Goal: Task Accomplishment & Management: Manage account settings

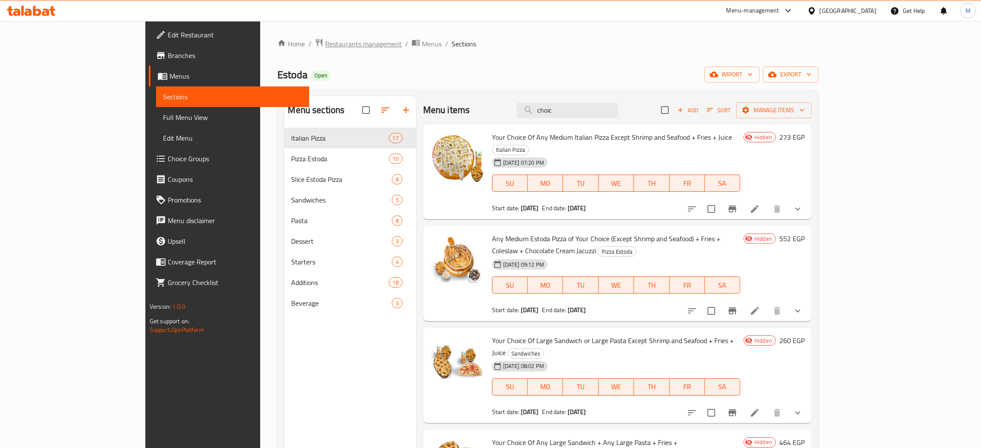
click at [325, 40] on span "Restaurants management" at bounding box center [363, 44] width 77 height 10
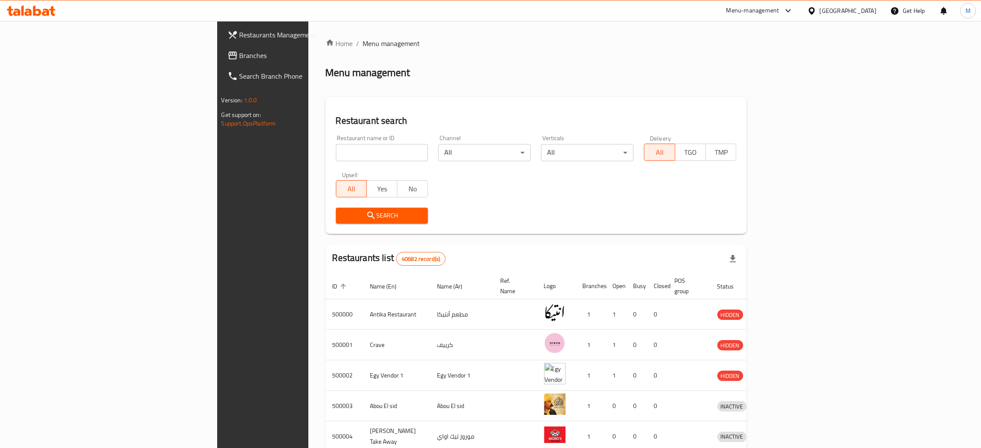
click at [240, 51] on span "Branches" at bounding box center [307, 55] width 135 height 10
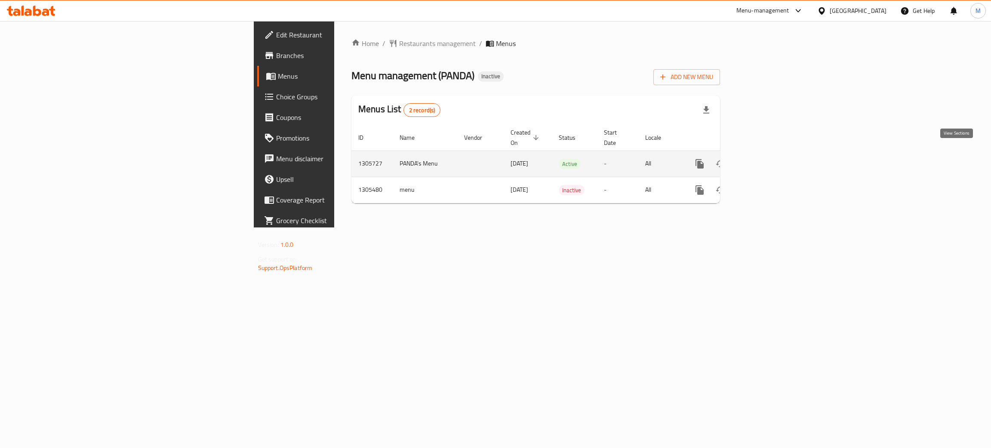
click at [767, 159] on icon "enhanced table" at bounding box center [762, 164] width 10 height 10
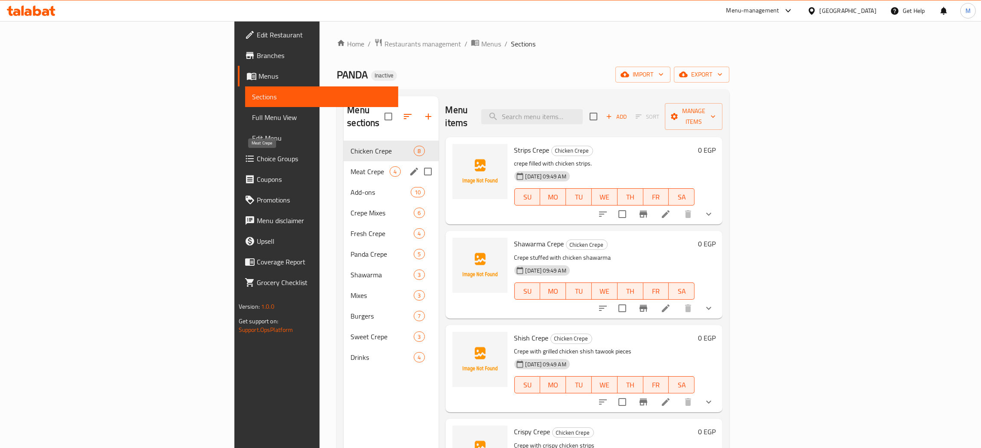
click at [351, 166] on span "Meat Crepe" at bounding box center [370, 171] width 39 height 10
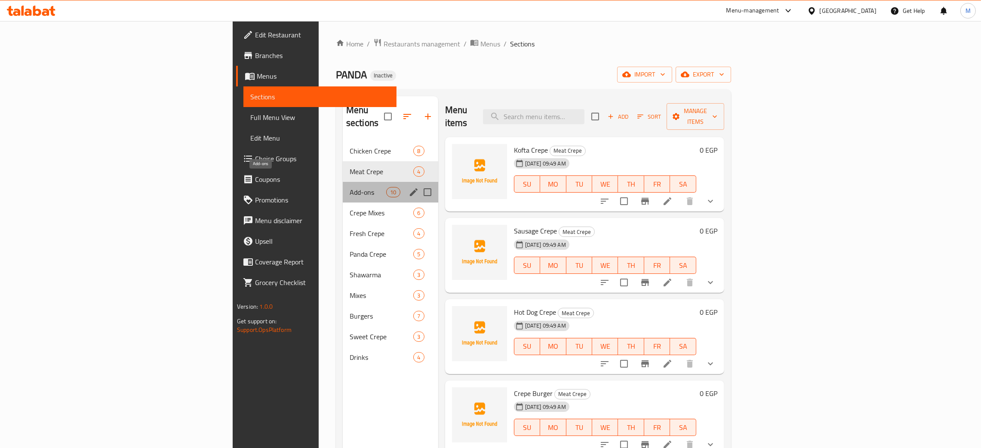
click at [350, 187] on span "Add-ons" at bounding box center [368, 192] width 37 height 10
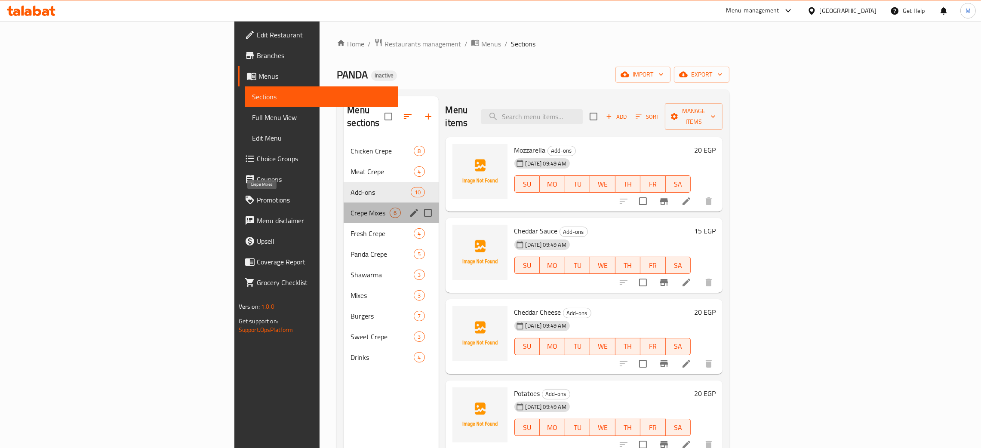
click at [351, 208] on span "Crepe Mixes" at bounding box center [370, 213] width 39 height 10
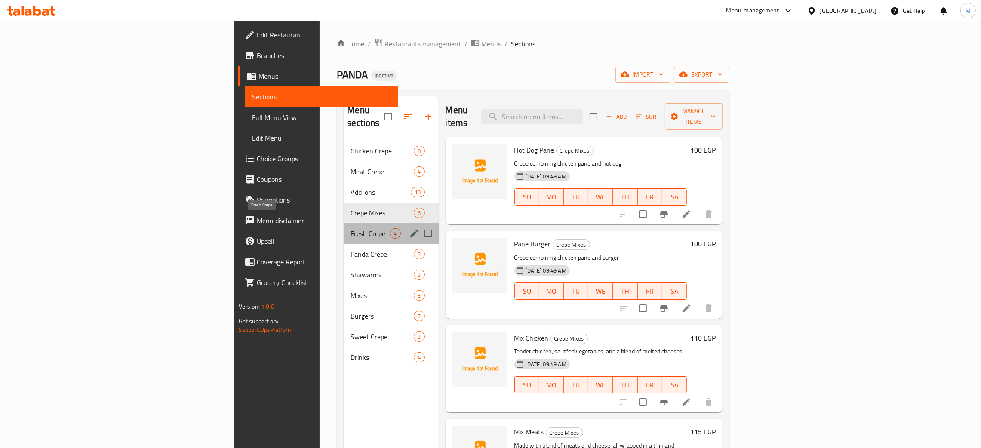
click at [351, 228] on span "Fresh Crepe" at bounding box center [370, 233] width 39 height 10
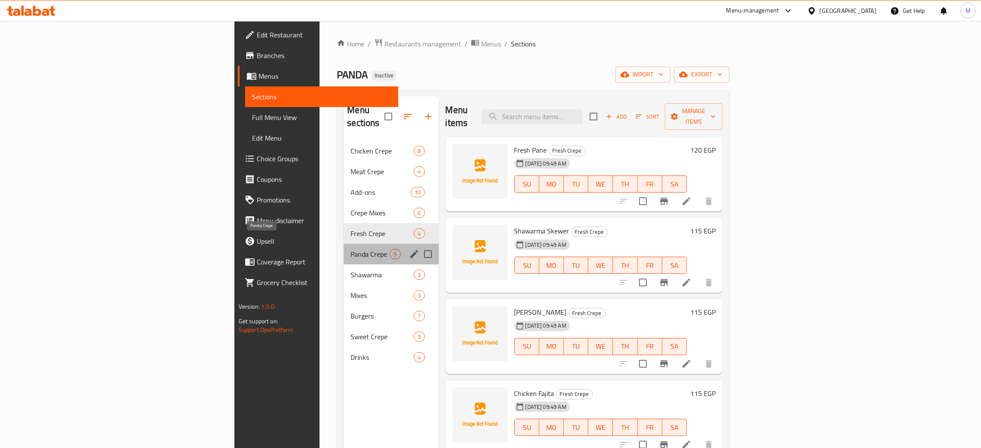
click at [351, 249] on span "Panda Crepe" at bounding box center [370, 254] width 39 height 10
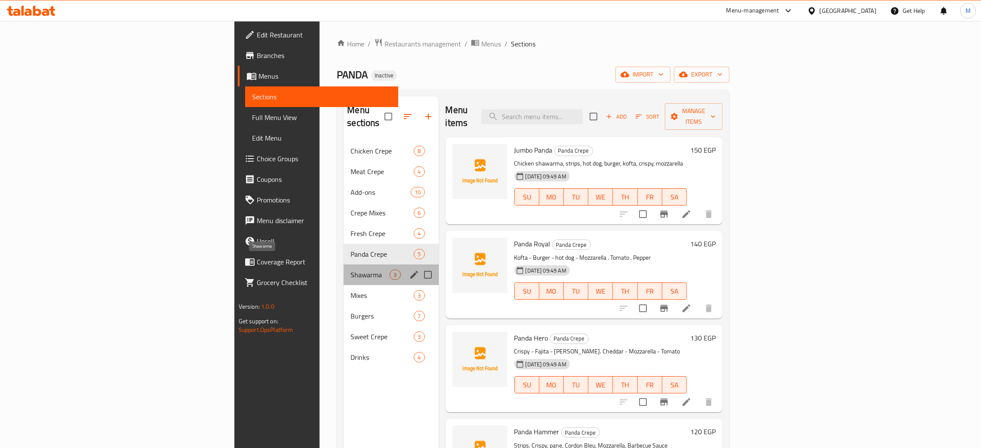
click at [351, 270] on span "Shawarma" at bounding box center [370, 275] width 39 height 10
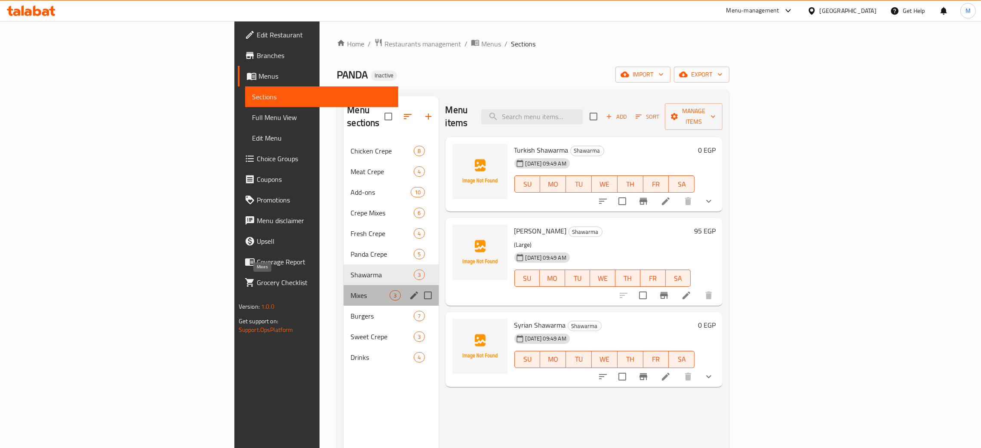
click at [351, 290] on span "Mixes" at bounding box center [370, 295] width 39 height 10
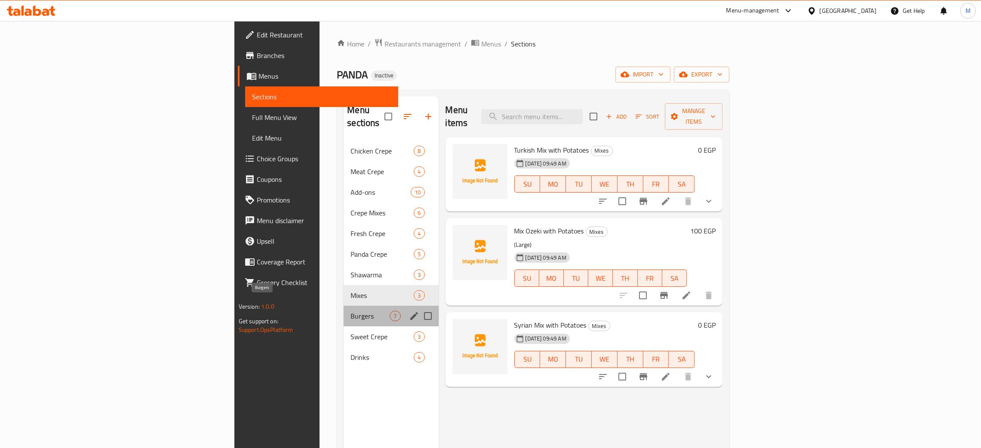
click at [351, 311] on span "Burgers" at bounding box center [370, 316] width 39 height 10
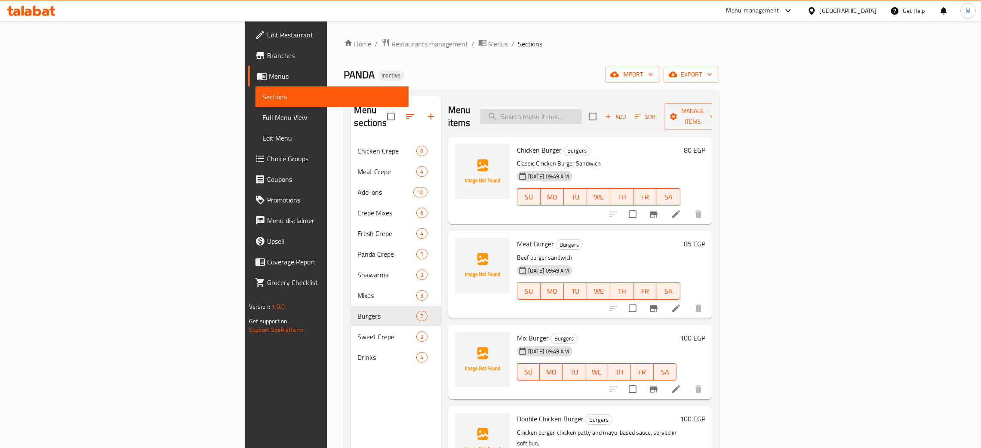
click at [582, 112] on input "search" at bounding box center [531, 116] width 102 height 15
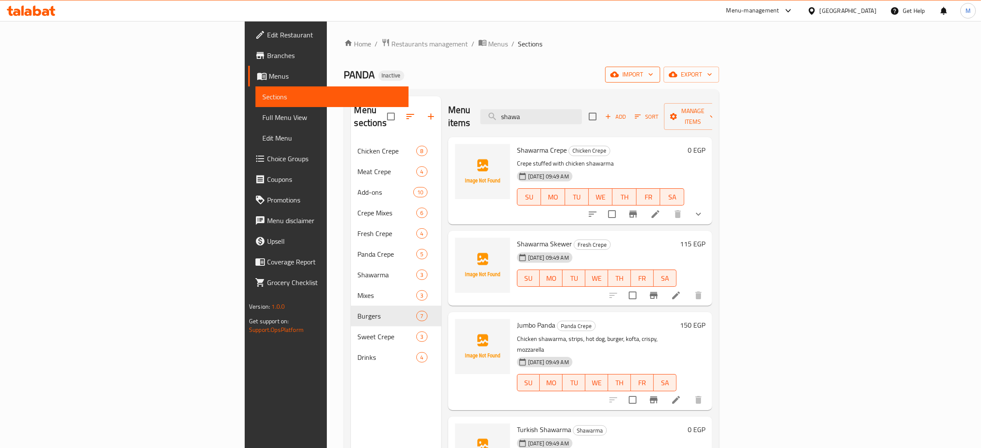
type input "shawa"
click at [653, 74] on span "import" at bounding box center [632, 74] width 41 height 11
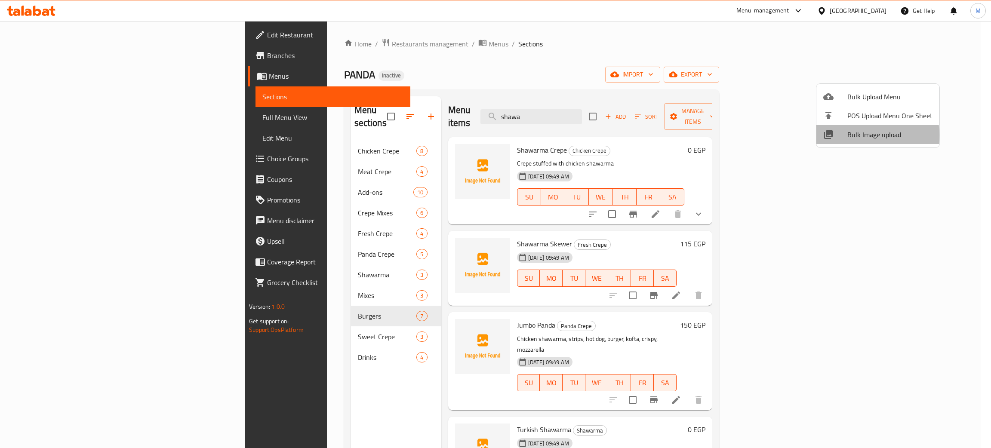
click at [857, 135] on span "Bulk Image upload" at bounding box center [889, 134] width 85 height 10
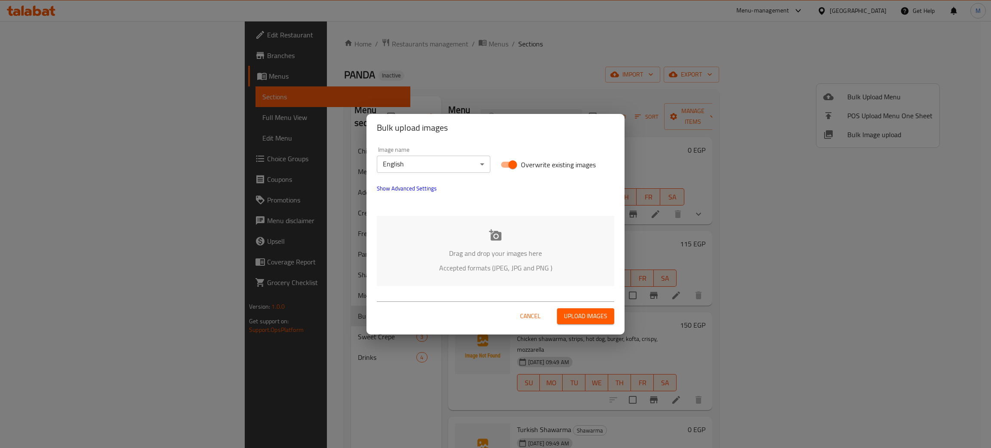
click at [436, 245] on div "Drag and drop your images here Accepted formats (JPEG, JPG and PNG )" at bounding box center [495, 251] width 237 height 70
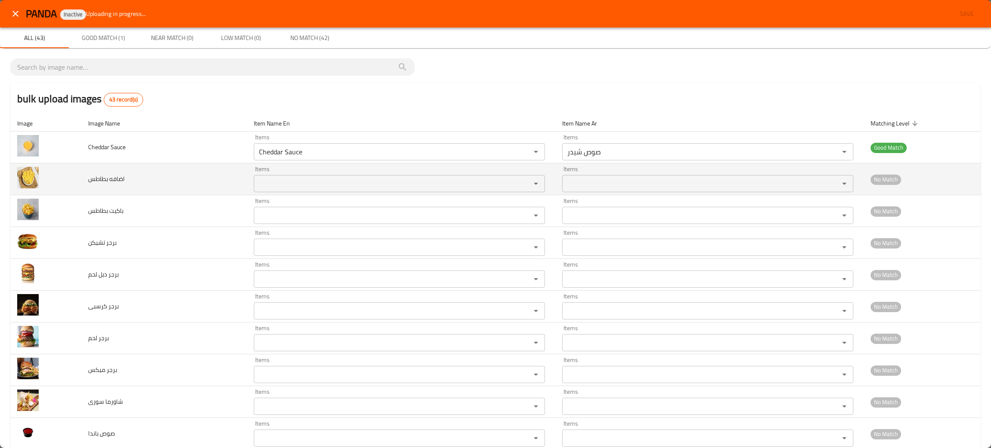
click at [286, 177] on div "Items" at bounding box center [399, 183] width 291 height 17
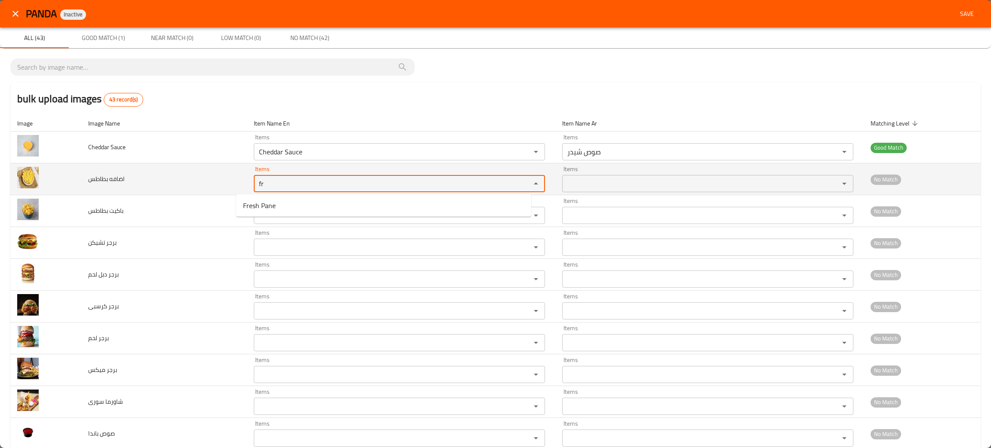
type بطاطس "f"
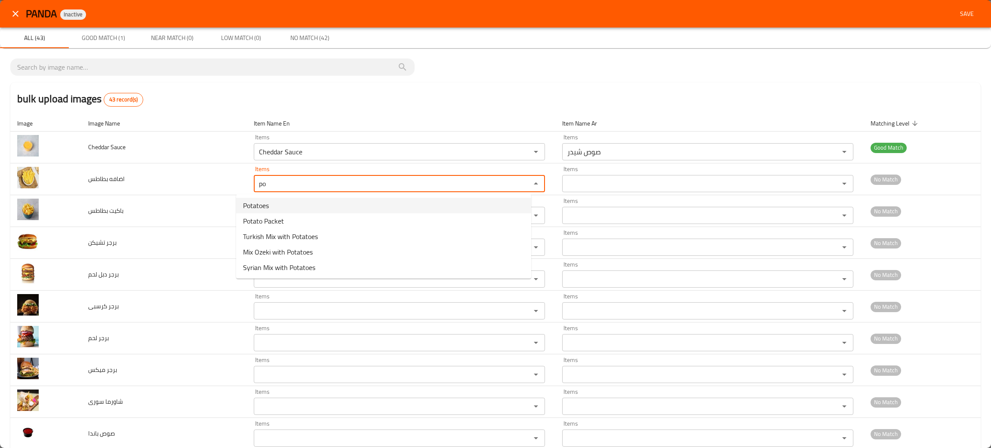
click at [264, 204] on span "Potatoes" at bounding box center [256, 205] width 26 height 10
type بطاطس "Potatoes"
type بطاطس-ar "بطاطس"
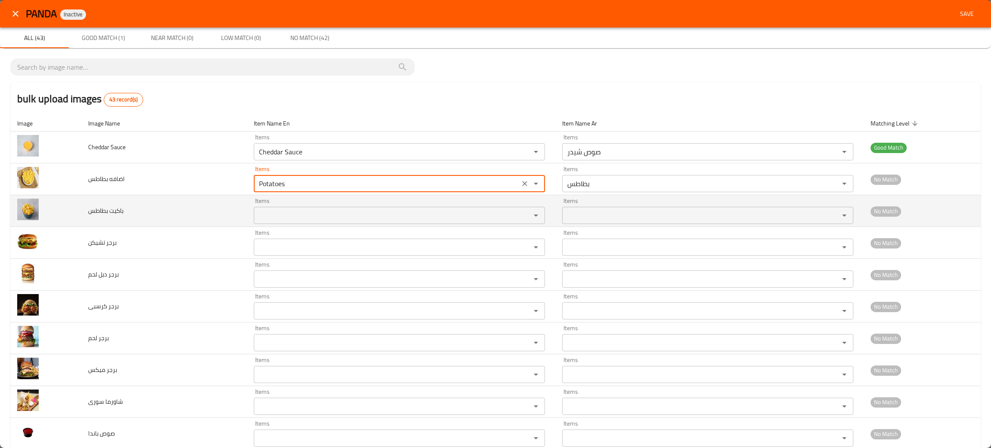
type بطاطس "Potatoes"
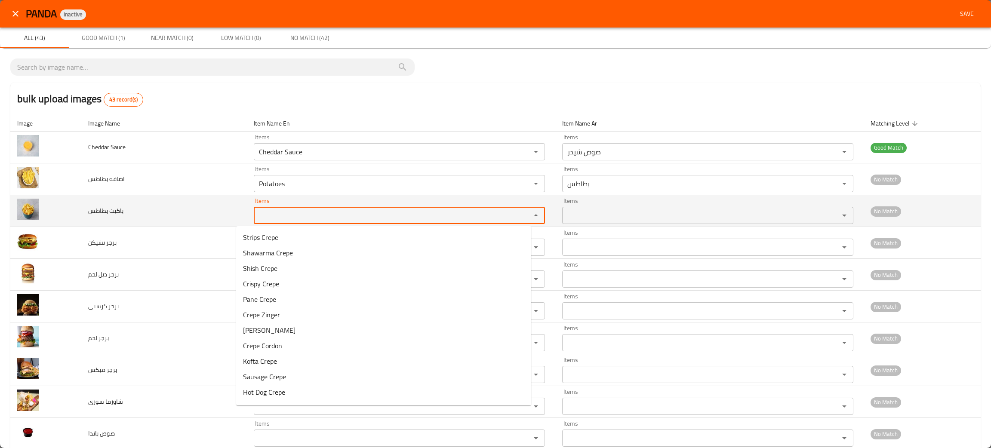
click at [271, 216] on بطاطس "Items" at bounding box center [386, 215] width 261 height 12
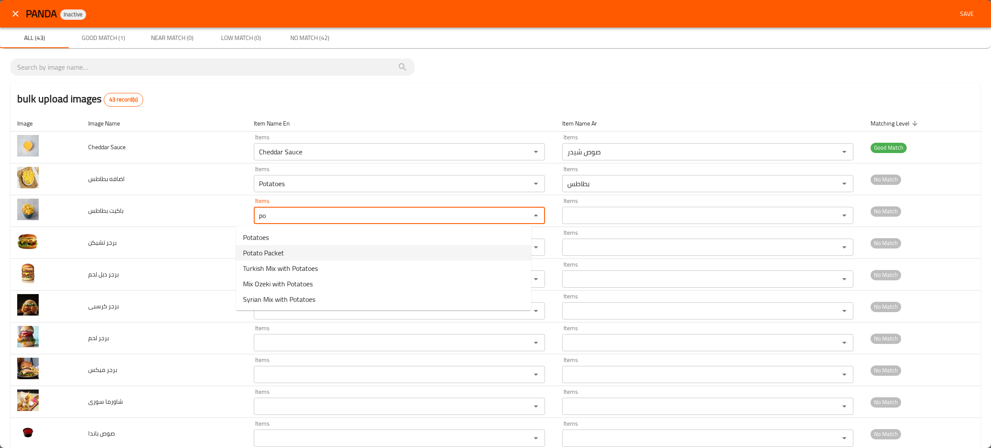
click at [272, 248] on span "Potato Packet" at bounding box center [263, 253] width 41 height 10
type بطاطس "Potato Packet"
type بطاطس-ar "باكيت بطاطس"
type بطاطس "Potato Packet"
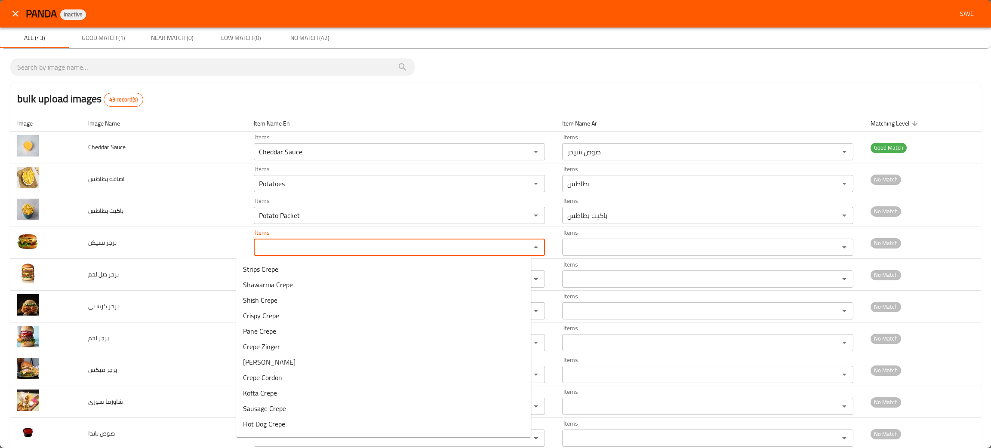
click at [272, 247] on تشيكن "Items" at bounding box center [386, 247] width 261 height 12
click at [277, 298] on span "Chicken Burger" at bounding box center [265, 300] width 45 height 10
type تشيكن "Chicken Burger"
type تشيكن-ar "برجر تشكن"
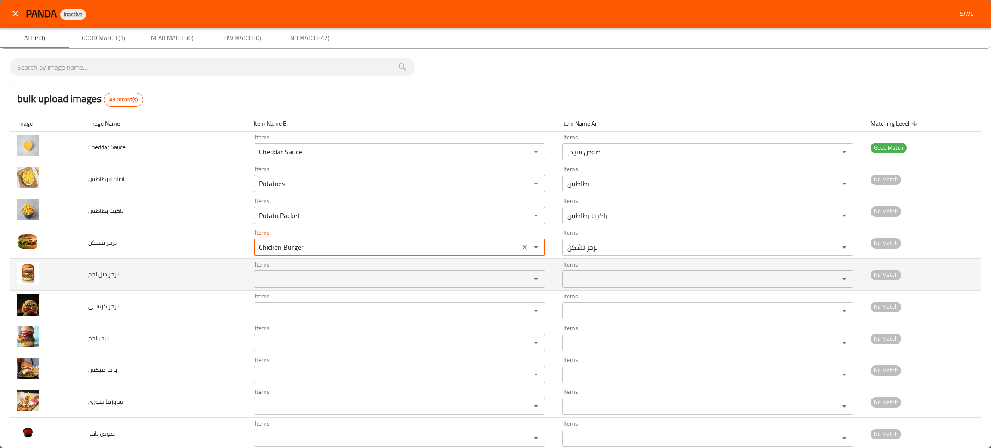
type تشيكن "Chicken Burger"
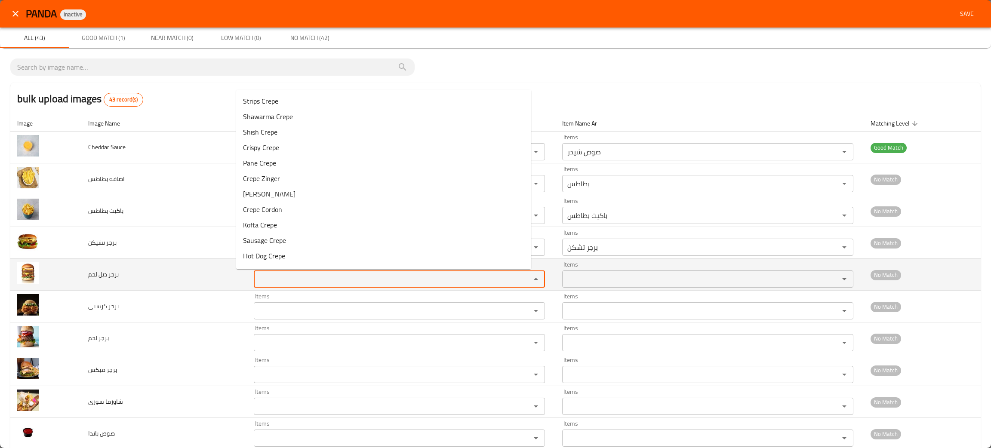
click at [265, 283] on لحم "Items" at bounding box center [386, 279] width 261 height 12
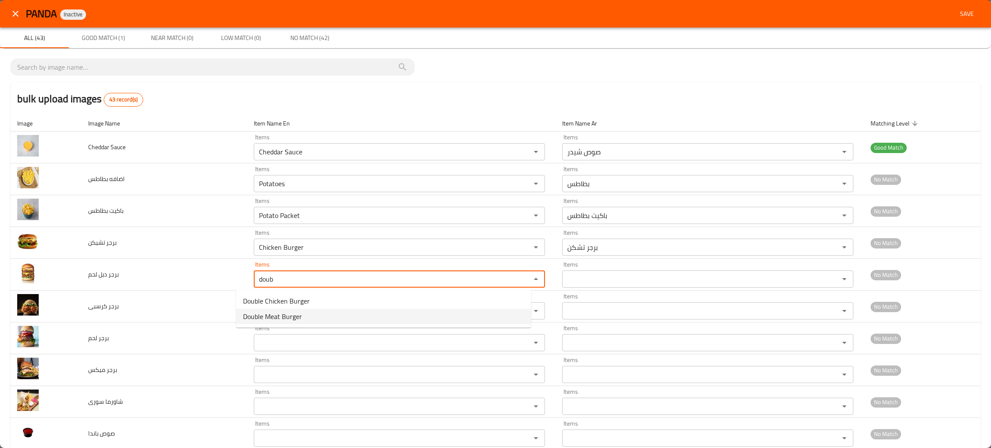
click at [269, 317] on span "Double Meat Burger" at bounding box center [272, 316] width 59 height 10
type لحم "Double Meat Burger"
type لحم-ar "برجر دبل لحم"
type لحم "Double Meat Burger"
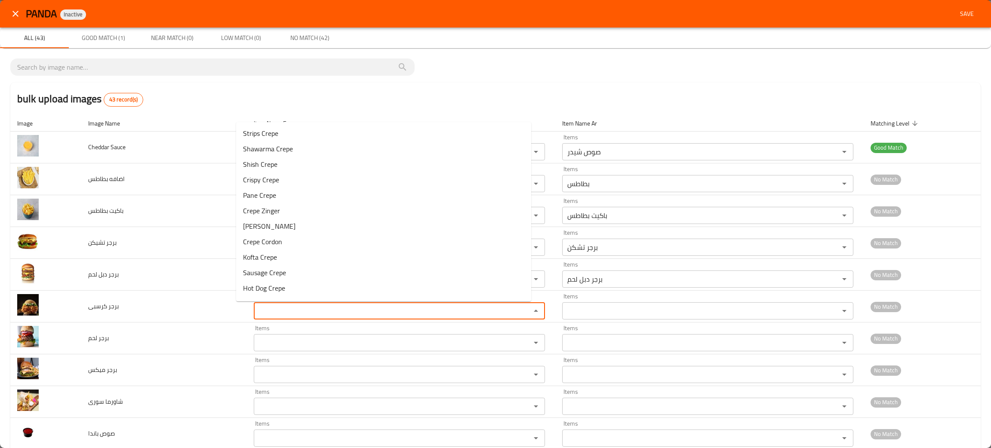
click at [269, 317] on كرسبى "Items" at bounding box center [386, 311] width 261 height 12
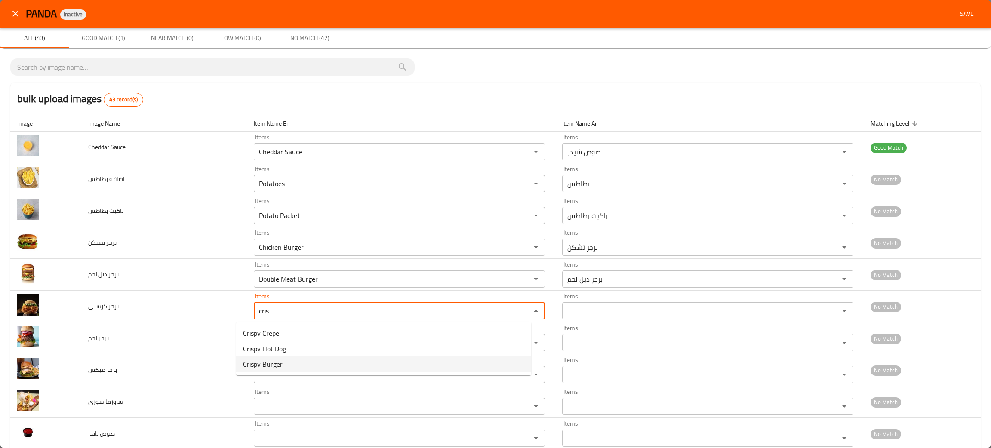
click at [270, 363] on span "Crispy Burger" at bounding box center [263, 364] width 40 height 10
type كرسبى "Crispy Burger"
type كرسبى-ar "برجر كرسبي"
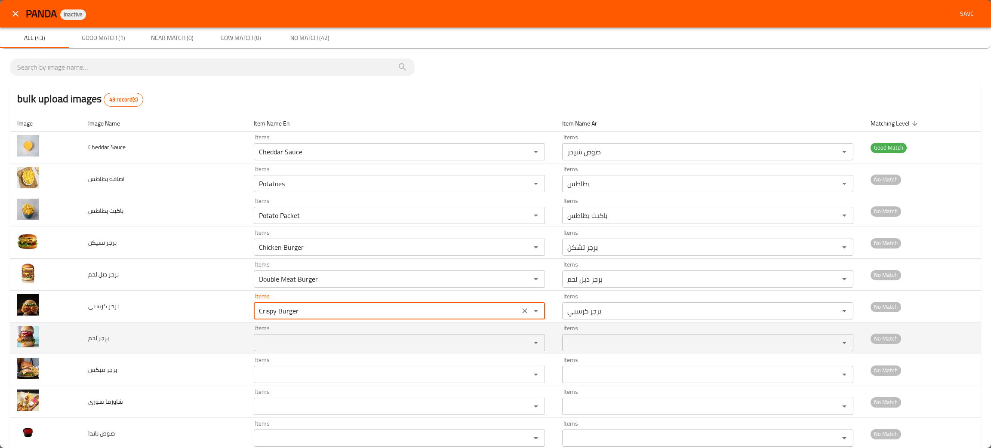
type كرسبى "Crispy Burger"
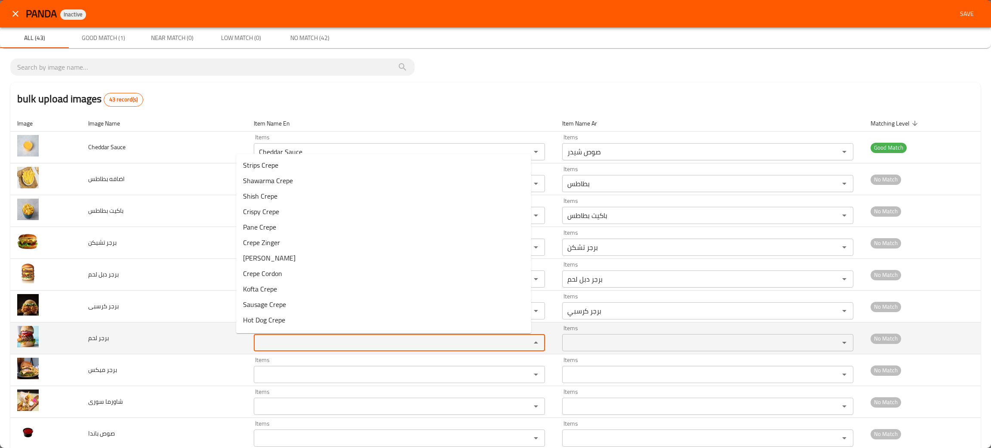
click at [269, 343] on لحم "Items" at bounding box center [386, 343] width 261 height 12
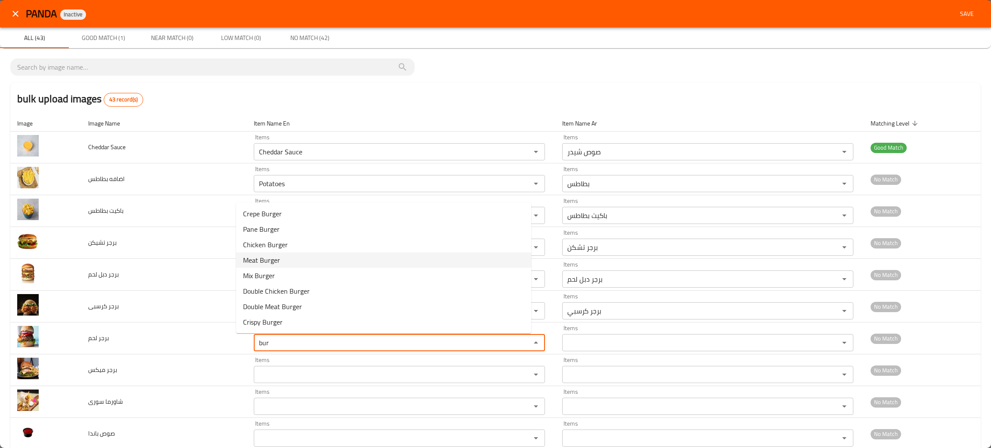
click at [262, 258] on span "Meat Burger" at bounding box center [261, 260] width 37 height 10
type لحم "Meat Burger"
type لحم-ar "برجر لحم"
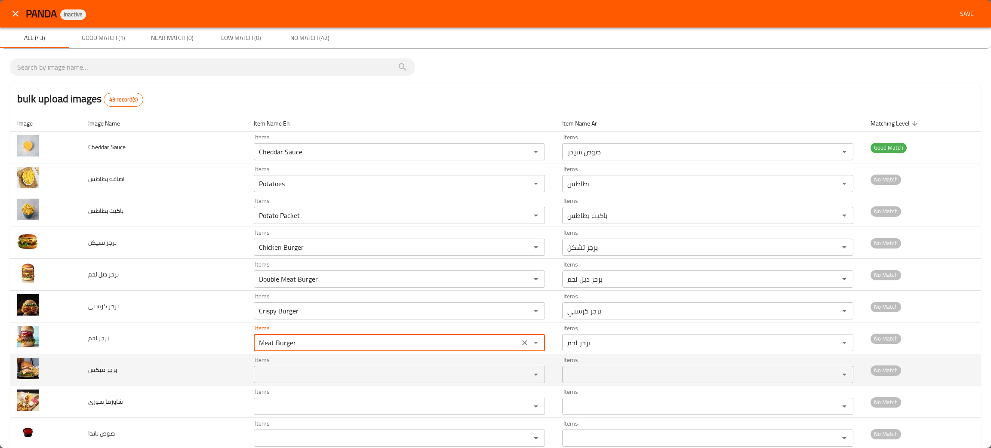
type لحم "Meat Burger"
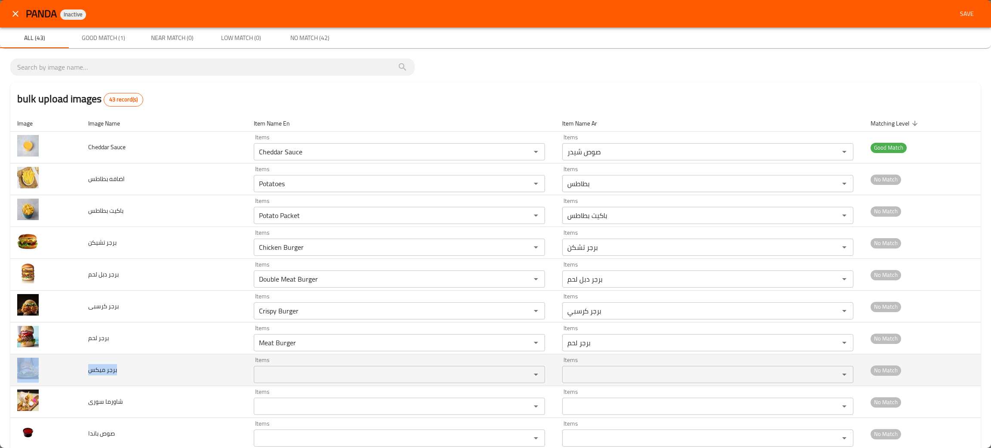
drag, startPoint x: 129, startPoint y: 372, endPoint x: 80, endPoint y: 367, distance: 49.3
click at [80, 367] on tr "برجر ميكس Items Items Items Items No Match" at bounding box center [495, 370] width 970 height 32
copy tr "برجر ميكس"
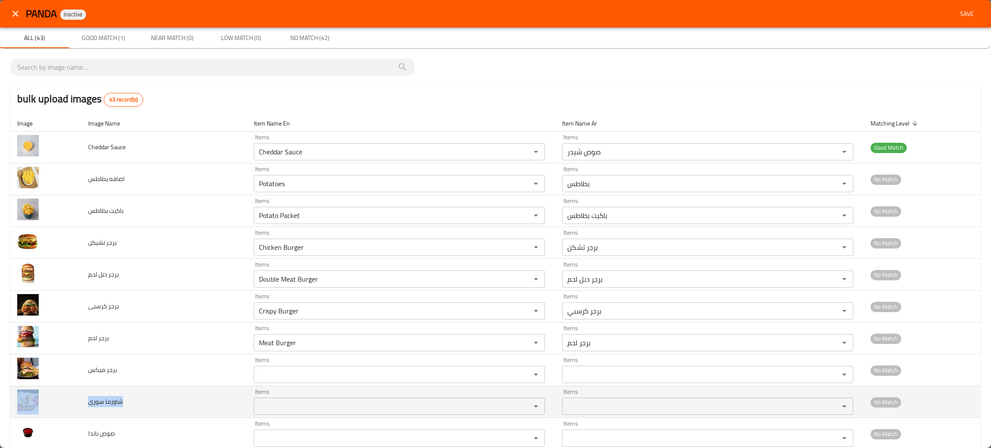
drag, startPoint x: 152, startPoint y: 401, endPoint x: 84, endPoint y: 398, distance: 68.0
click at [84, 398] on td "شاورما سورى" at bounding box center [163, 402] width 165 height 32
copy span "شاورما سورى"
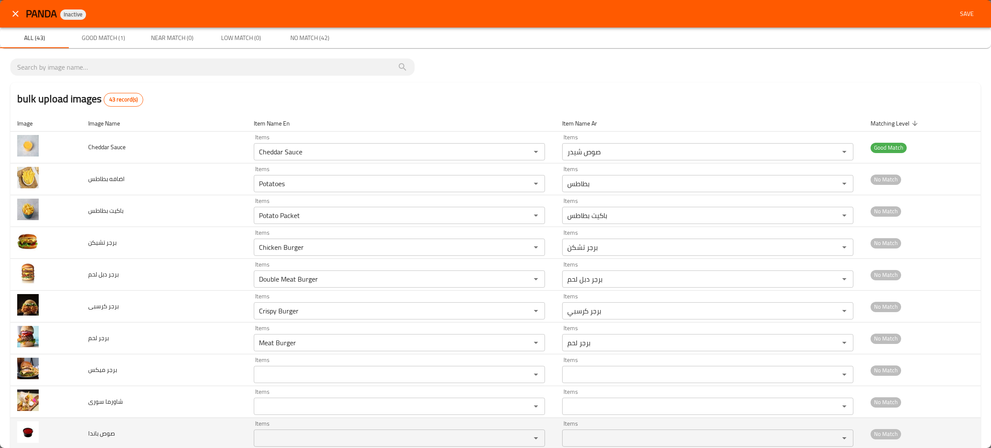
click at [166, 434] on td "صوص باندا" at bounding box center [163, 434] width 165 height 32
click at [265, 433] on باندا "Items" at bounding box center [386, 438] width 261 height 12
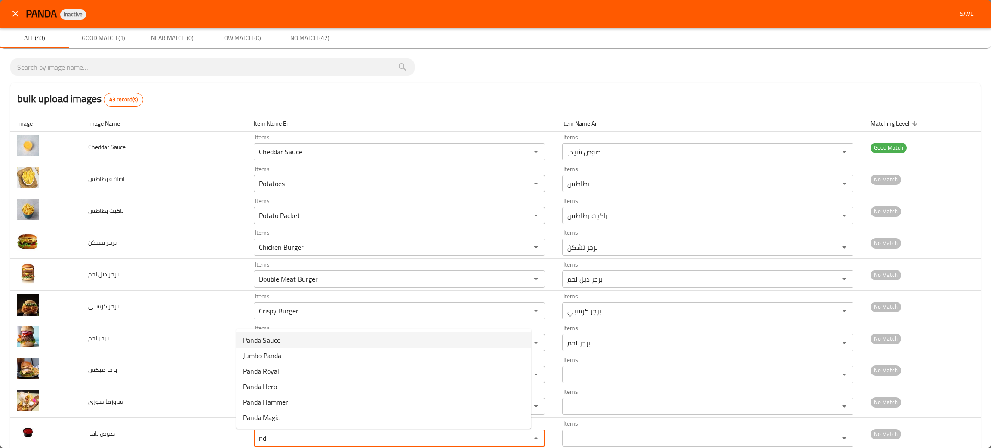
click at [281, 339] on باندا-option-0 "Panda Sauce" at bounding box center [383, 339] width 295 height 15
type باندا "Panda Sauce"
type باندا-ar "صوص باندا"
type باندا "Panda Sauce"
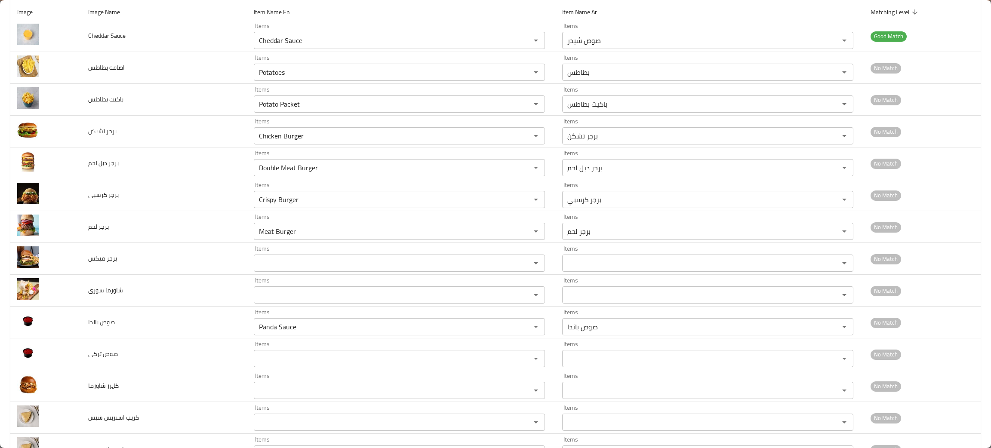
scroll to position [132, 0]
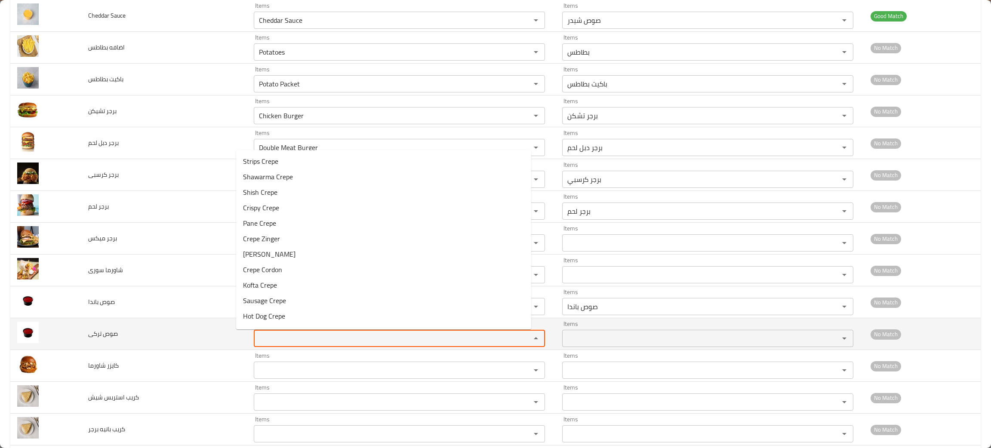
click at [279, 337] on تركى "Items" at bounding box center [386, 338] width 261 height 12
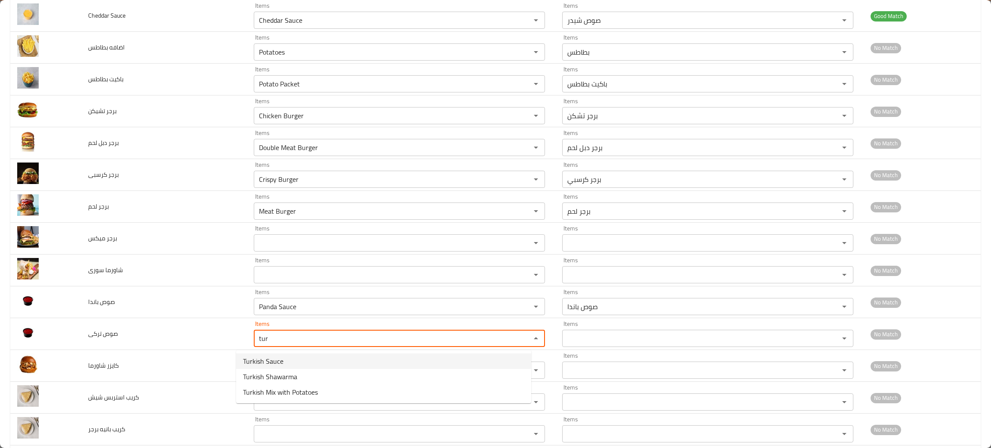
click at [270, 359] on span "Turkish Sauce" at bounding box center [263, 361] width 40 height 10
type تركى "Turkish Sauce"
type تركى-ar "صوص تركي"
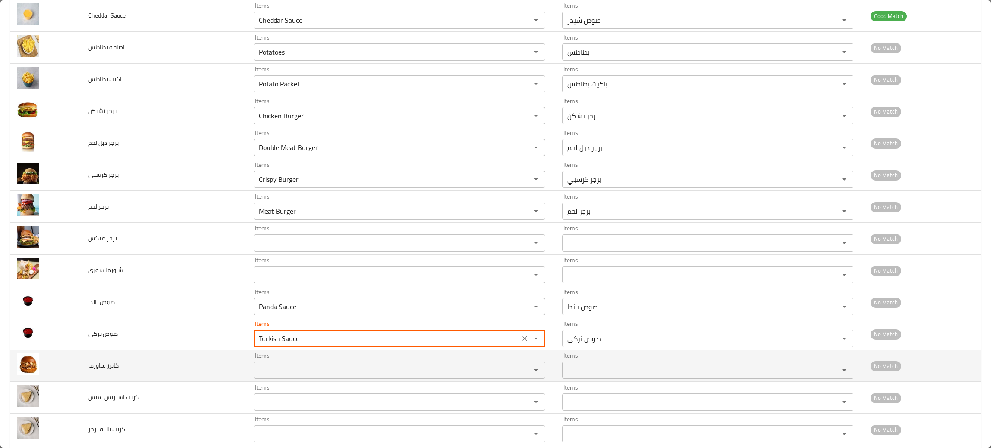
type تركى "Turkish Sauce"
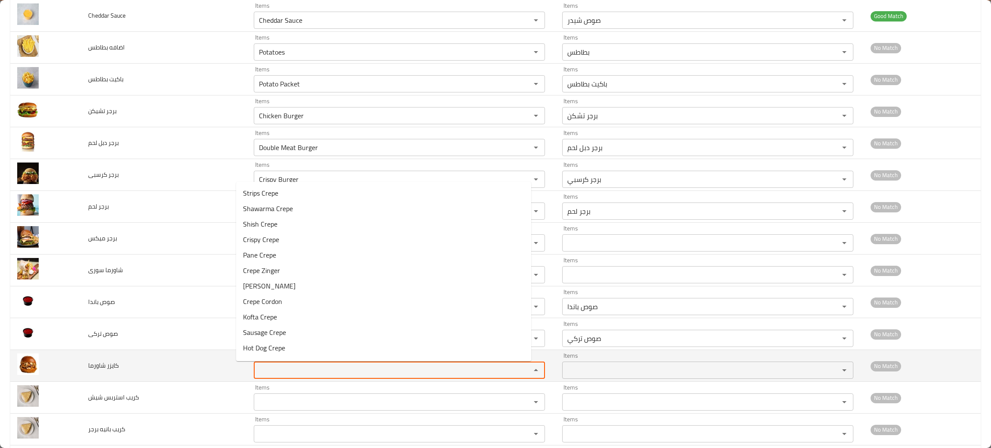
click at [270, 371] on شاورما "Items" at bounding box center [386, 370] width 261 height 12
click at [270, 371] on شاورما "sh" at bounding box center [386, 370] width 261 height 12
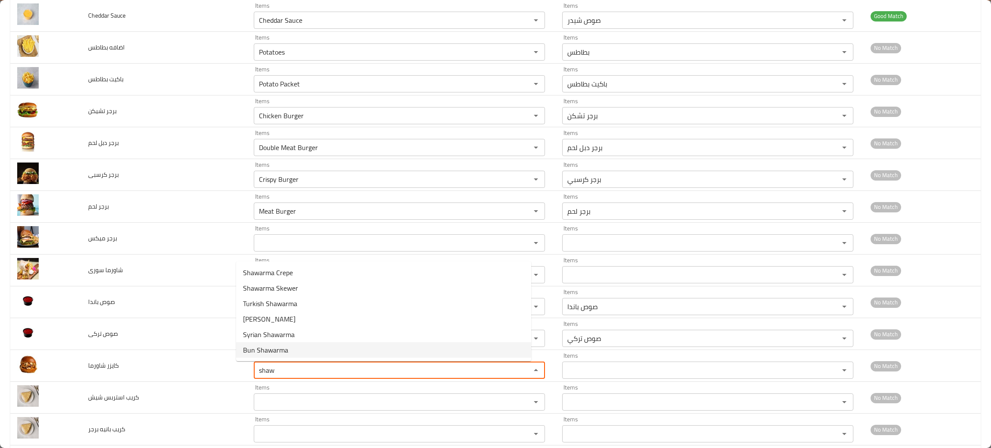
click at [285, 348] on span "Bun Shawarma" at bounding box center [265, 350] width 45 height 10
type شاورما "Bun Shawarma"
type شاورما-ar "كايزر شاورما"
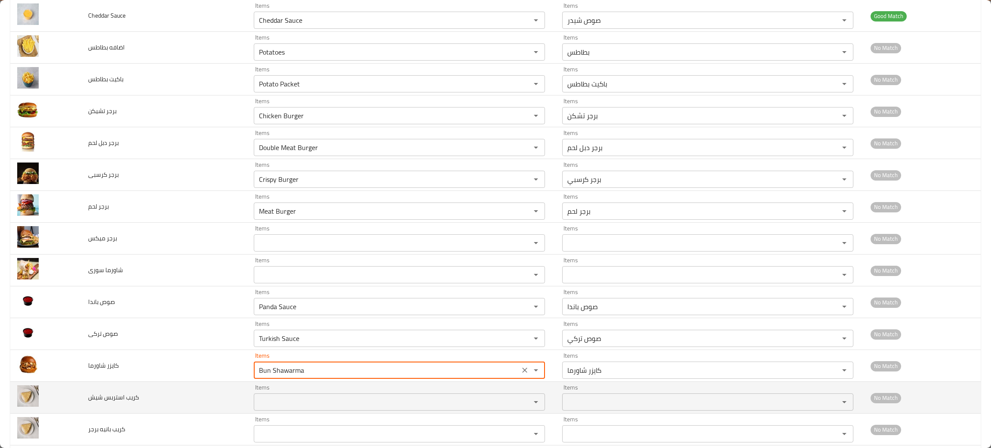
type شاورما "Bun Shawarma"
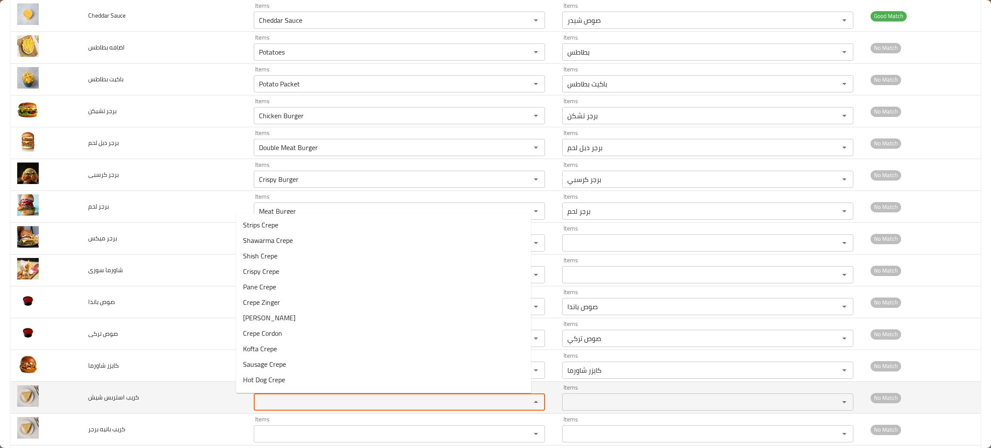
click at [264, 400] on شيش "Items" at bounding box center [386, 402] width 261 height 12
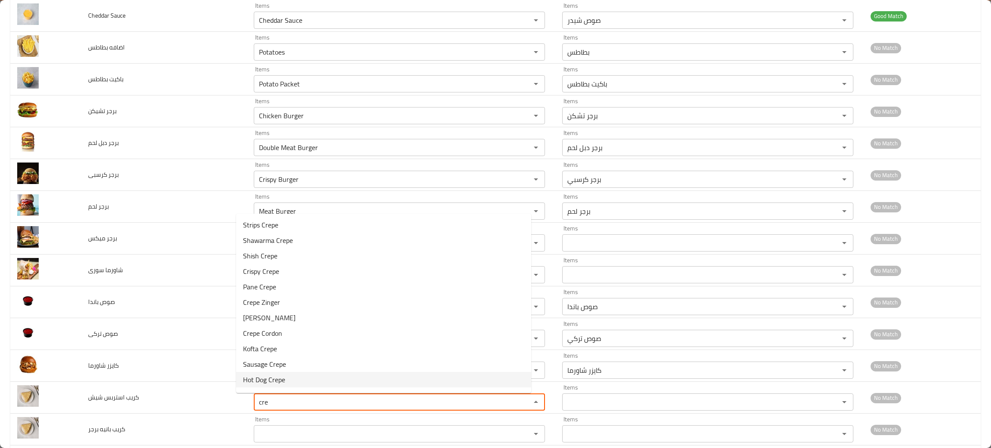
type شيش "cre"
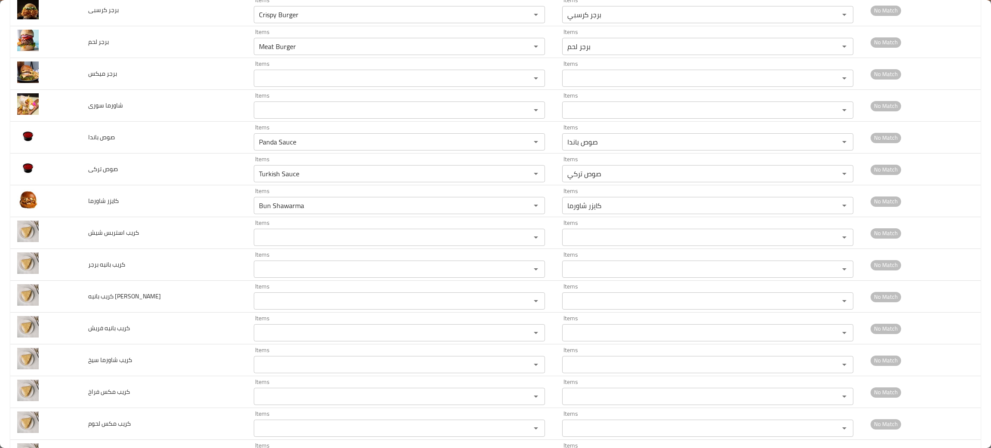
scroll to position [295, 0]
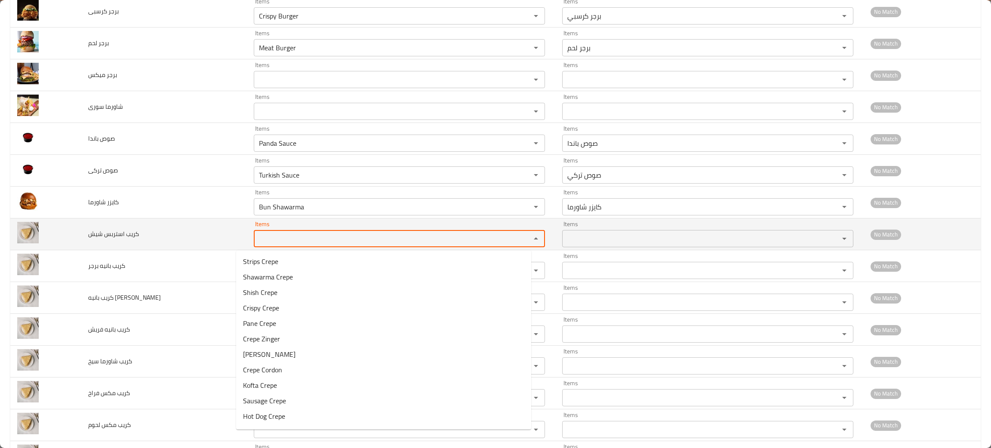
click at [290, 239] on شيش "Items" at bounding box center [386, 239] width 261 height 12
type شيش "s"
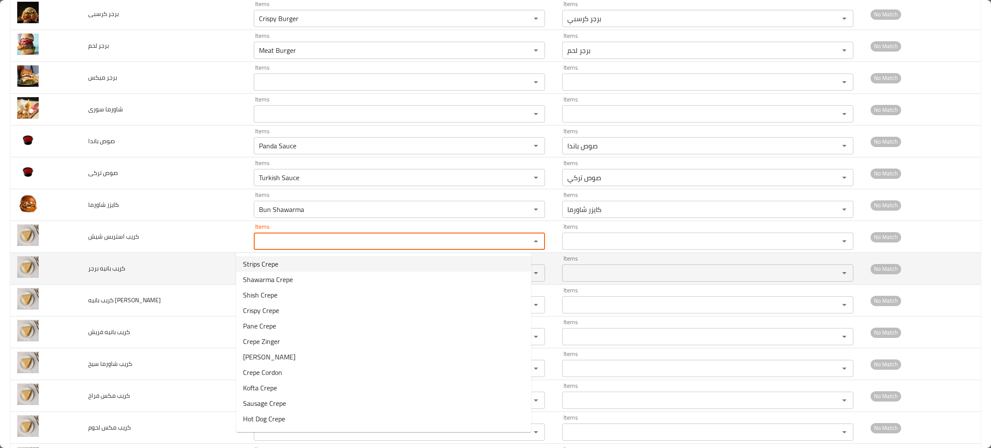
click at [199, 272] on td "كريب بانيه برجر" at bounding box center [163, 269] width 165 height 32
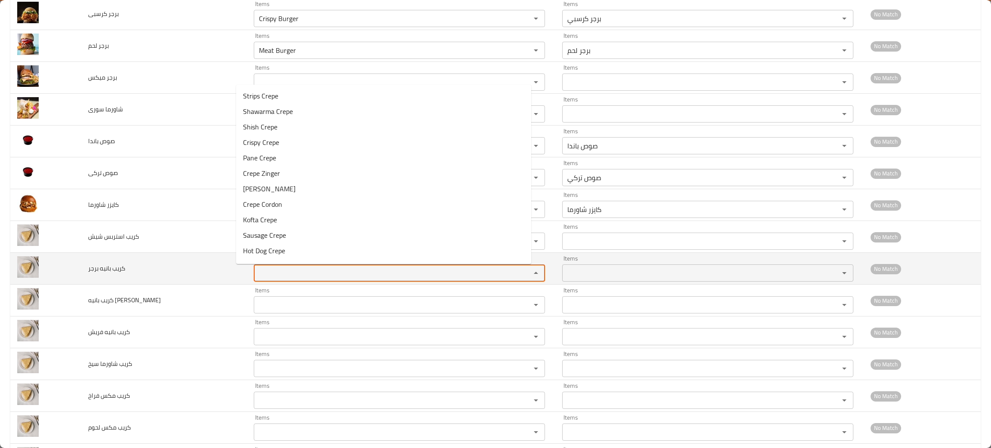
click at [256, 272] on برجر "Items" at bounding box center [386, 273] width 261 height 12
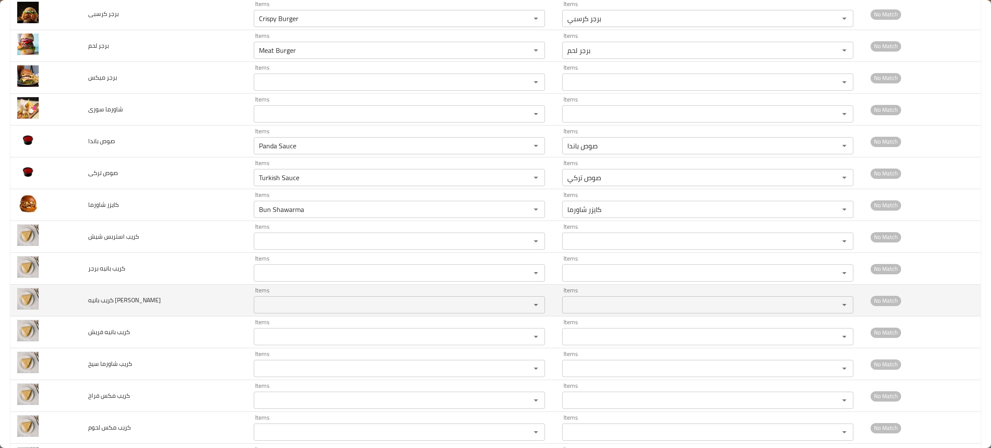
click at [206, 302] on td "كريب بانيه سوسيس" at bounding box center [163, 301] width 165 height 32
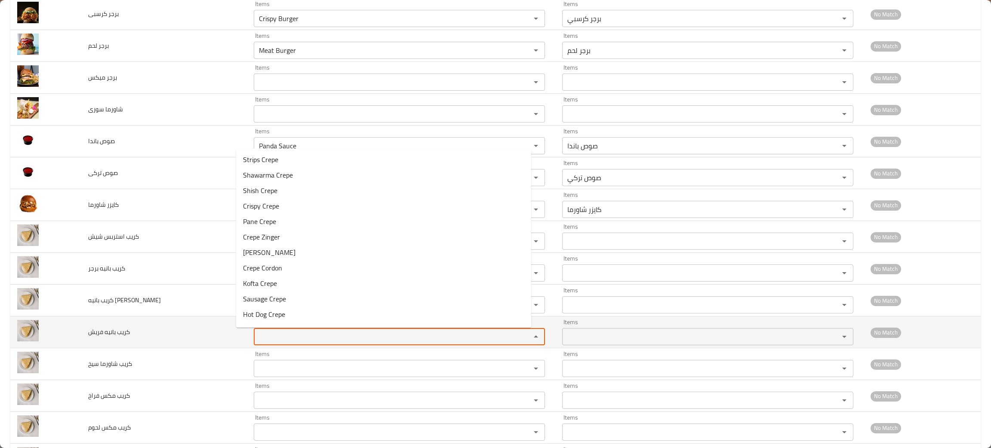
click at [256, 335] on فريش "Items" at bounding box center [386, 337] width 261 height 12
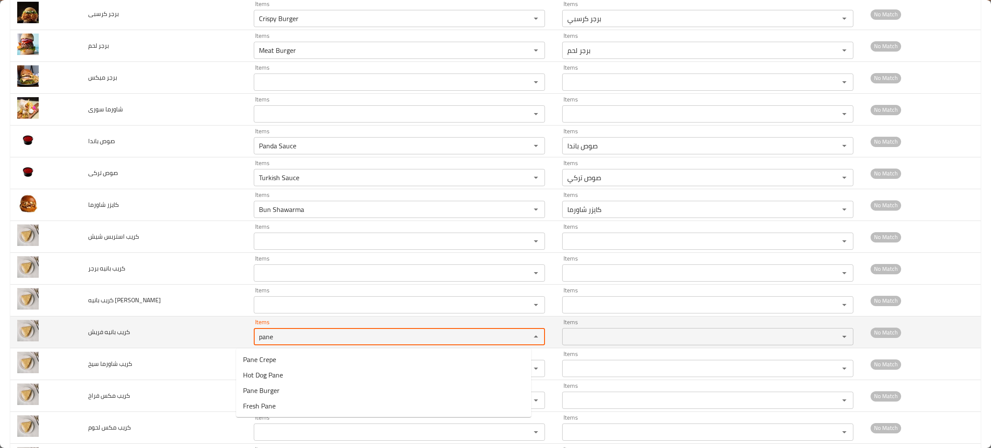
click at [256, 335] on فريش "pane" at bounding box center [386, 337] width 261 height 12
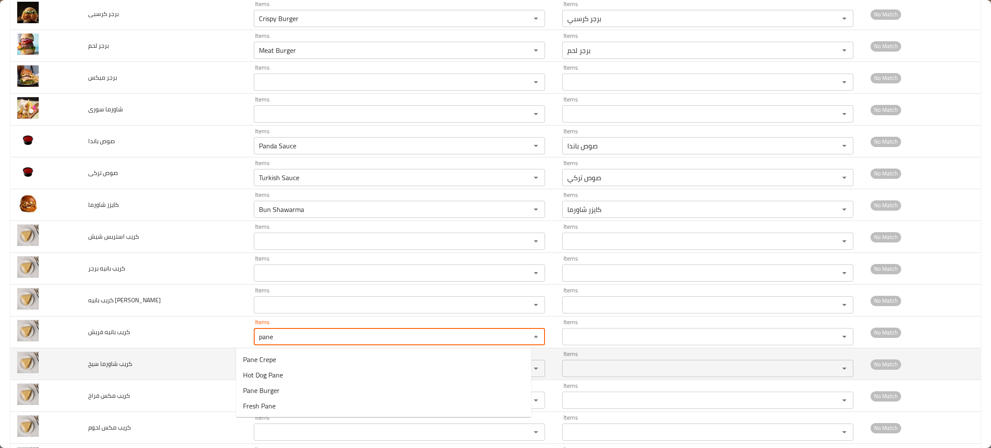
type فريش "pane"
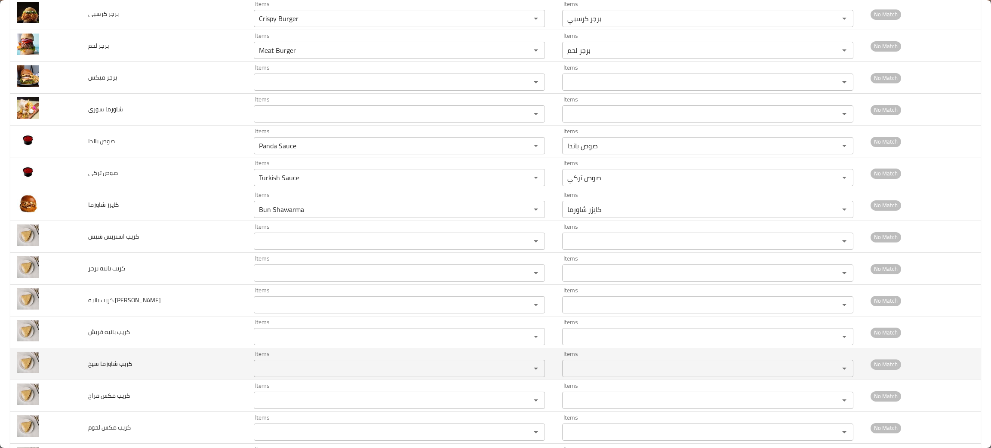
click at [150, 366] on td "كريب شاورما سيخ" at bounding box center [163, 364] width 165 height 32
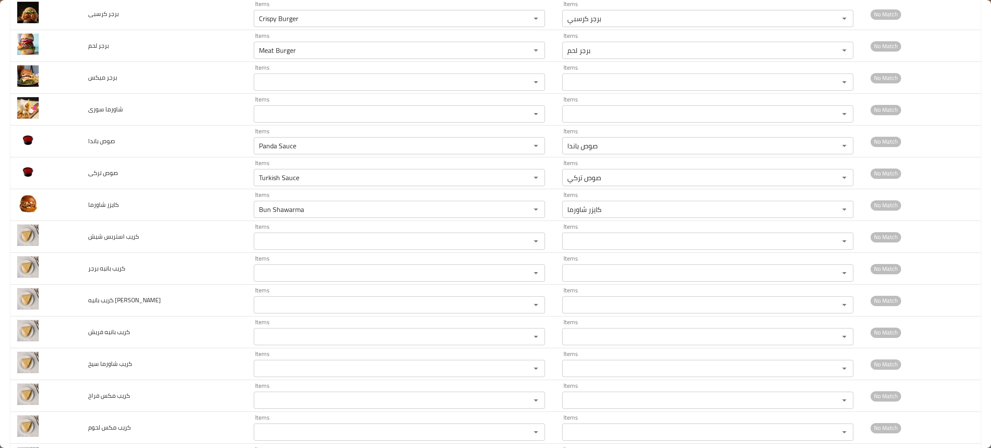
scroll to position [320, 0]
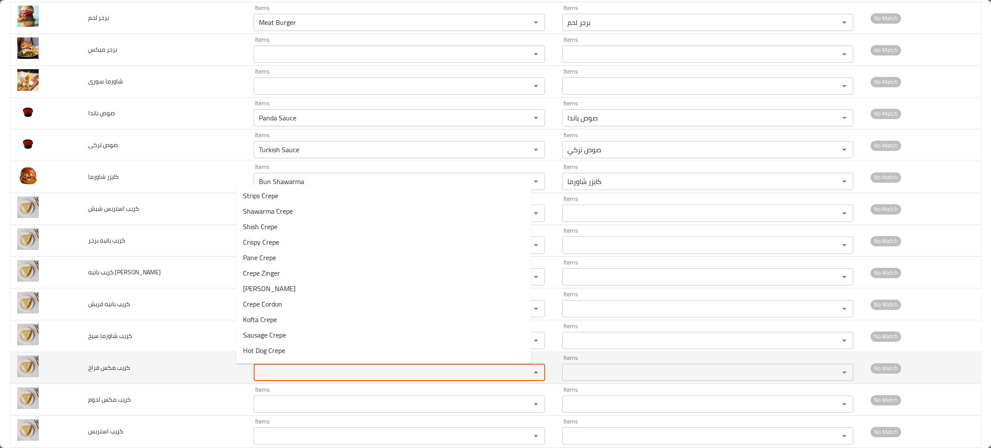
click at [290, 375] on فراخ "Items" at bounding box center [386, 372] width 261 height 12
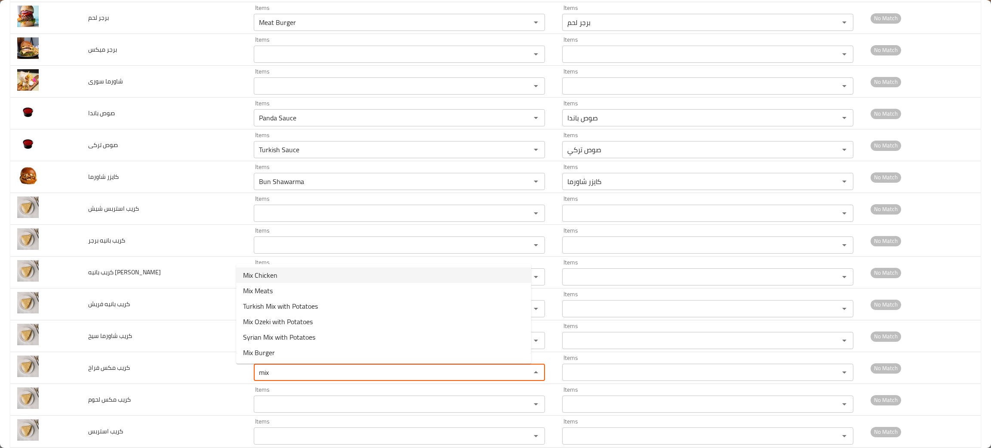
click at [261, 271] on span "Mix Chicken" at bounding box center [260, 275] width 34 height 10
type فراخ "Mix Chicken"
type فراخ-ar "مكس فراخ"
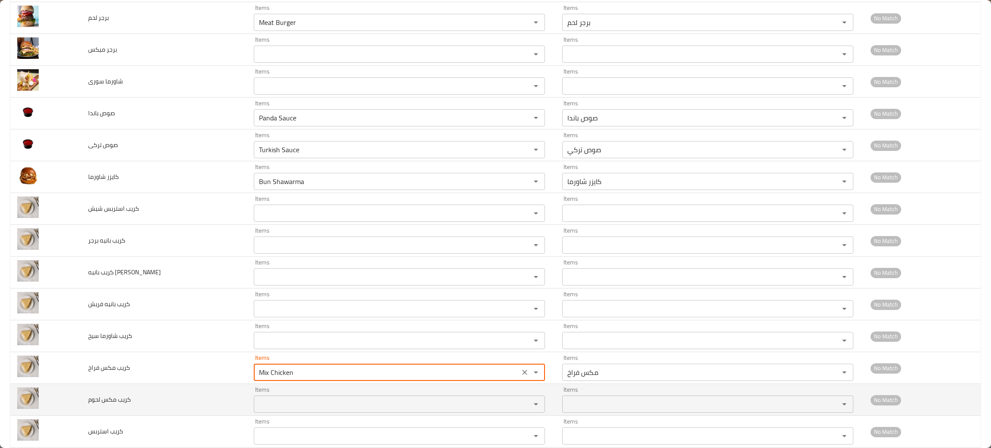
type فراخ "Mix Chicken"
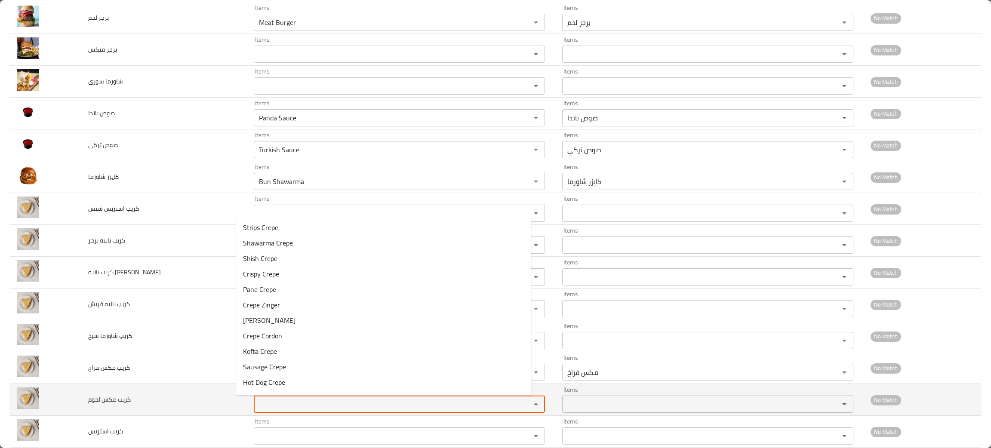
click at [306, 401] on لحوم "Items" at bounding box center [386, 404] width 261 height 12
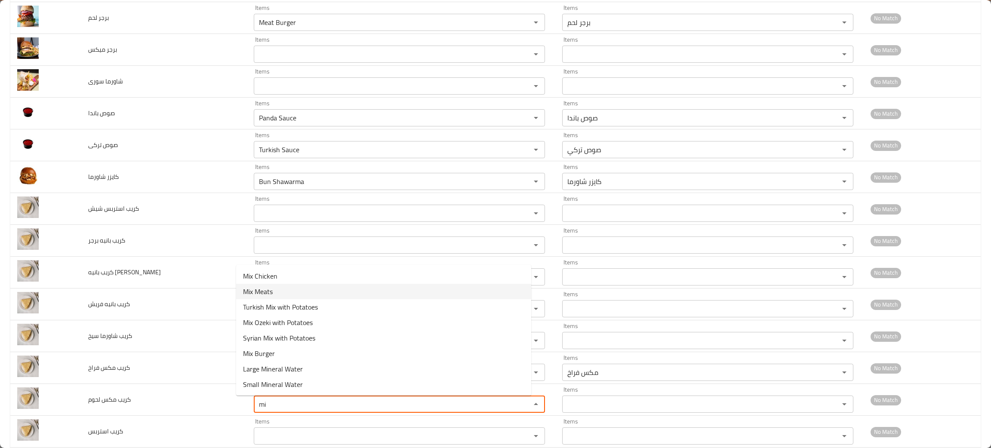
click at [257, 286] on span "Mix Meats" at bounding box center [258, 291] width 30 height 10
type لحوم "Mix Meats"
type لحوم-ar "مكس لحوم"
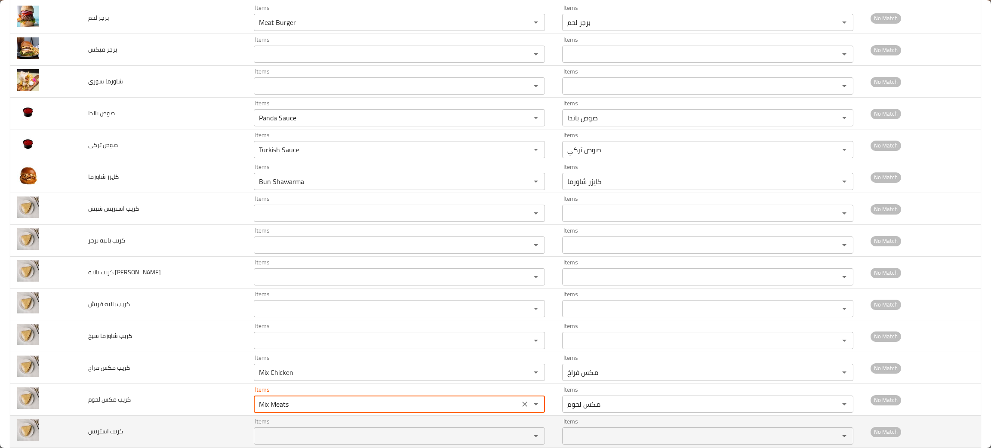
click at [268, 431] on div "Items" at bounding box center [399, 436] width 291 height 17
type لحوم "Mix Meats"
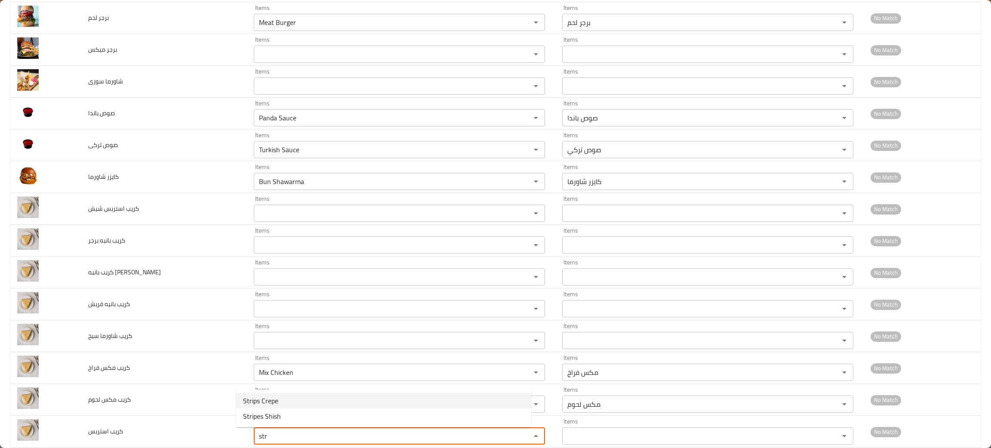
click at [273, 400] on span "Strips Crepe" at bounding box center [260, 401] width 35 height 10
type استربس "Strips Crepe"
type استربس-ar "كريب استربس"
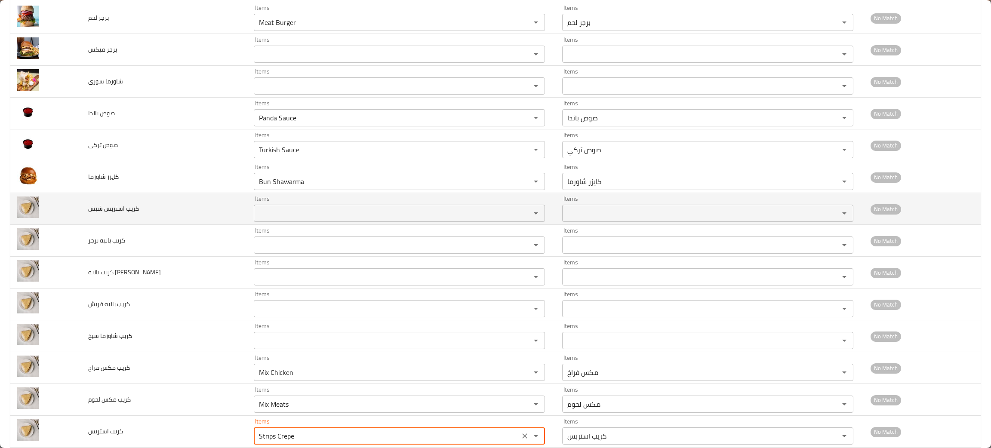
type استربس "Strips Crepe"
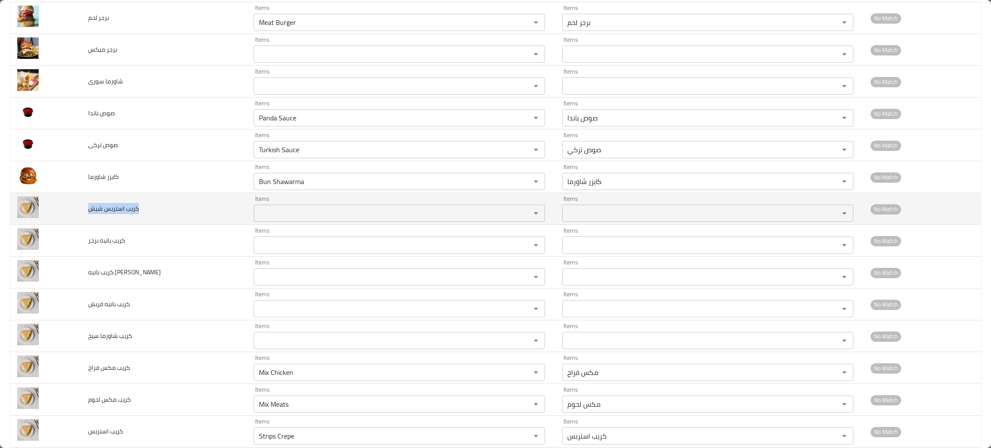
drag, startPoint x: 154, startPoint y: 213, endPoint x: 87, endPoint y: 221, distance: 67.1
click at [87, 221] on td "كريب استربس شيش" at bounding box center [163, 209] width 165 height 32
copy span "كريب استربس شيش"
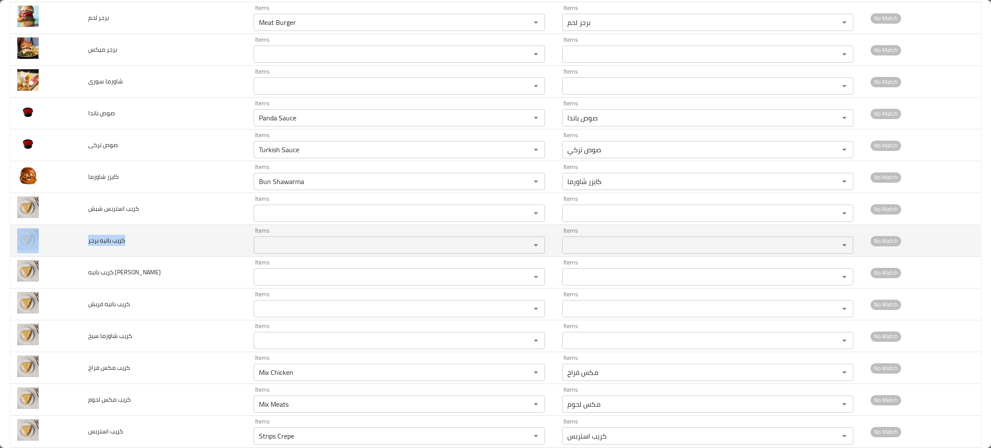
drag, startPoint x: 135, startPoint y: 245, endPoint x: 77, endPoint y: 250, distance: 58.3
click at [77, 250] on tr "كريب بانيه برجر Items Items Items Items No Match" at bounding box center [495, 241] width 970 height 32
copy tr "كريب بانيه برجر"
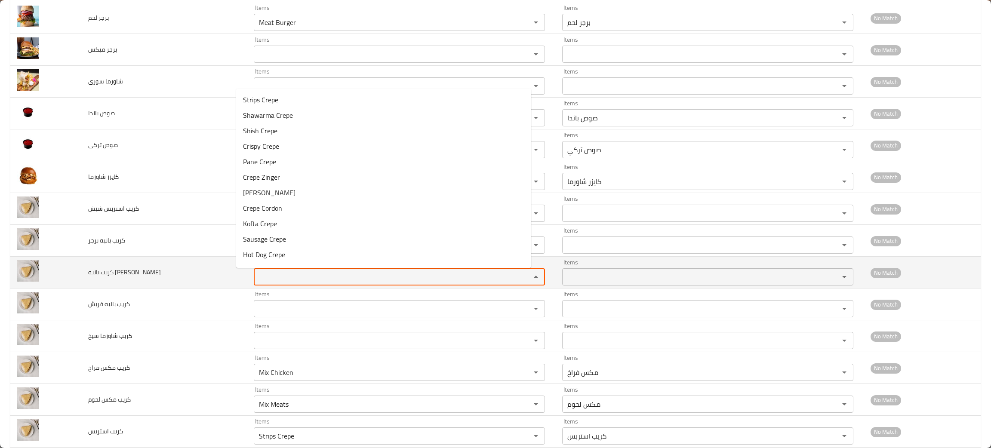
click at [256, 281] on سوسيس "Items" at bounding box center [386, 277] width 261 height 12
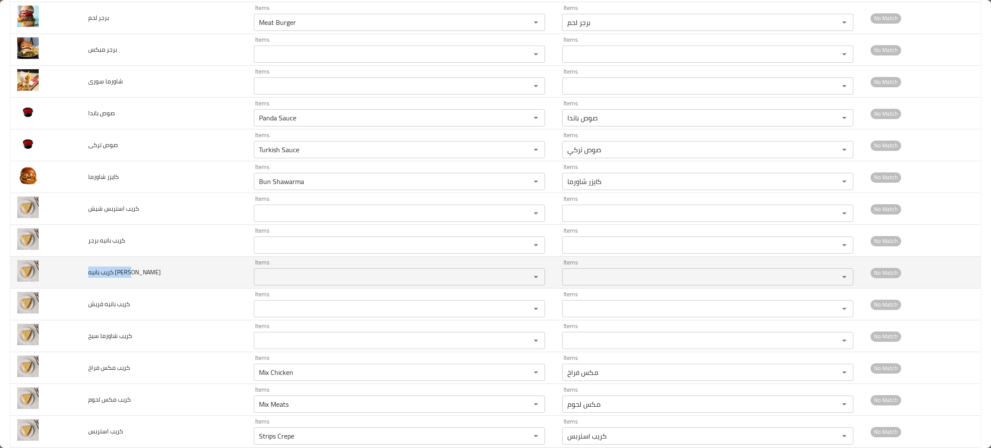
drag, startPoint x: 148, startPoint y: 281, endPoint x: 86, endPoint y: 282, distance: 61.5
click at [86, 282] on td "كريب بانيه سوسيس" at bounding box center [163, 273] width 165 height 32
copy span "كريب بانيه سوسيس"
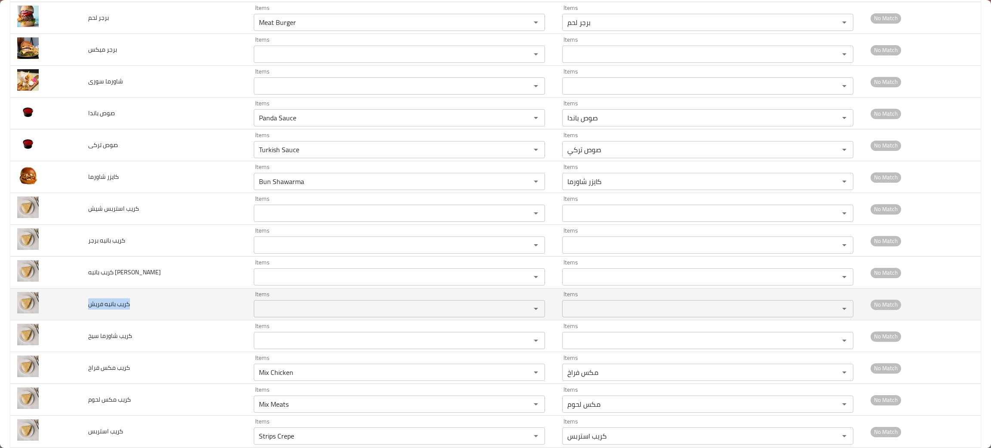
drag, startPoint x: 154, startPoint y: 307, endPoint x: 86, endPoint y: 311, distance: 68.5
click at [86, 311] on td "كريب بانيه فريش" at bounding box center [163, 305] width 165 height 32
copy span "كريب بانيه فريش"
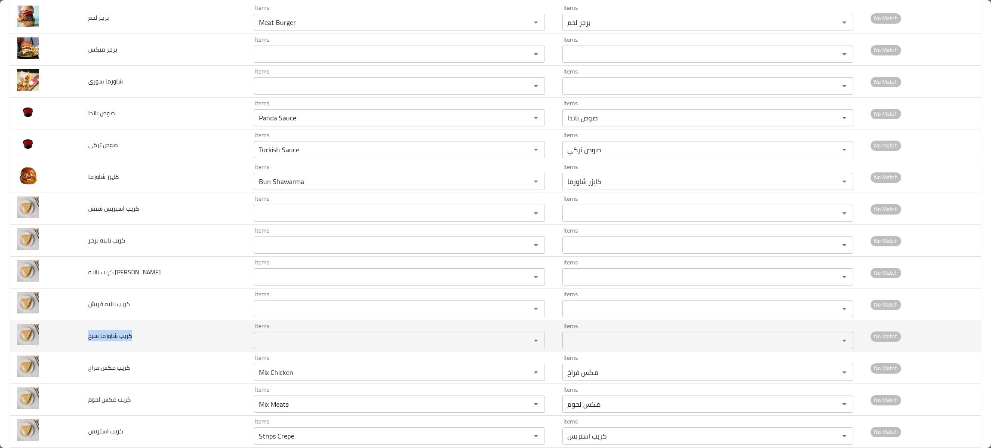
drag, startPoint x: 146, startPoint y: 337, endPoint x: 86, endPoint y: 343, distance: 60.6
click at [86, 343] on td "كريب شاورما سيخ" at bounding box center [163, 336] width 165 height 32
copy span "كريب شاورما سيخ"
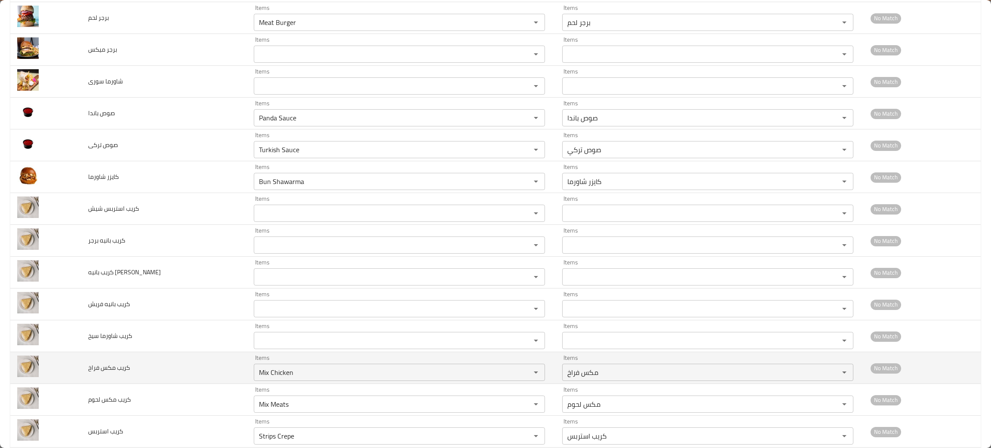
click at [143, 365] on td "كريب مكس فراخ" at bounding box center [163, 368] width 165 height 32
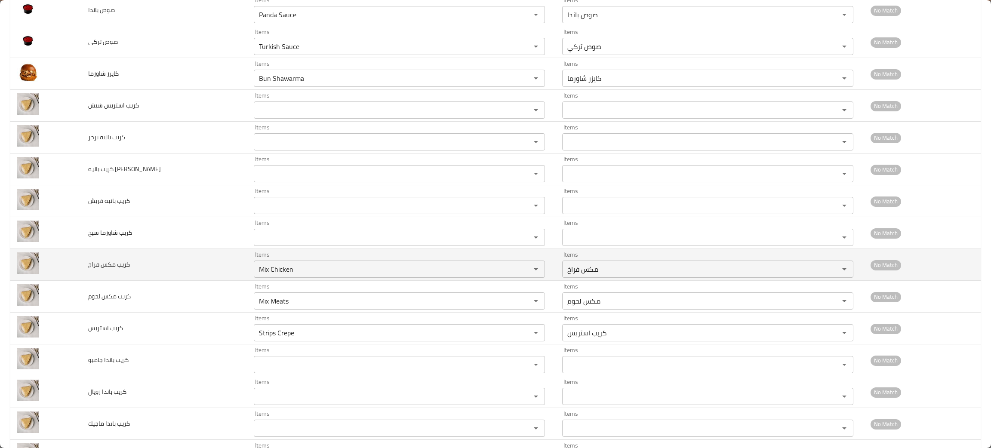
scroll to position [449, 0]
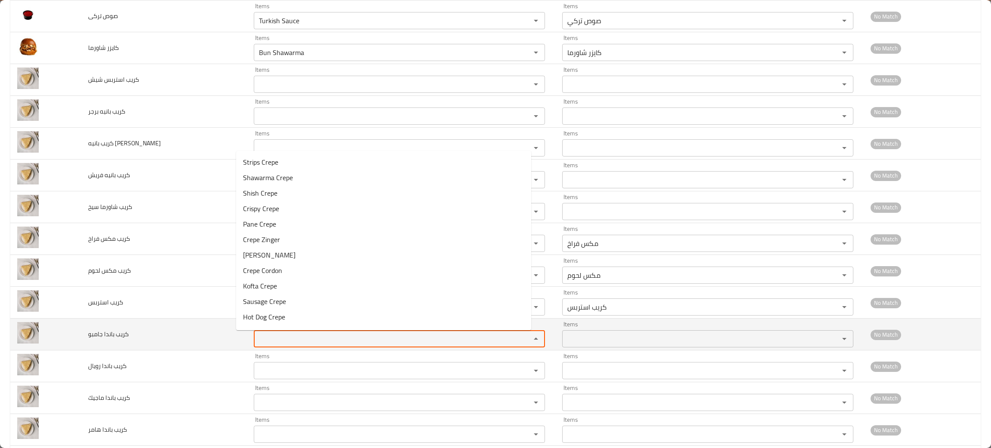
click at [260, 337] on جامبو "Items" at bounding box center [386, 339] width 261 height 12
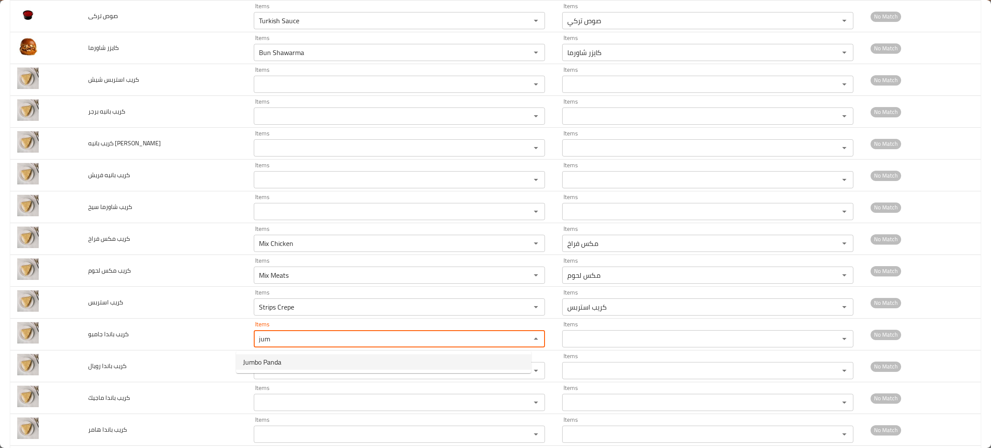
click at [268, 360] on span "Jumbo Panda" at bounding box center [262, 362] width 38 height 10
type جامبو "Jumbo Panda"
type جامبو-ar "باندا جامبو"
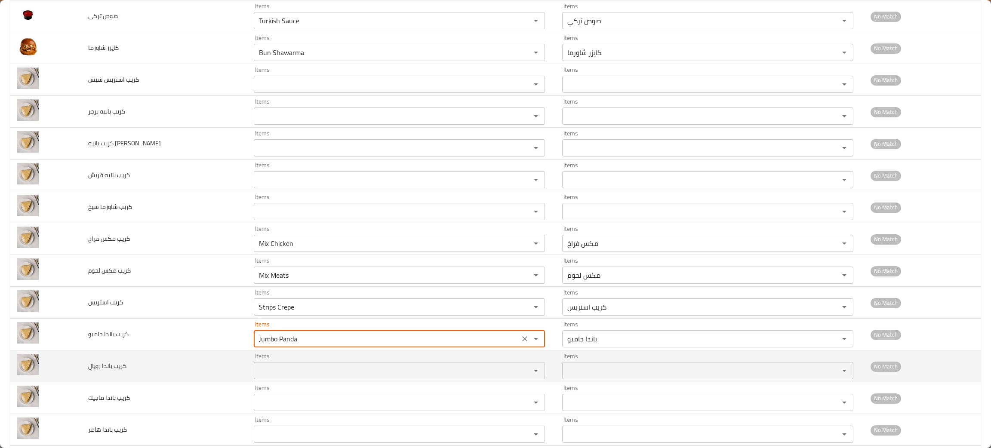
type جامبو "Jumbo Panda"
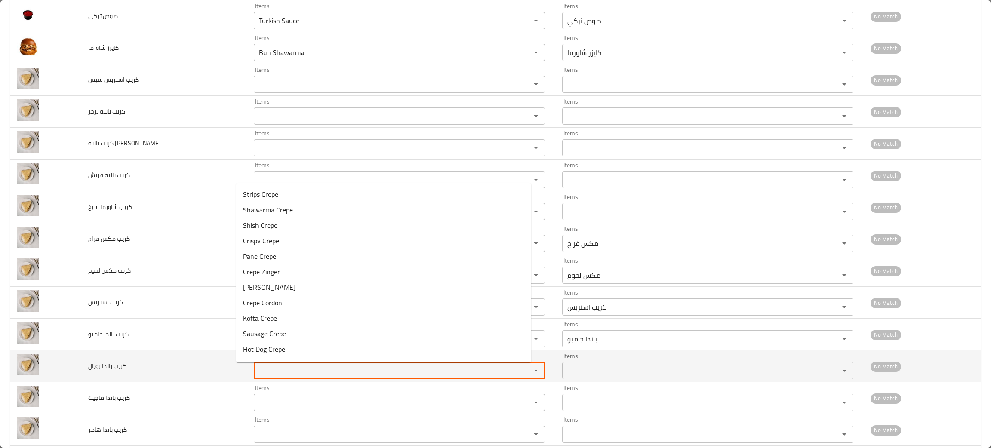
click at [265, 368] on رويال "Items" at bounding box center [386, 371] width 261 height 12
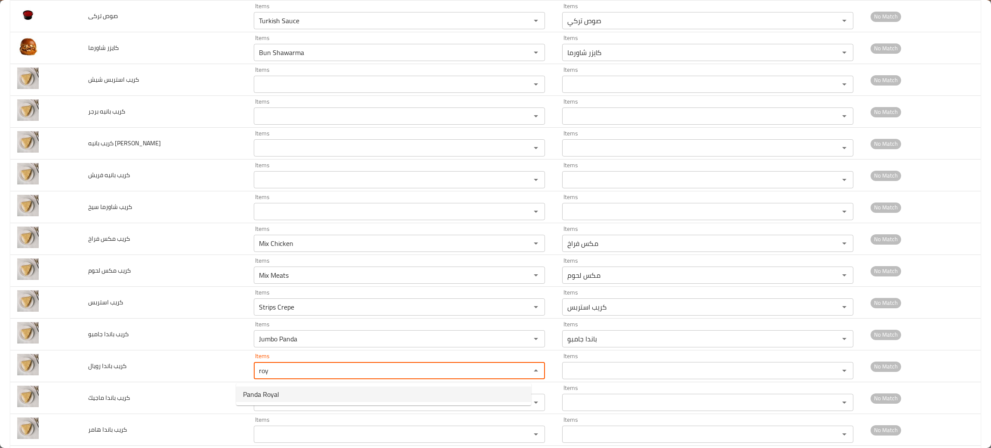
click at [262, 392] on span "Panda Royal" at bounding box center [261, 394] width 36 height 10
type رويال "Panda Royal"
type رويال-ar "باندا رويال"
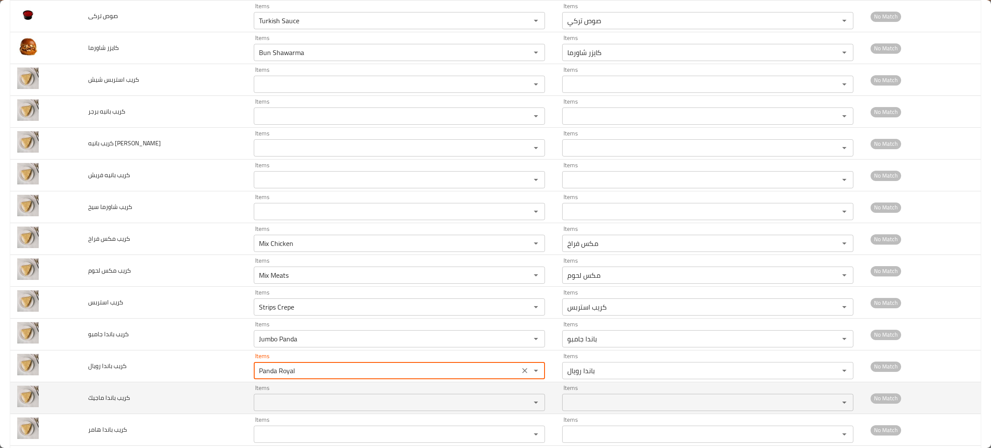
type رويال "Panda Royal"
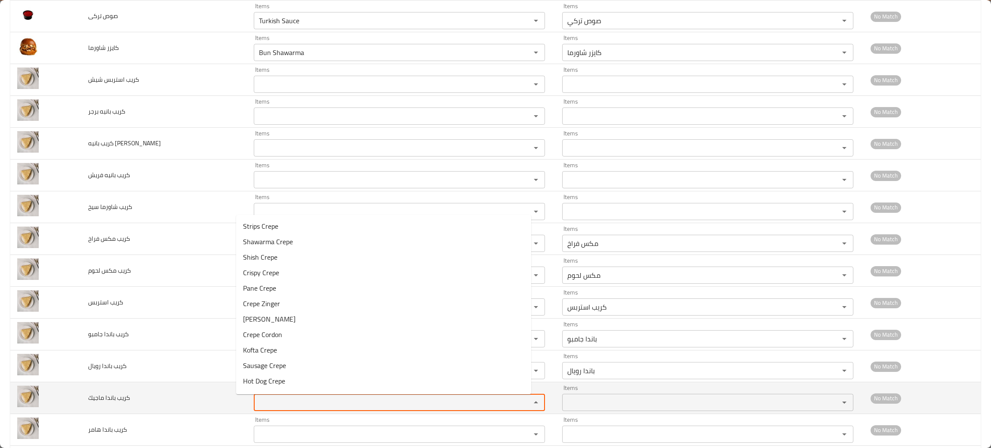
click at [264, 405] on ماجيك "Items" at bounding box center [386, 403] width 261 height 12
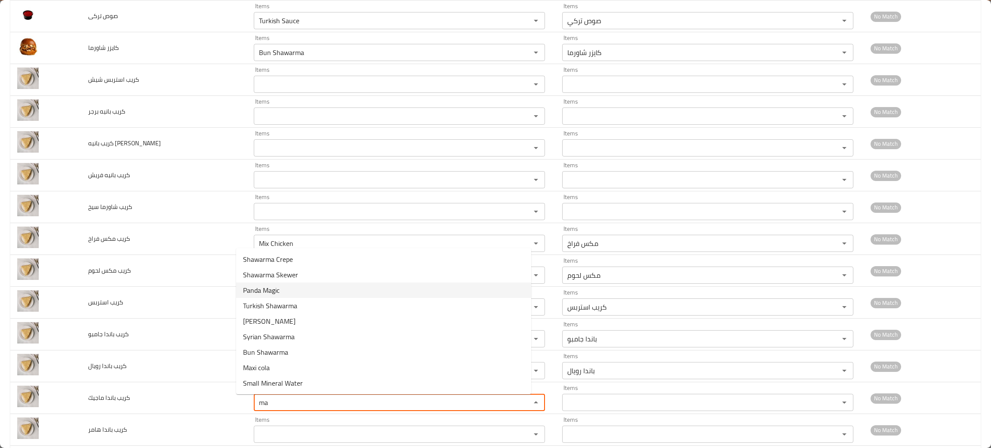
click at [253, 289] on span "Panda Magic" at bounding box center [261, 290] width 37 height 10
type ماجيك "Panda Magic"
type ماجيك-ar "باندا ماجيك"
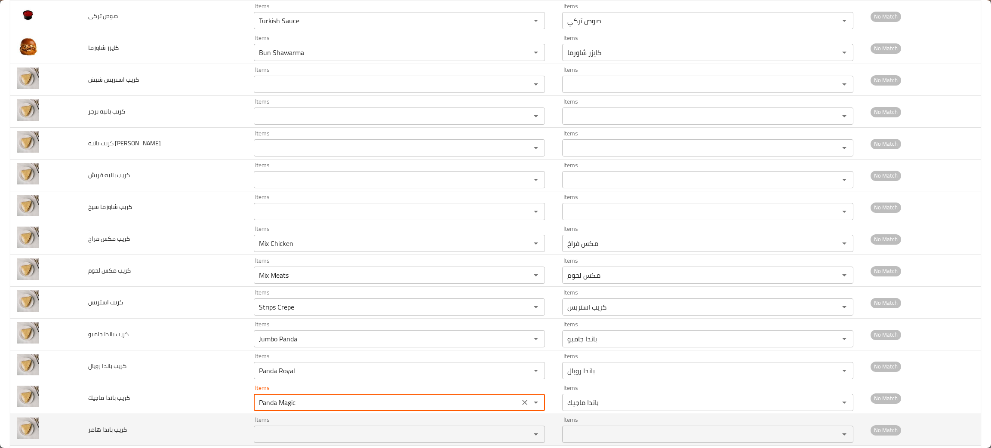
type ماجيك "Panda Magic"
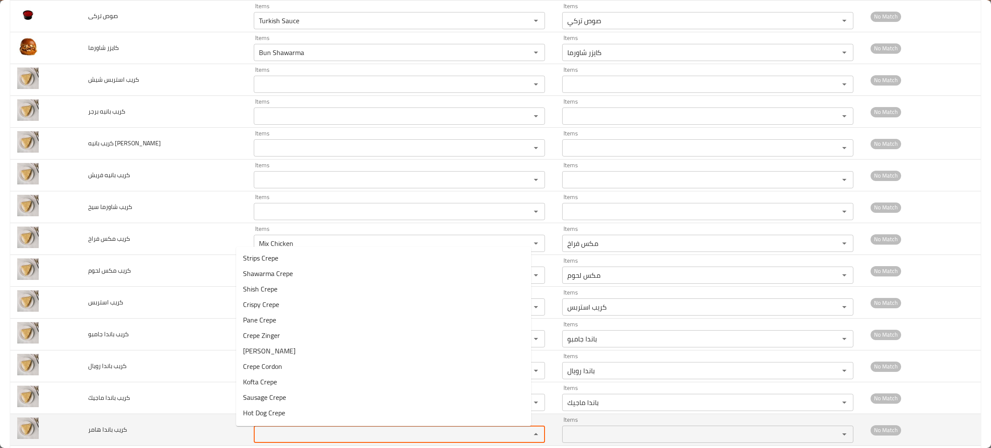
click at [283, 435] on هامر "Items" at bounding box center [386, 434] width 261 height 12
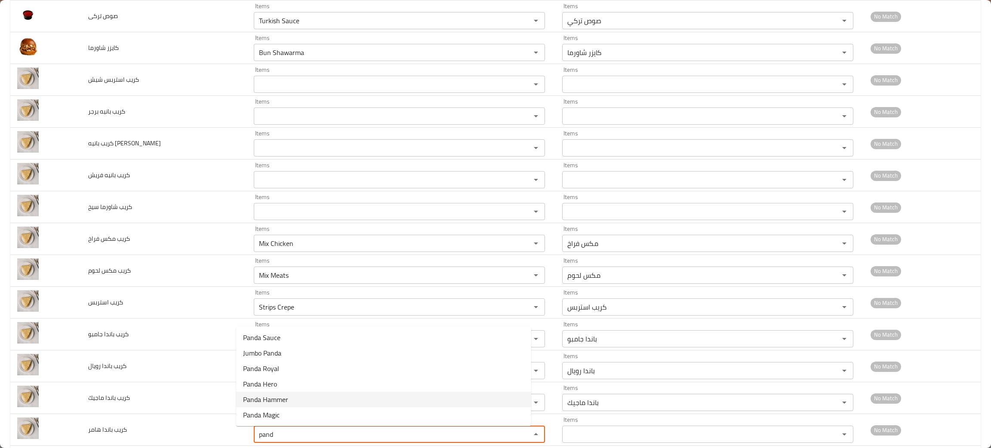
click at [264, 398] on span "Panda Hammer" at bounding box center [265, 399] width 45 height 10
type هامر "Panda Hammer"
type هامر-ar "باندا هامر"
type هامر "Panda Hammer"
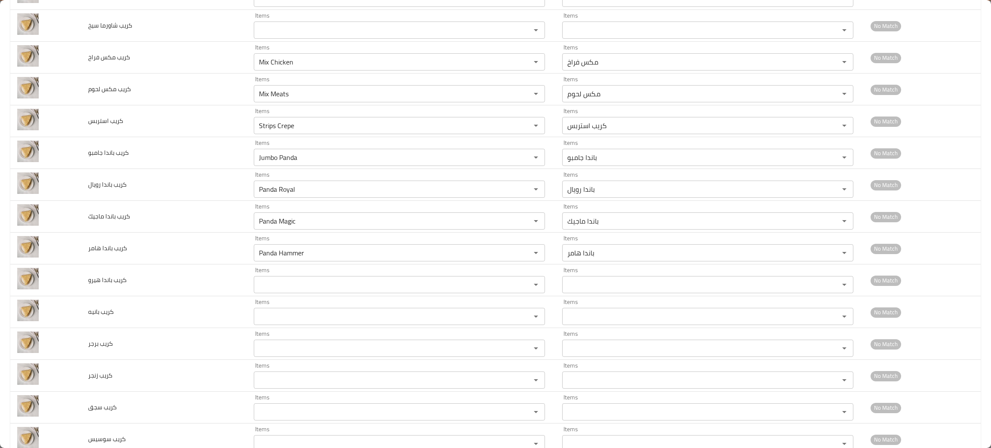
scroll to position [633, 0]
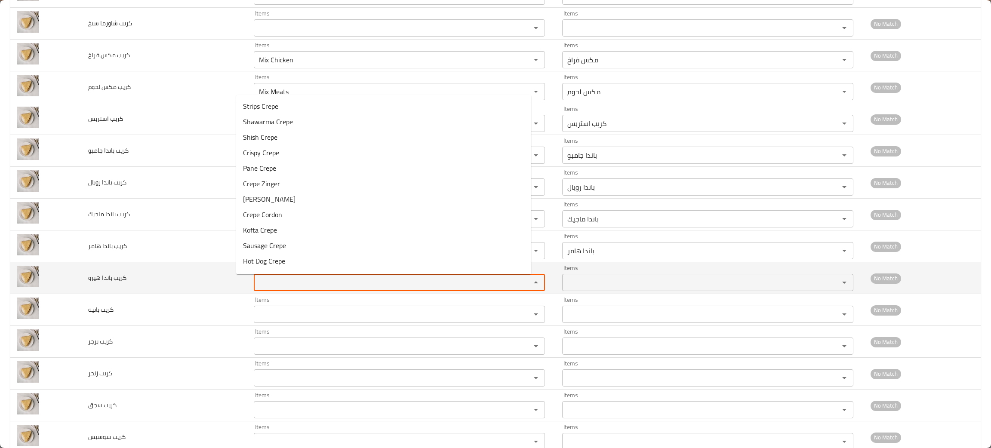
click at [274, 278] on هيرو "Items" at bounding box center [386, 283] width 261 height 12
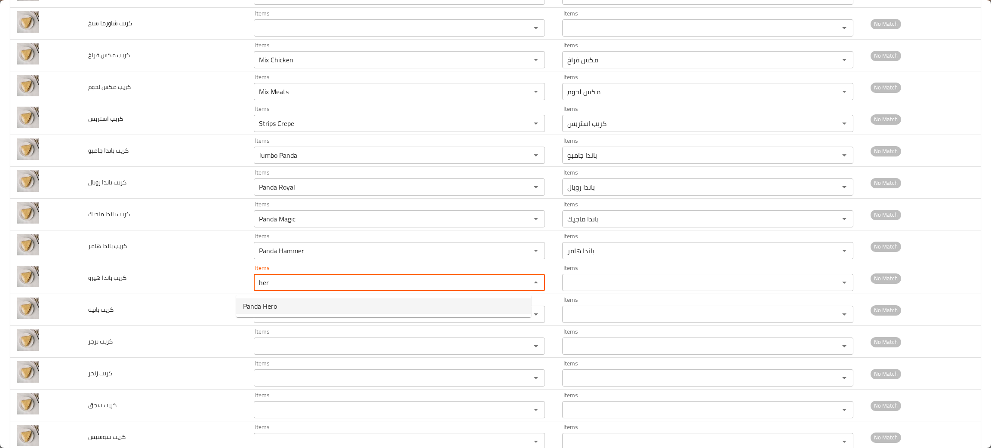
click at [278, 308] on هيرو-option-0 "Panda Hero" at bounding box center [383, 306] width 295 height 15
type هيرو "Panda Hero"
type هيرو-ar "باندا هيرو"
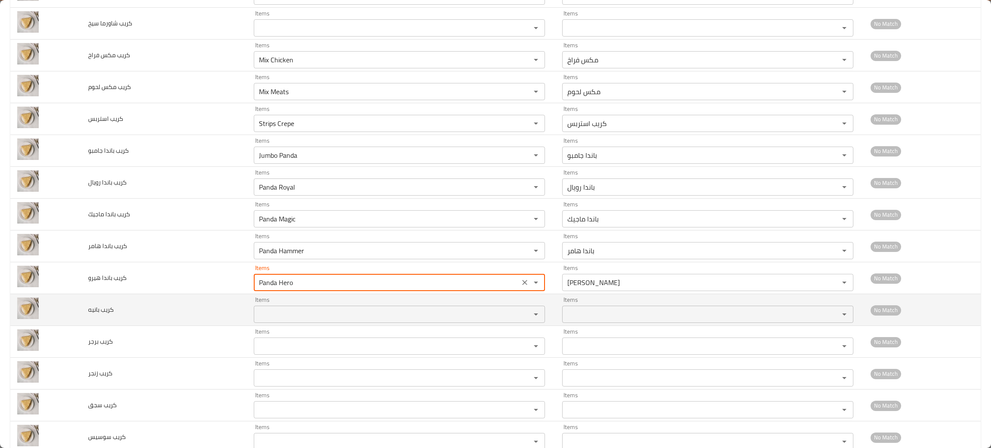
type هيرو "Panda Hero"
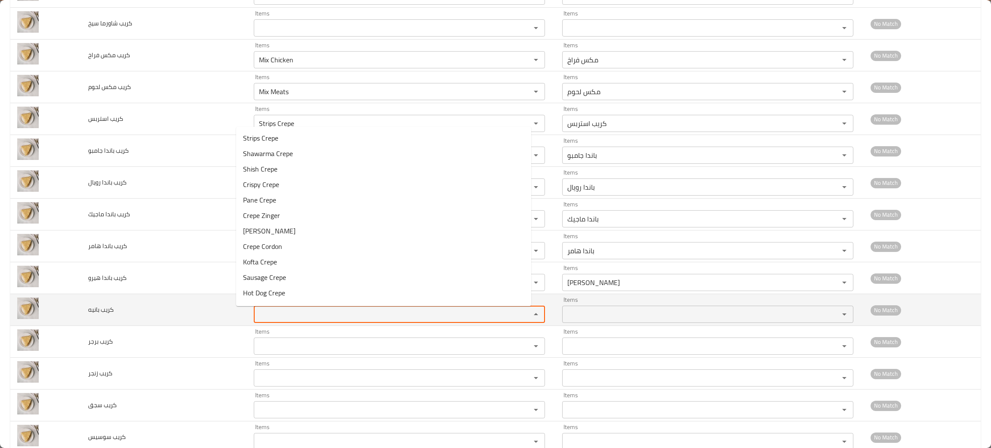
click at [273, 317] on بانيه "Items" at bounding box center [386, 314] width 261 height 12
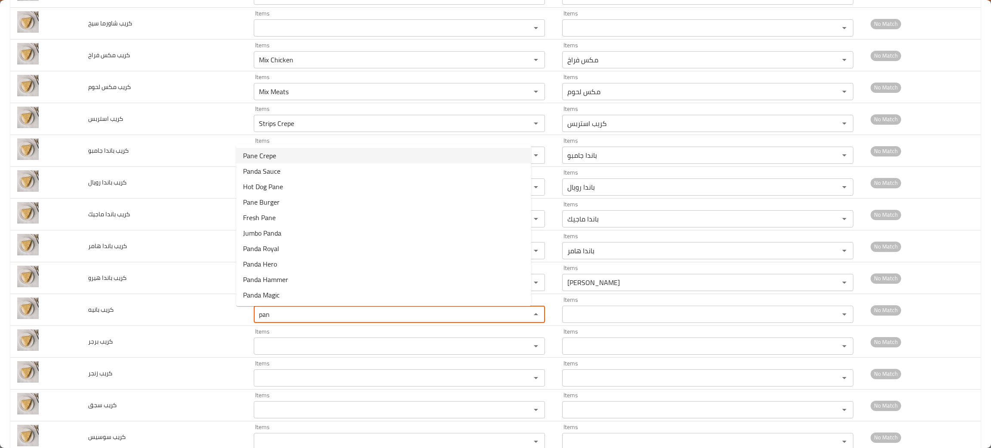
click at [251, 151] on span "Pane Crepe" at bounding box center [259, 156] width 33 height 10
type بانيه "Pane Crepe"
type بانيه-ar "كريب بانيه"
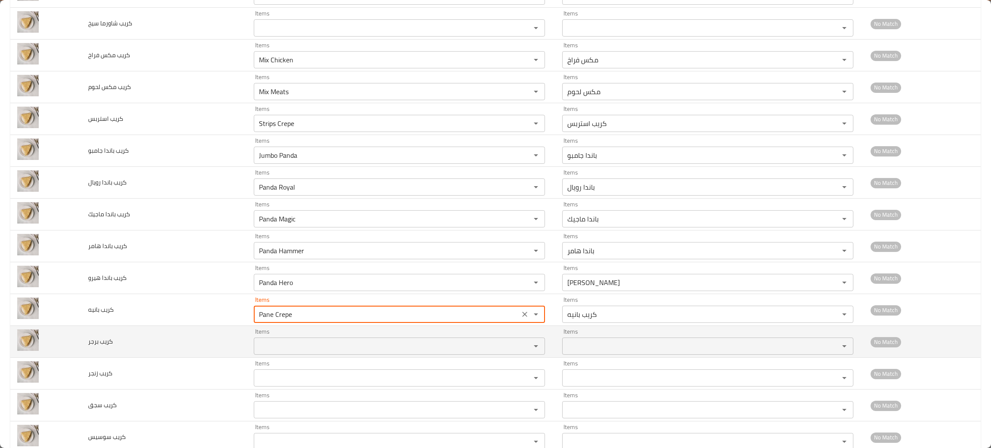
type بانيه "Pane Crepe"
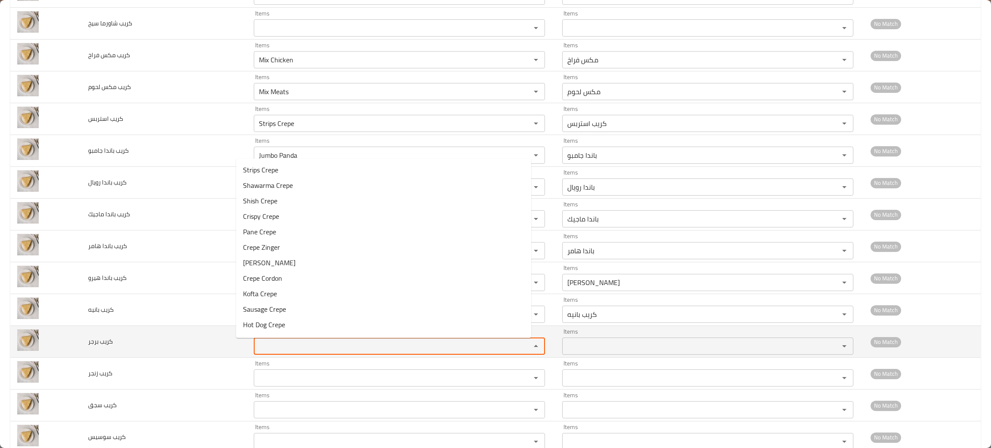
click at [289, 348] on برجر "Items" at bounding box center [386, 346] width 261 height 12
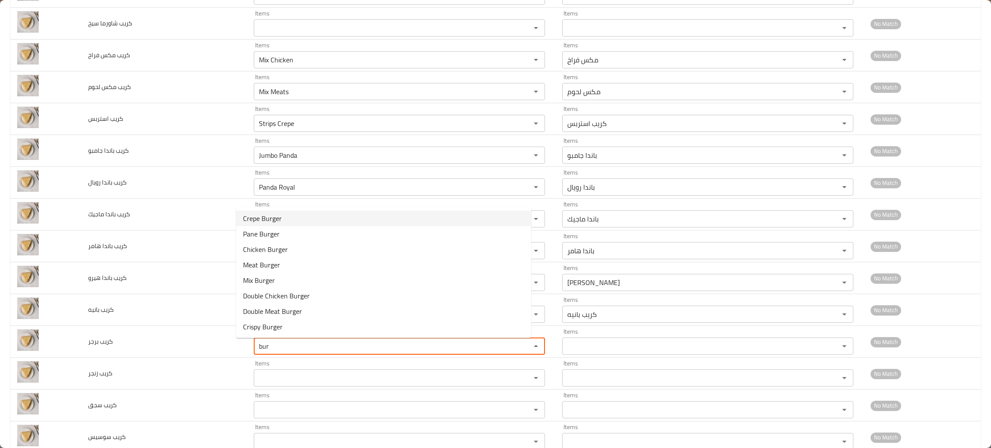
click at [265, 222] on span "Crepe Burger" at bounding box center [262, 218] width 39 height 10
type برجر "Crepe Burger"
type برجر-ar "كريب برجر"
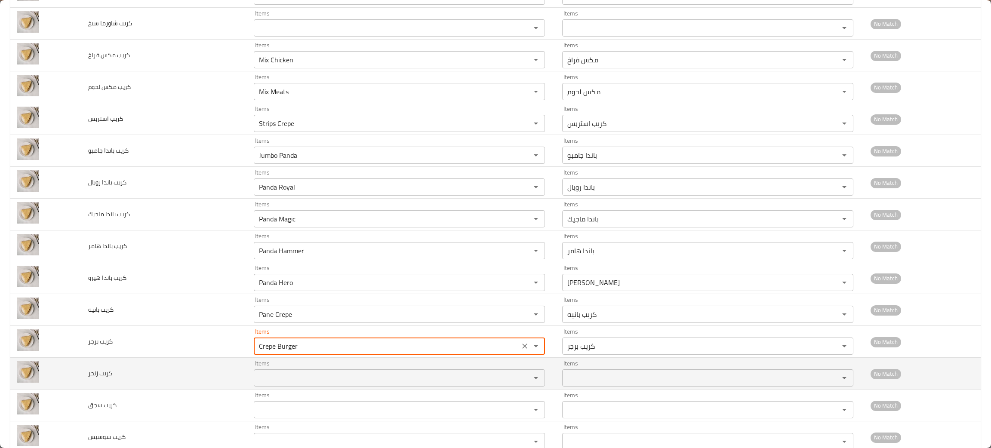
type برجر "Crepe Burger"
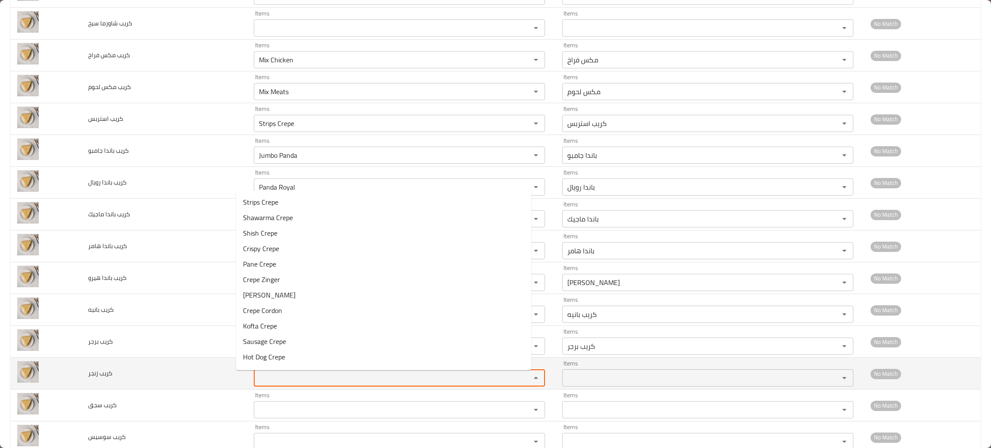
click at [274, 381] on زنجر "Items" at bounding box center [386, 378] width 261 height 12
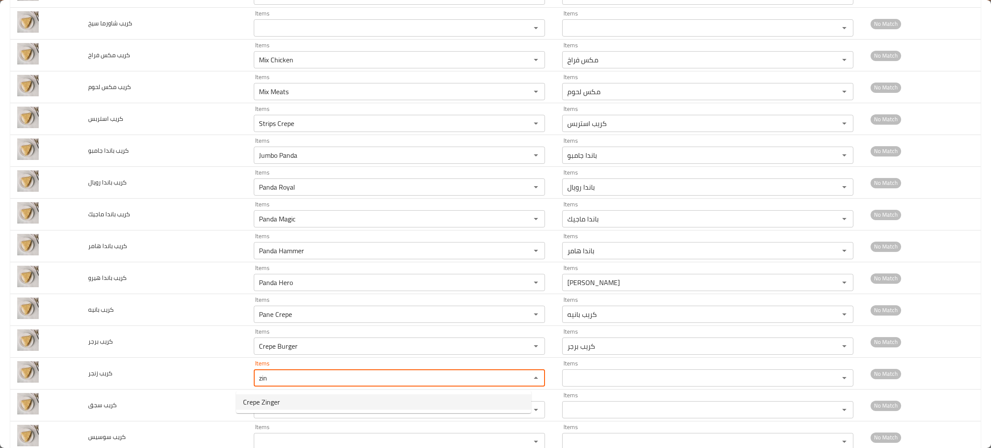
click at [272, 400] on span "Crepe Zinger" at bounding box center [261, 402] width 37 height 10
type زنجر "Crepe Zinger"
type زنجر-ar "كريب زنجر"
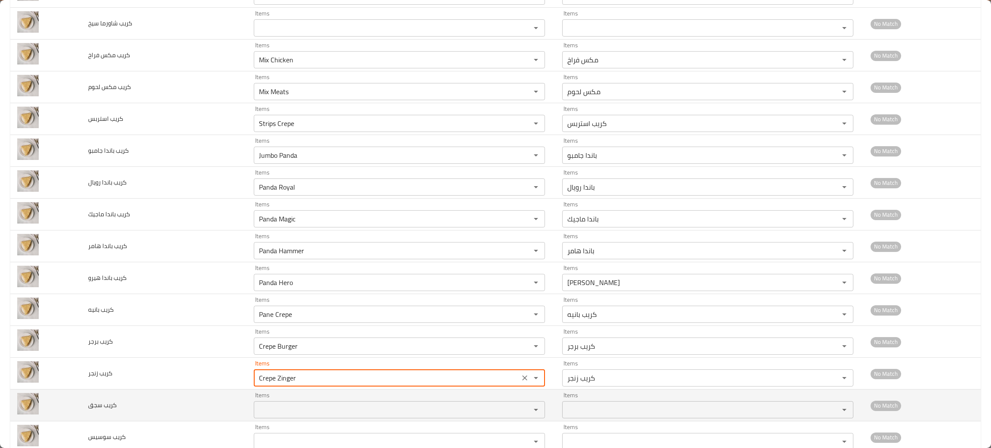
type زنجر "Crepe Zinger"
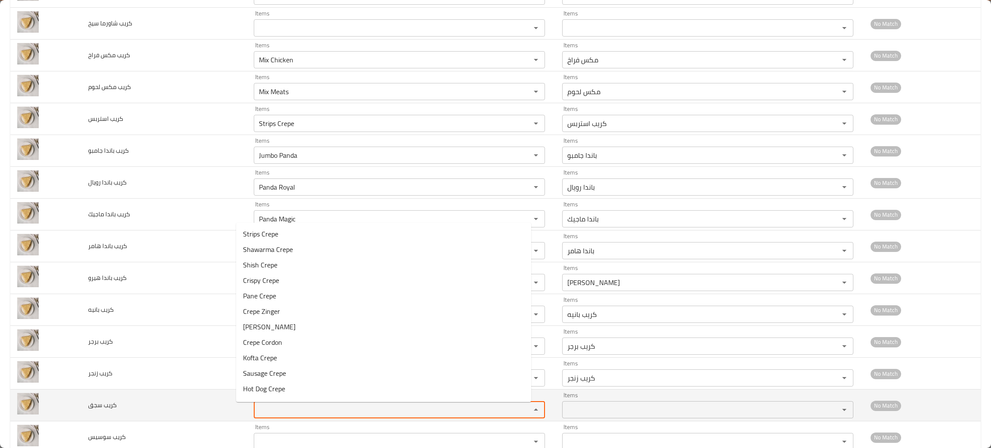
click at [273, 410] on سجق "Items" at bounding box center [386, 410] width 261 height 12
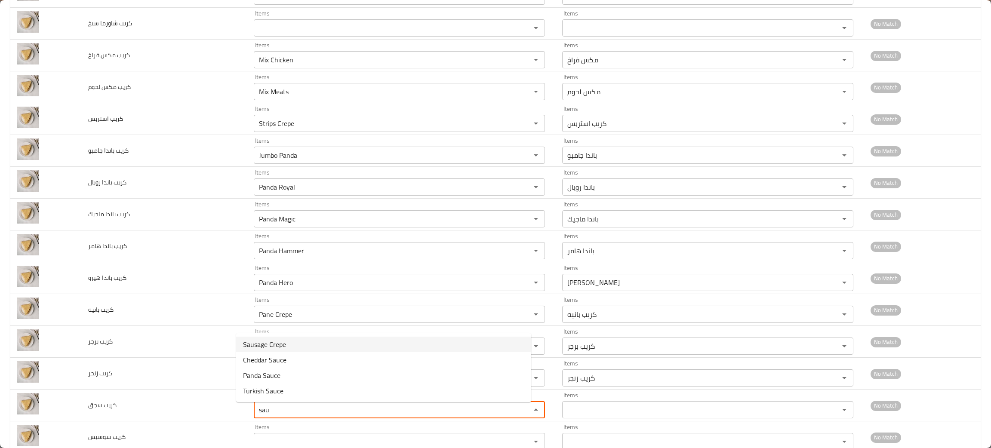
click at [273, 342] on span "Sausage Crepe" at bounding box center [264, 344] width 43 height 10
type سجق "Sausage Crepe"
type سجق-ar "كريب سجق"
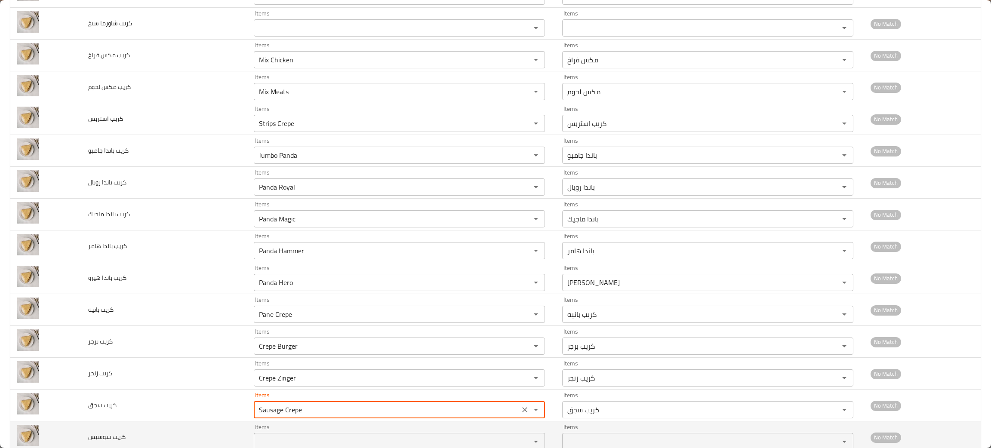
type سجق "Sausage Crepe"
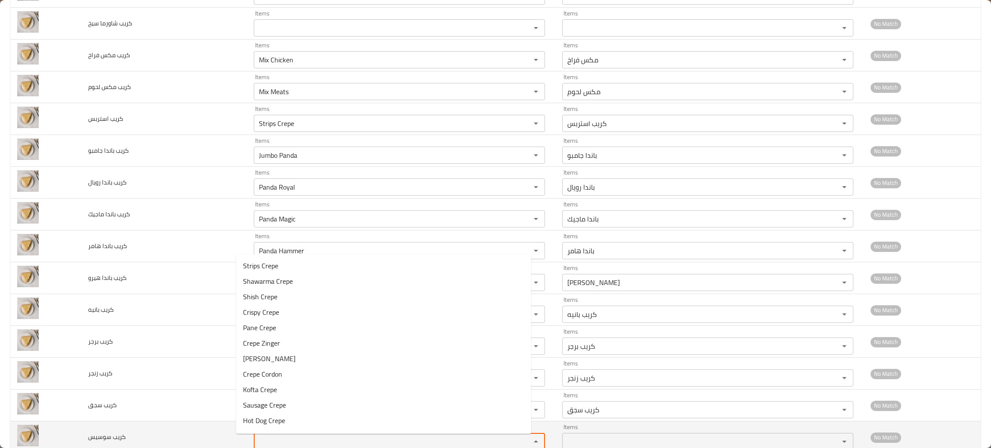
click at [282, 445] on سوسيس "Items" at bounding box center [386, 442] width 261 height 12
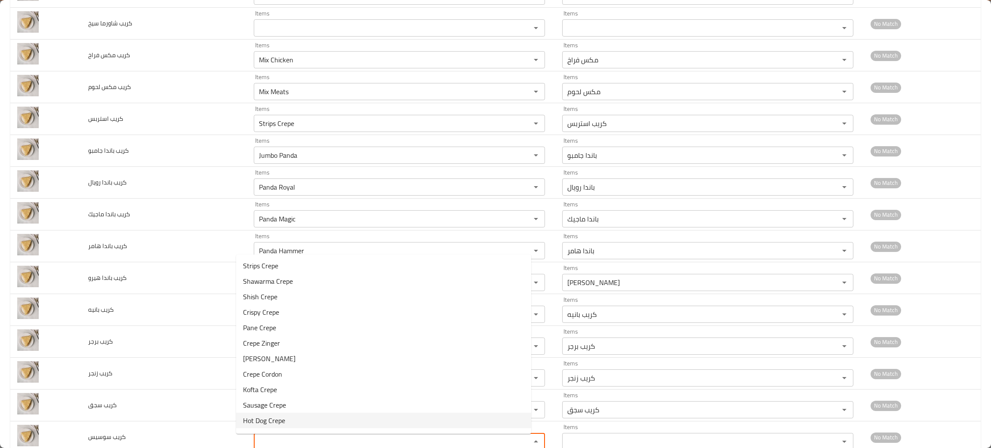
click at [277, 418] on span "Hot Dog Crepe" at bounding box center [264, 421] width 42 height 10
type سوسيس "Hot Dog Crepe"
type سوسيس-ar "كريب سوسيس"
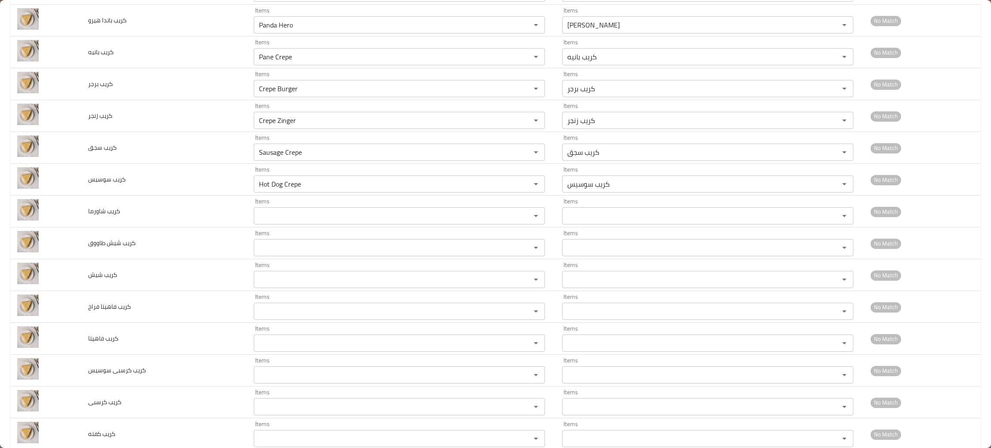
scroll to position [907, 0]
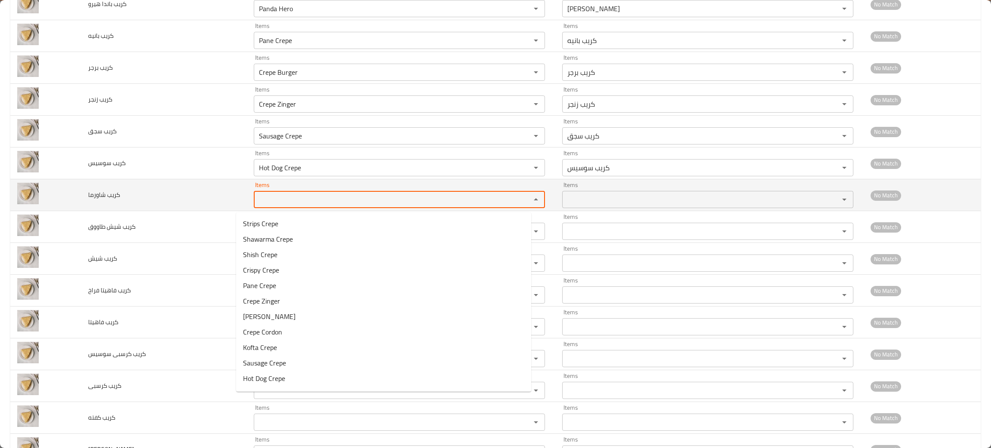
click at [296, 198] on شاورما "Items" at bounding box center [386, 200] width 261 height 12
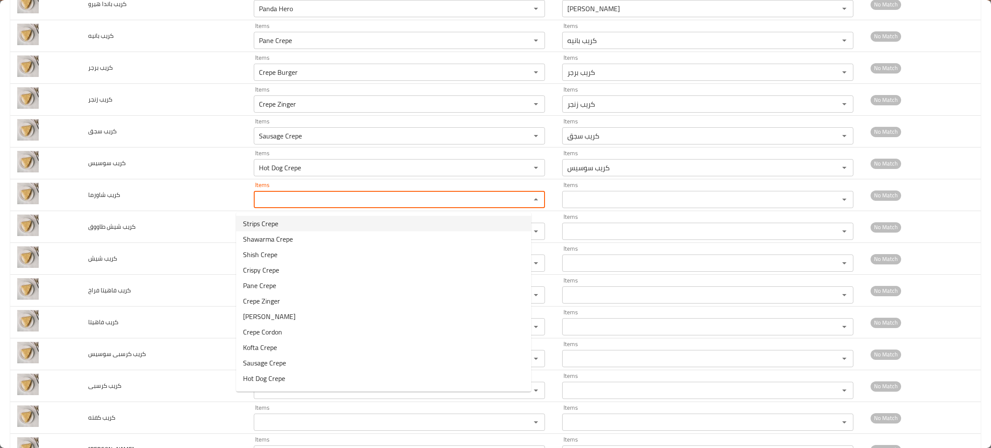
click at [283, 231] on شاورما-option-0 "Strips Crepe" at bounding box center [383, 223] width 295 height 15
type شاورما "Strips Crepe"
type شاورما-ar "كريب استربس"
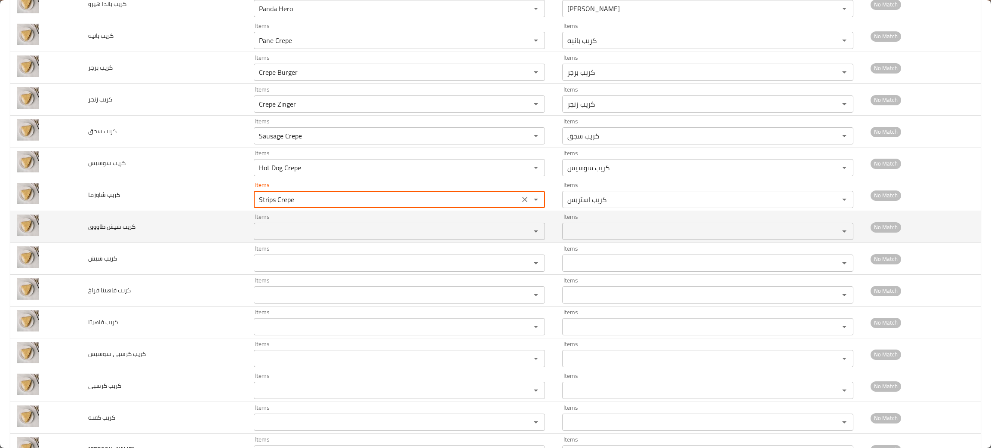
click at [272, 235] on طاووق "Items" at bounding box center [386, 231] width 261 height 12
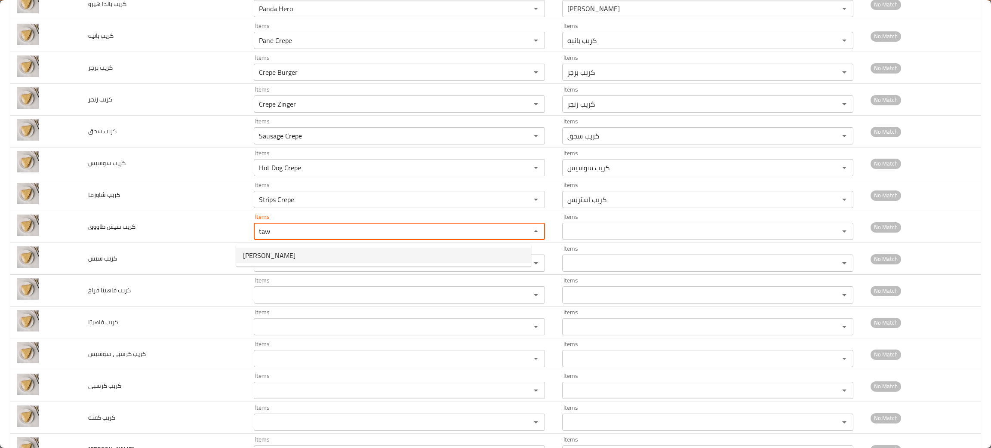
click at [266, 251] on span "Shish Tawook" at bounding box center [269, 255] width 52 height 10
type طاووق "Shish Tawook"
type طاووق-ar "شيش طاووق"
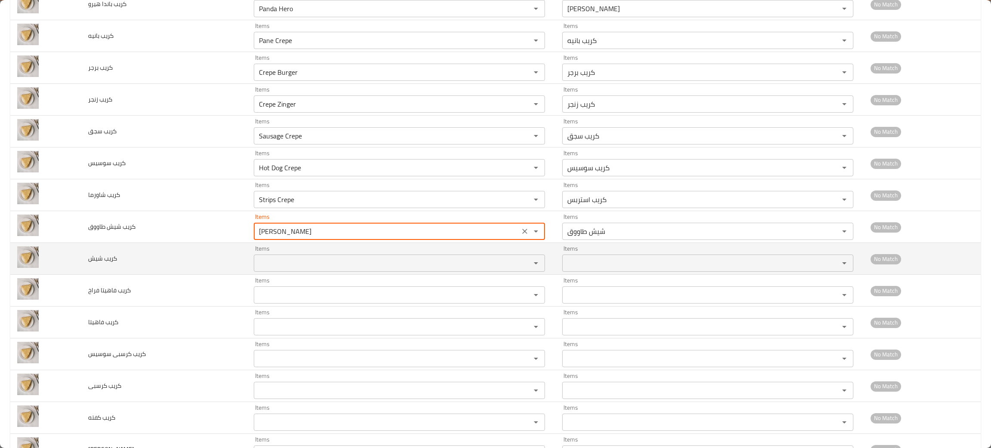
type طاووق "Shish Tawook"
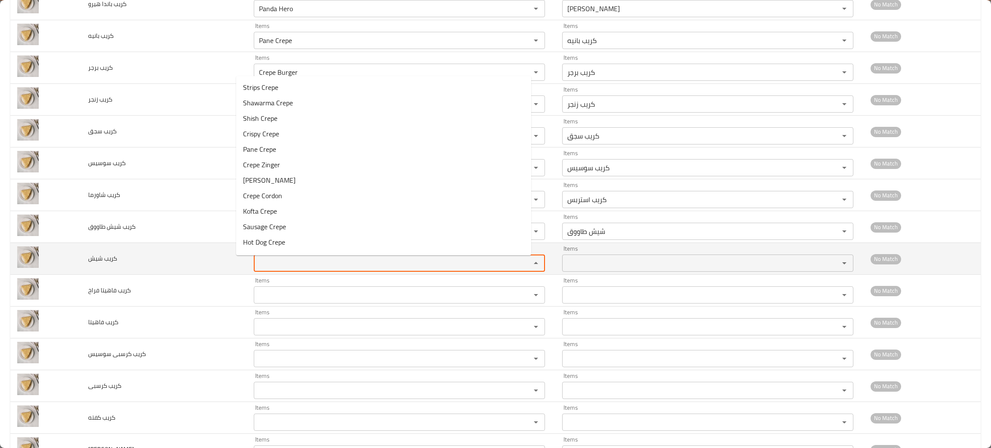
click at [264, 261] on شيش "Items" at bounding box center [386, 263] width 261 height 12
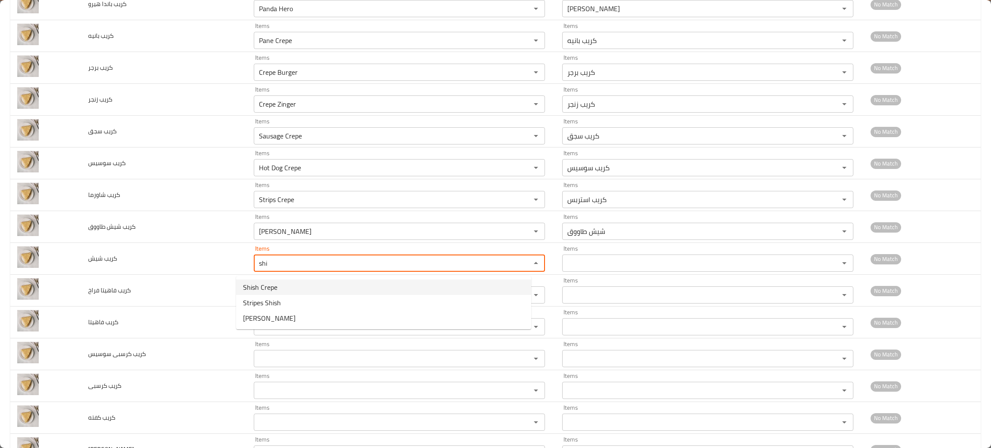
click at [267, 282] on span "Shish Crepe" at bounding box center [260, 287] width 34 height 10
type شيش "Shish Crepe"
type شيش-ar "كريب شيش"
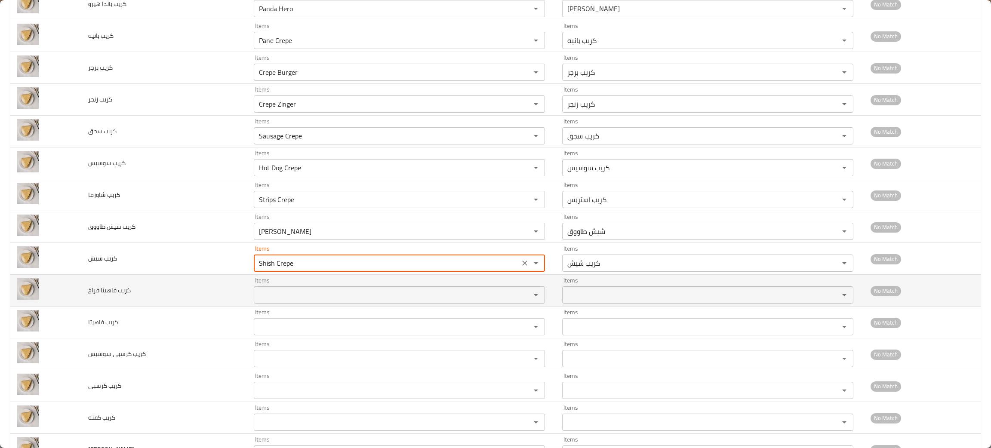
type شيش "Shish Crepe"
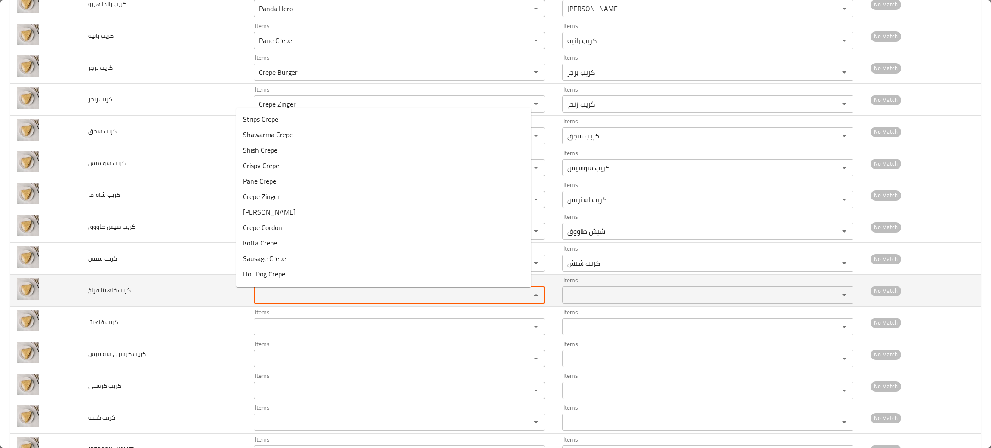
click at [267, 293] on فراخ "Items" at bounding box center [386, 295] width 261 height 12
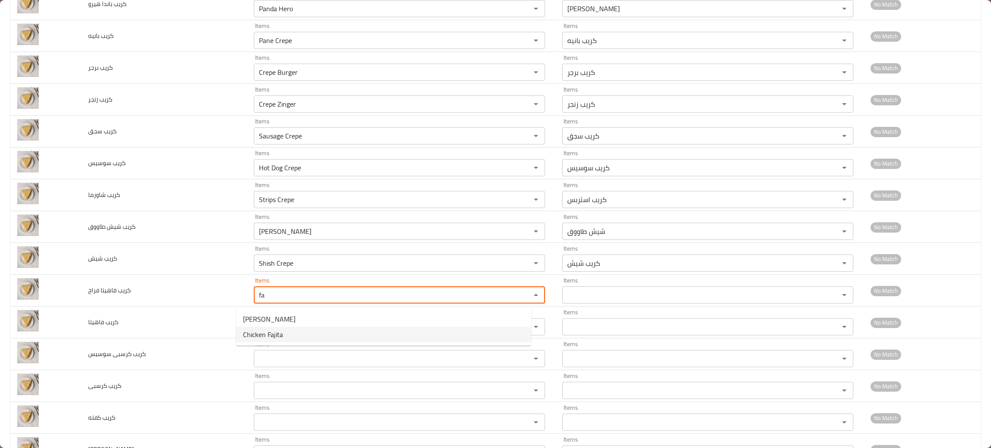
click at [272, 332] on span "Chicken Fajita" at bounding box center [263, 334] width 40 height 10
type فراخ "Chicken Fajita"
type فراخ-ar "فاهيتا فراخ"
type فراخ "Chicken Fajita"
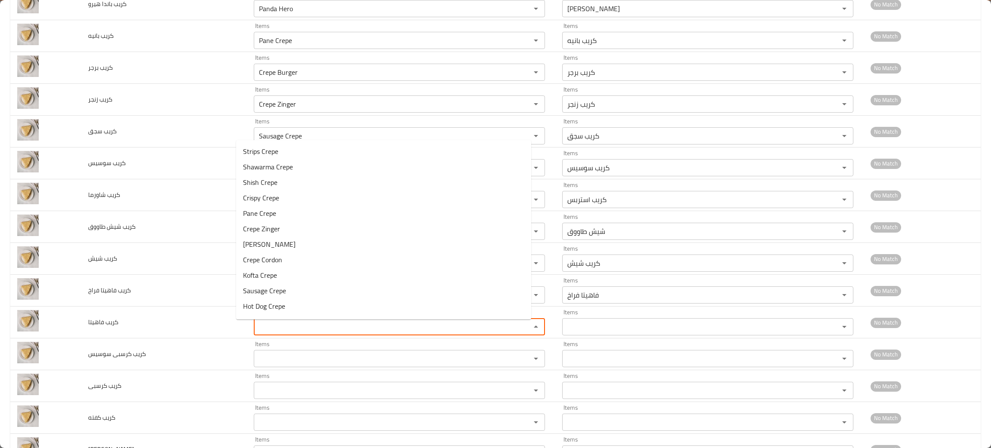
click at [272, 332] on فاهيتا "Items" at bounding box center [386, 327] width 261 height 12
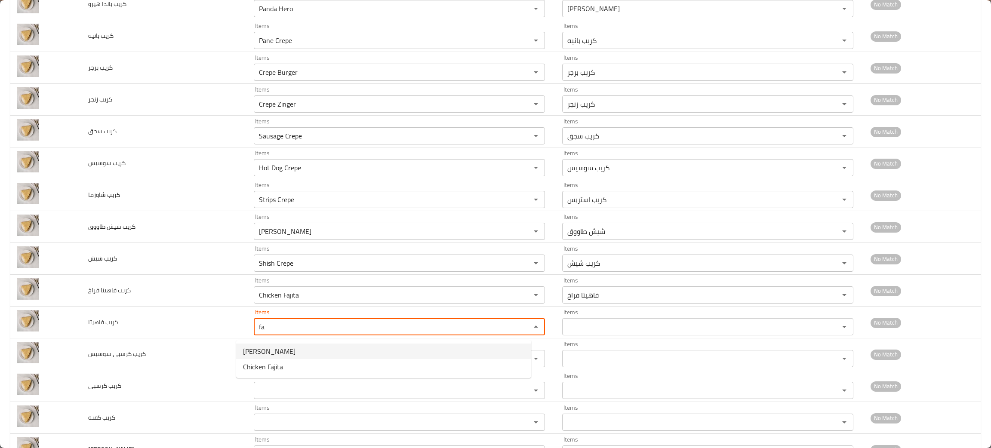
click at [270, 350] on span "Fajita Crepe" at bounding box center [269, 351] width 52 height 10
type فاهيتا "Fajita Crepe"
type فاهيتا-ar "كريب فاهيتا"
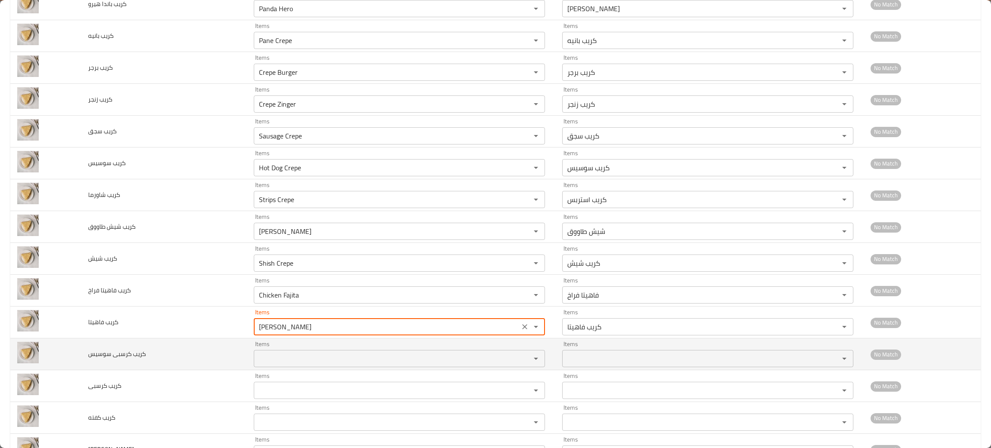
type فاهيتا "Fajita Crepe"
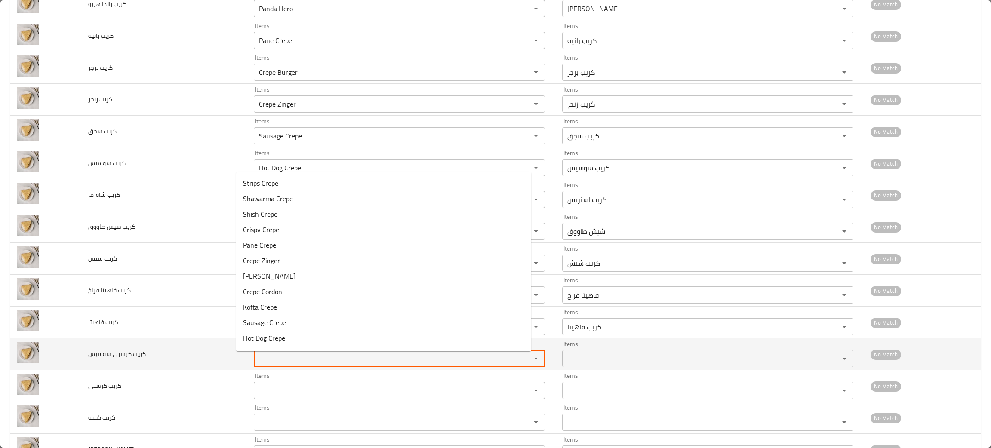
click at [268, 360] on سوسيس "Items" at bounding box center [386, 359] width 261 height 12
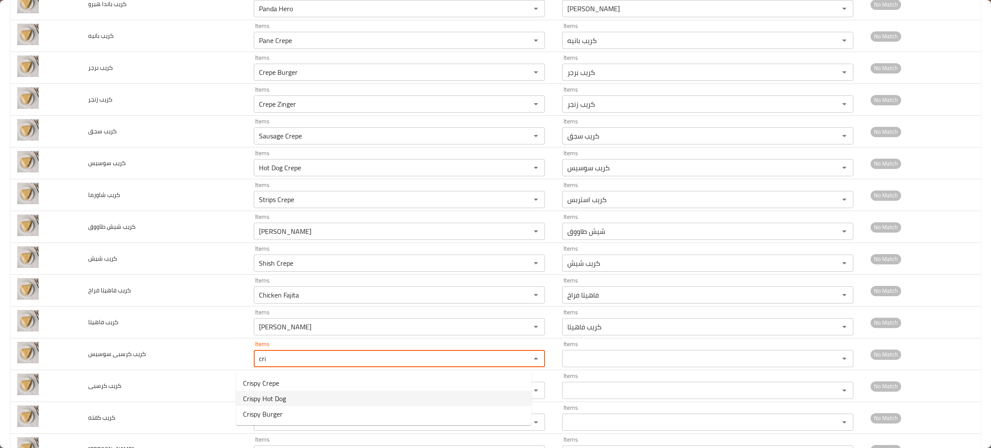
click at [267, 397] on span "Crispy Hot Dog" at bounding box center [264, 399] width 43 height 10
type سوسيس "Crispy Hot Dog"
type سوسيس-ar "كرسبي سوسيس"
type سوسيس "Crispy Hot Dog"
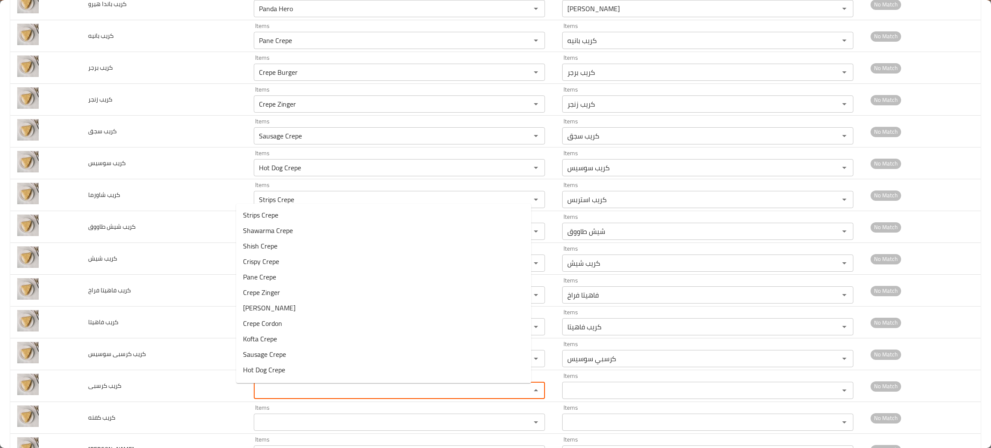
click at [267, 397] on كرسبى "Items" at bounding box center [386, 391] width 261 height 12
click at [287, 334] on كرسبى-option-0 "Crispy Crepe" at bounding box center [383, 340] width 295 height 15
type كرسبى "Crispy Crepe"
type كرسبى-ar "كريب كرسبي"
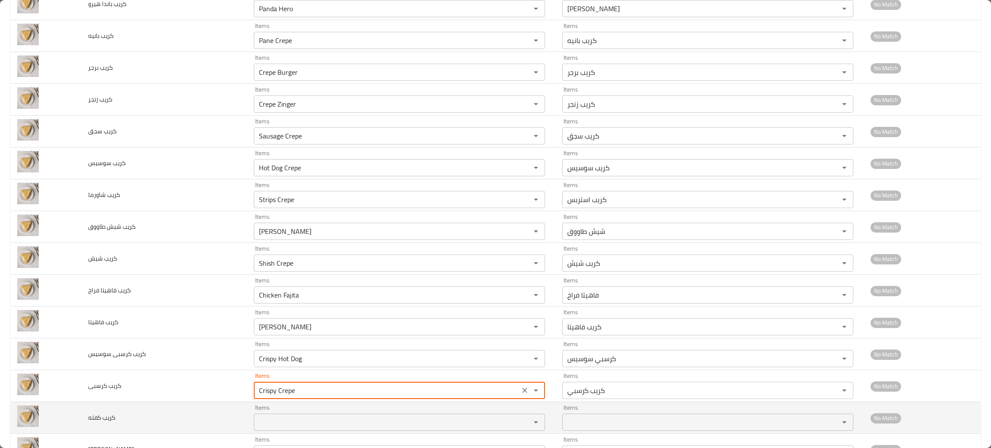
type كرسبى "Crispy Crepe"
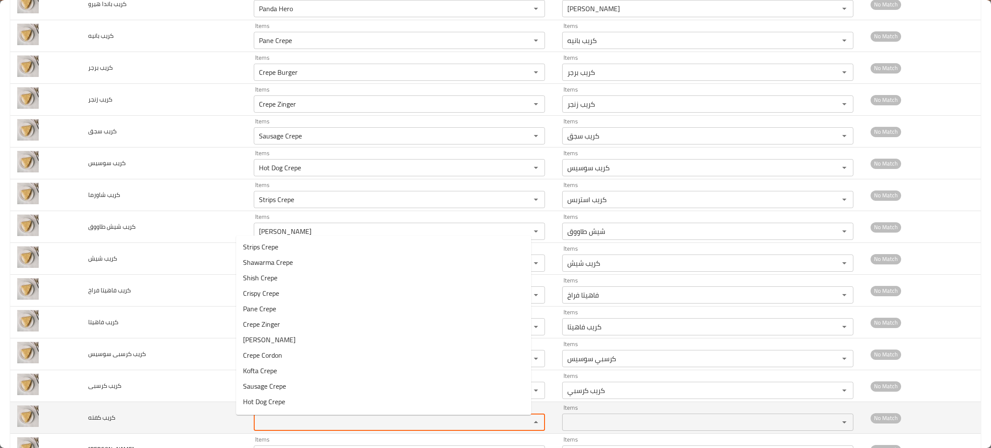
click at [272, 428] on كفته "Items" at bounding box center [386, 422] width 261 height 12
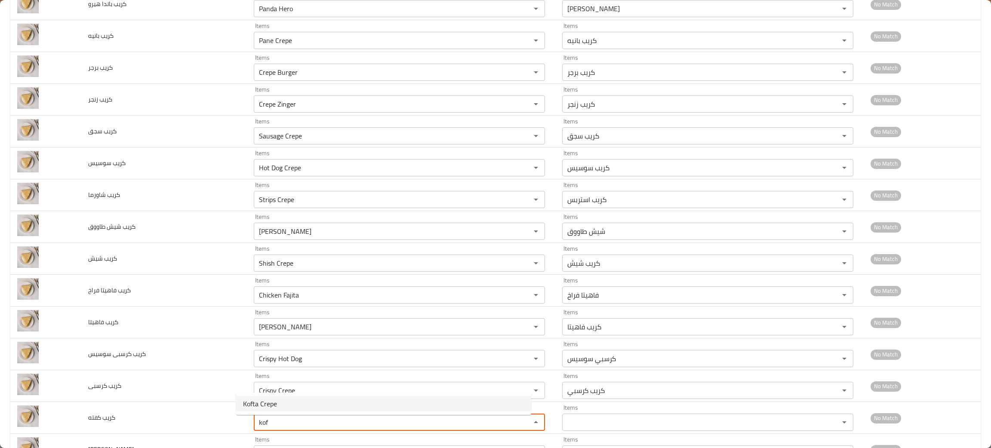
click at [269, 399] on span "Kofta Crepe" at bounding box center [260, 404] width 34 height 10
type كفته "Kofta Crepe"
type كفته-ar "كريب كفته"
type كفته "Kofta Crepe"
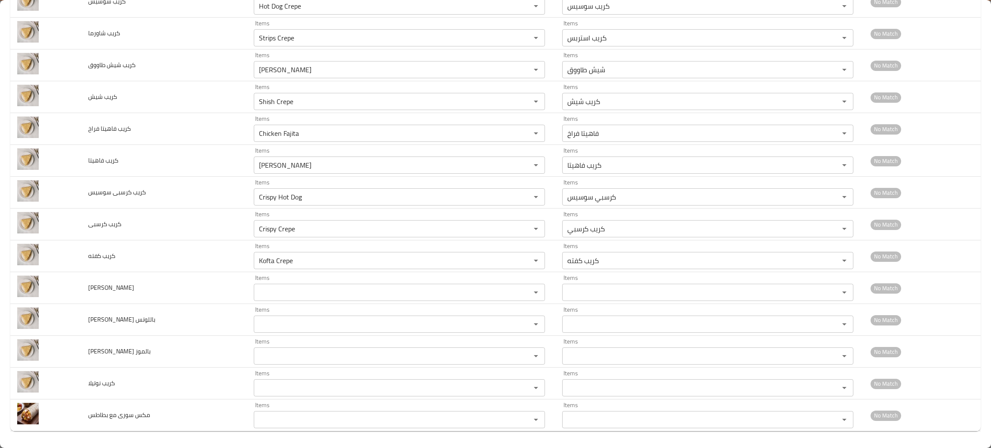
scroll to position [1073, 0]
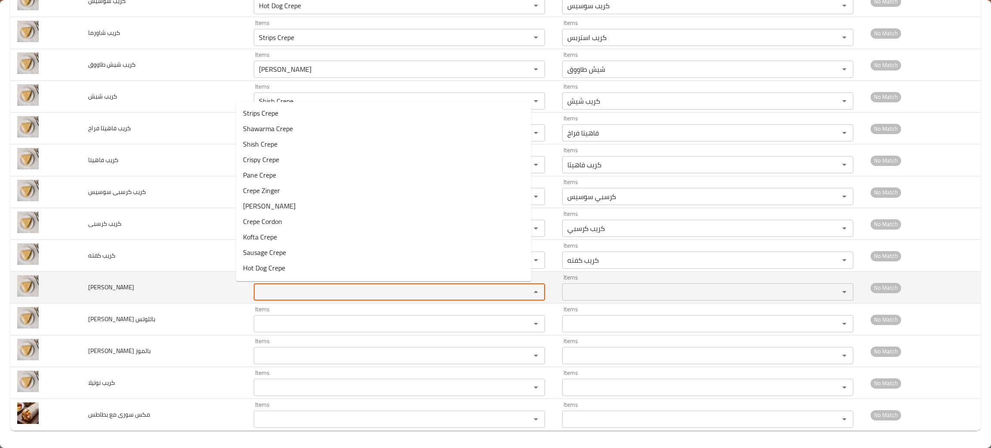
click at [275, 291] on كوردن "Items" at bounding box center [386, 292] width 261 height 12
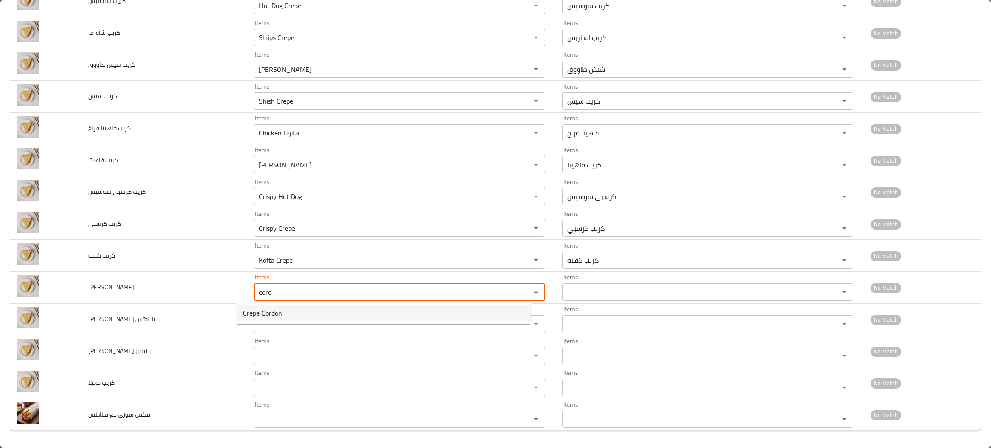
click at [274, 308] on span "Crepe Cordon" at bounding box center [262, 313] width 39 height 10
type كوردن "Crepe Cordon"
type كوردن-ar "كريب كوردن"
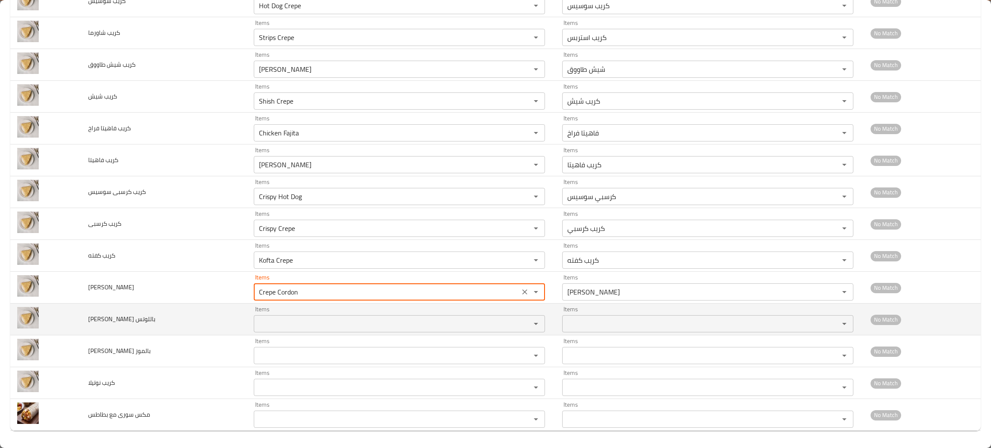
type كوردن "Crepe Cordon"
click at [274, 321] on باللوتس "Items" at bounding box center [386, 324] width 261 height 12
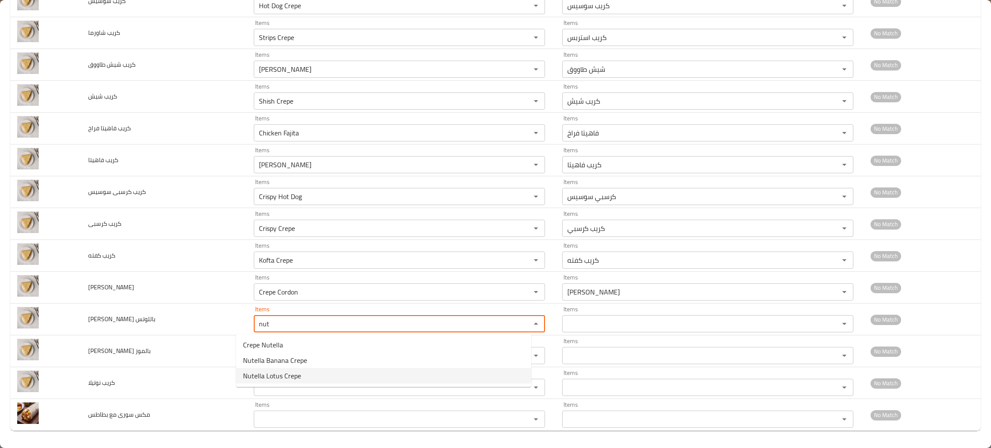
click at [277, 376] on span "Nutella Lotus Crepe" at bounding box center [272, 376] width 58 height 10
type باللوتس "Nutella Lotus Crepe"
type باللوتس-ar "كريب نوتيلا باللوتس"
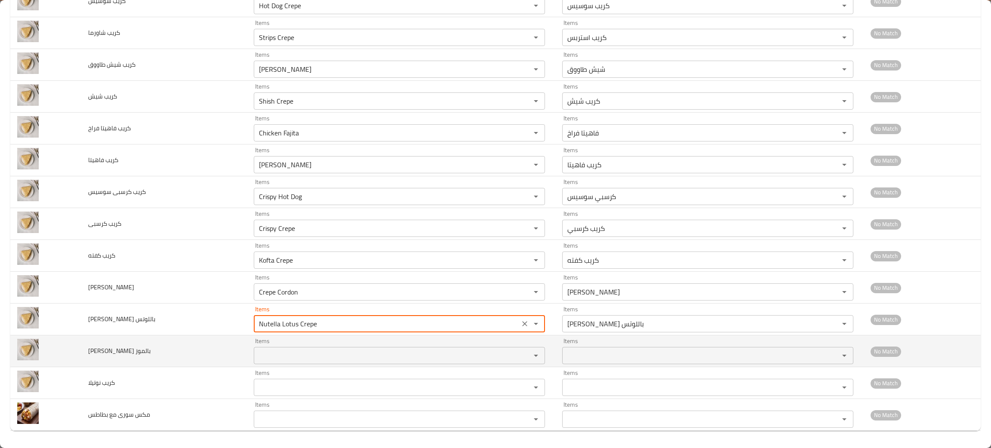
type باللوتس "Nutella Lotus Crepe"
click at [256, 358] on بالموز "Items" at bounding box center [386, 356] width 261 height 12
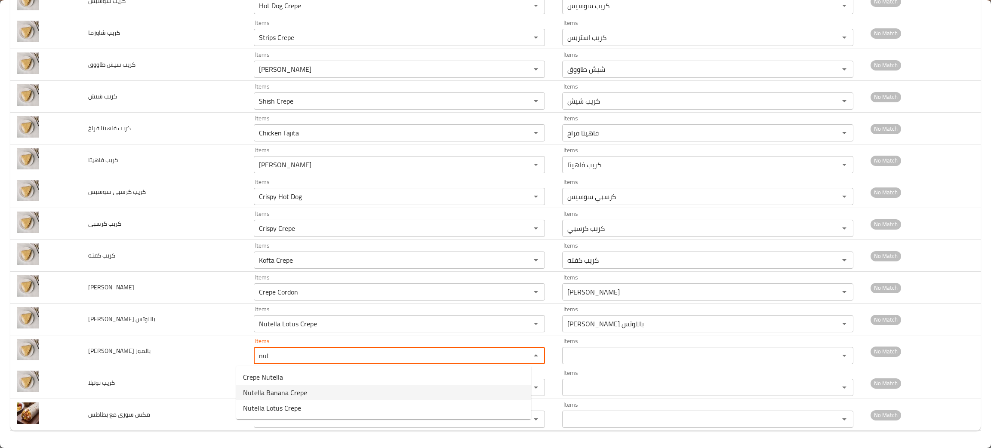
click at [267, 395] on span "Nutella Banana Crepe" at bounding box center [275, 393] width 64 height 10
type بالموز "Nutella Banana Crepe"
type بالموز-ar "كريب نوتيلا بالموز"
click at [267, 395] on div "Items" at bounding box center [399, 387] width 291 height 17
type بالموز "Nutella Banana Crepe"
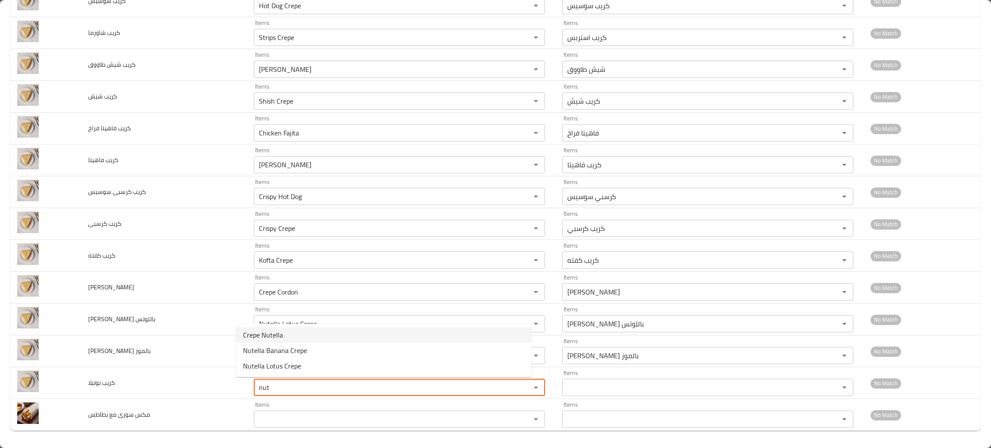
click at [267, 334] on span "Crepe Nutella" at bounding box center [263, 335] width 40 height 10
type نوتيلا "Crepe Nutella"
type نوتيلا-ar "كريب نوتيلا"
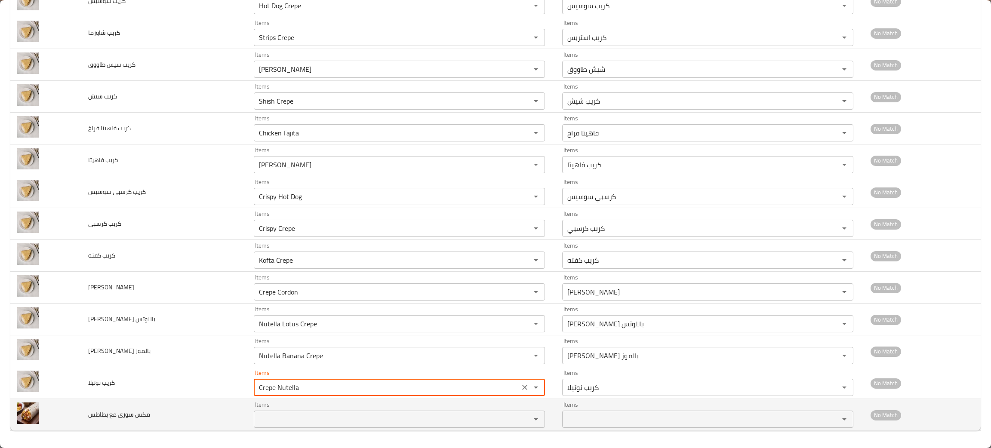
click at [278, 411] on div "Items" at bounding box center [399, 419] width 291 height 17
type نوتيلا "Crepe Nutella"
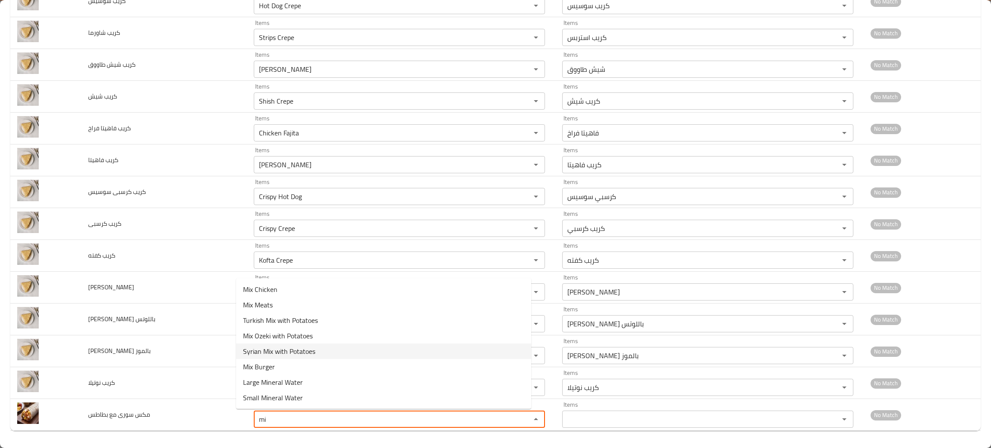
click at [283, 351] on span "Syrian Mix with Potatoes" at bounding box center [279, 351] width 72 height 10
type بطاطس "Syrian Mix with Potatoes"
type بطاطس-ar "مكس سوري مع بطاطس"
type بطاطس "Syrian Mix with Potatoes"
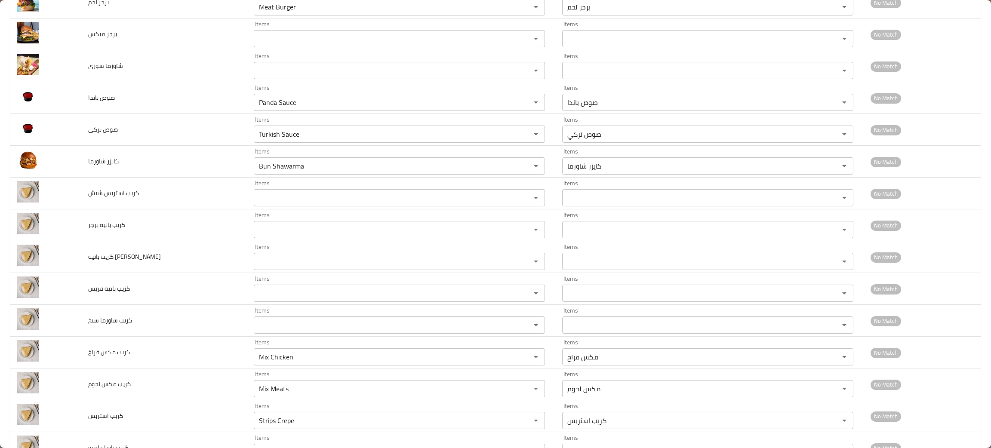
scroll to position [334, 0]
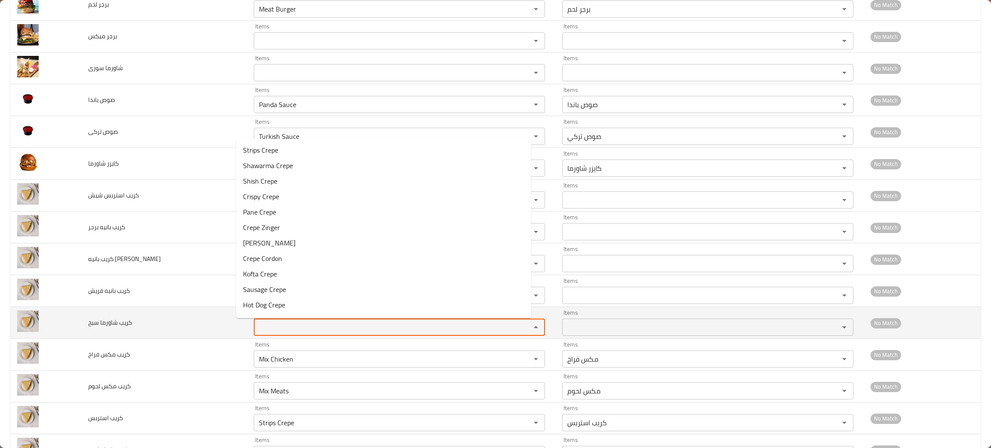
click at [263, 327] on سيخ "Items" at bounding box center [386, 327] width 261 height 12
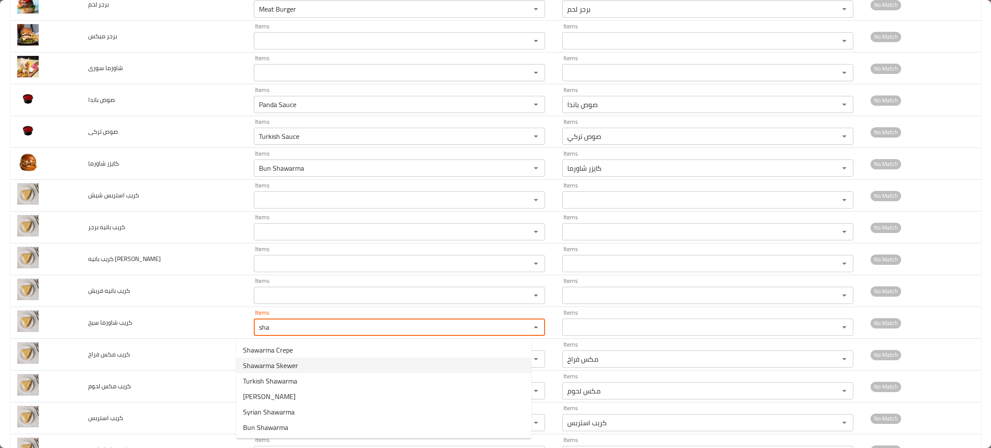
click at [269, 365] on span "Shawarma Skewer" at bounding box center [270, 365] width 55 height 10
type سيخ "Shawarma Skewer"
type سيخ-ar "شاورما سيخ"
type سيخ "Shawarma Skewer"
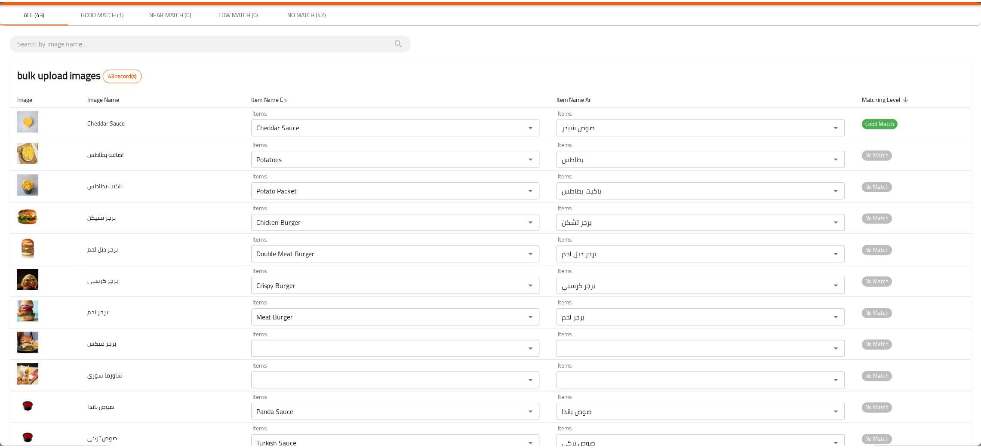
scroll to position [0, 0]
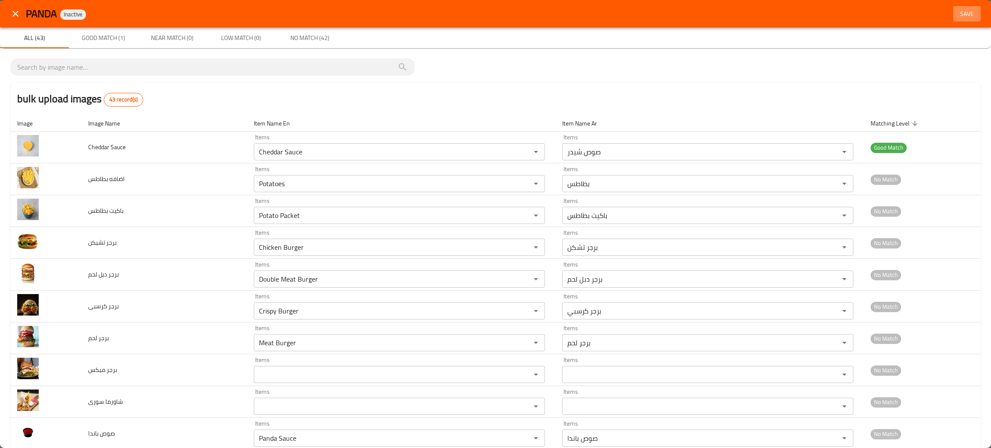
click at [963, 9] on span "Save" at bounding box center [967, 14] width 21 height 11
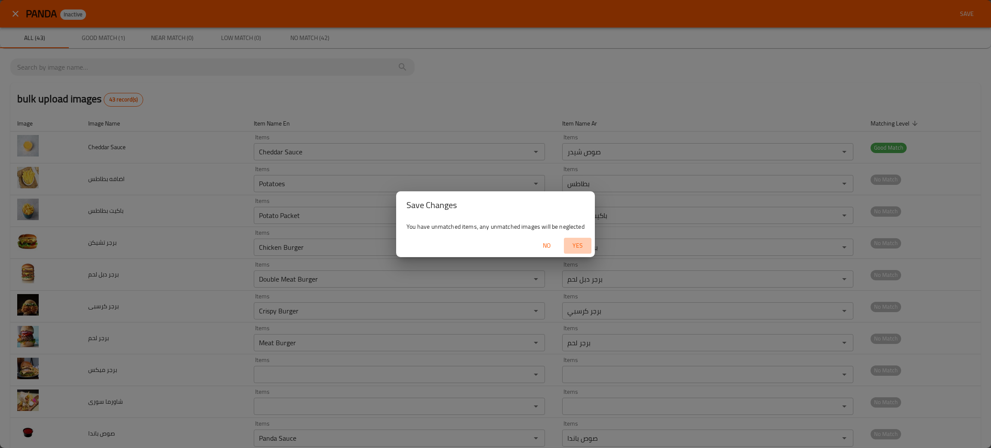
click at [576, 243] on span "Yes" at bounding box center [577, 245] width 21 height 11
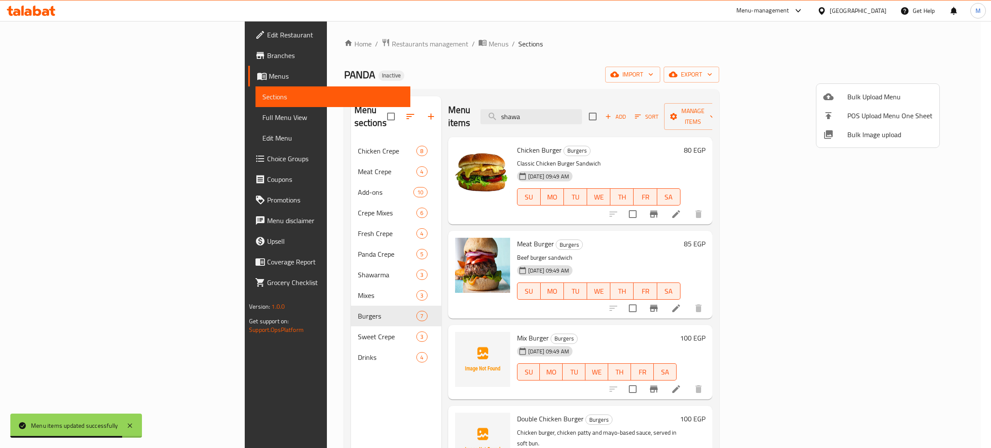
click at [205, 137] on div at bounding box center [495, 224] width 991 height 448
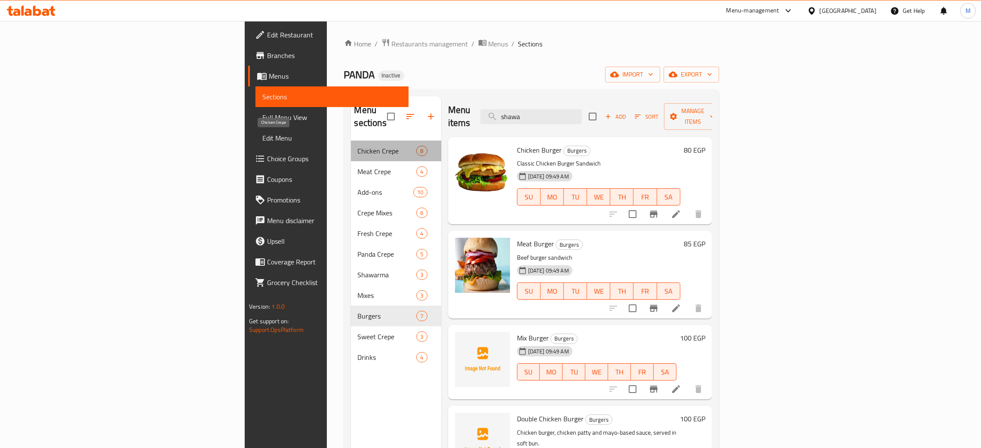
click at [358, 146] on span "Chicken Crepe" at bounding box center [387, 151] width 59 height 10
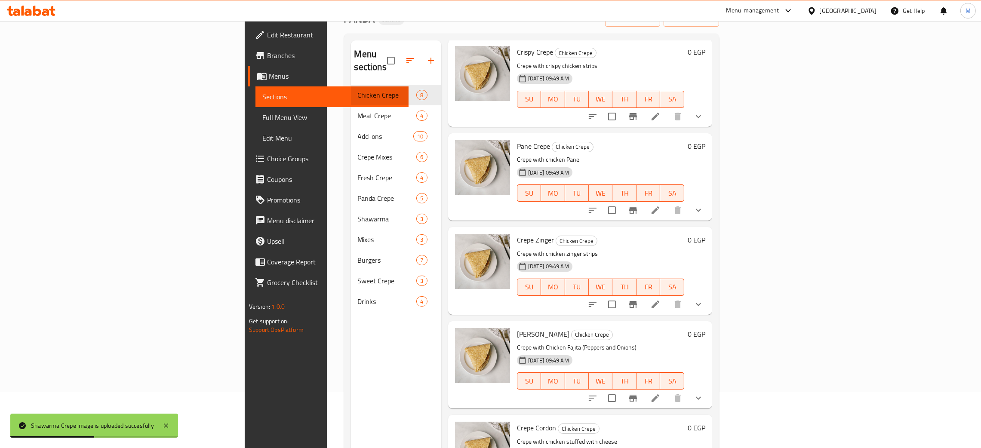
scroll to position [121, 0]
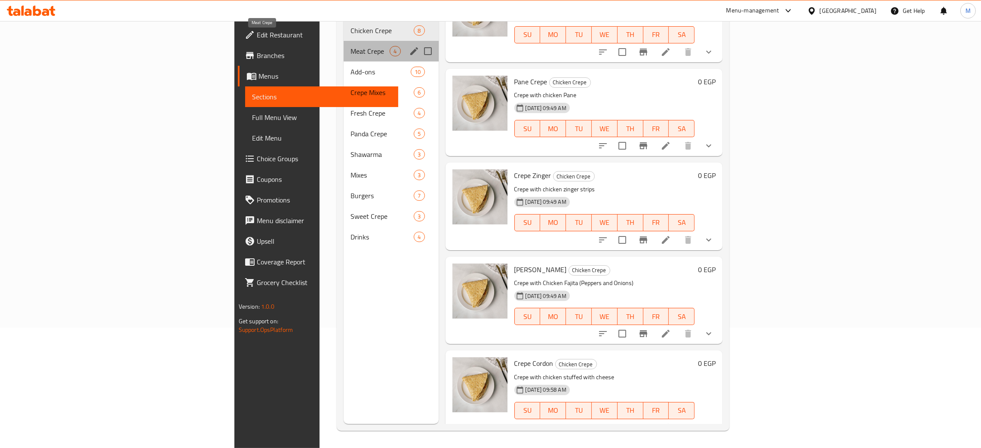
click at [351, 46] on span "Meat Crepe" at bounding box center [370, 51] width 39 height 10
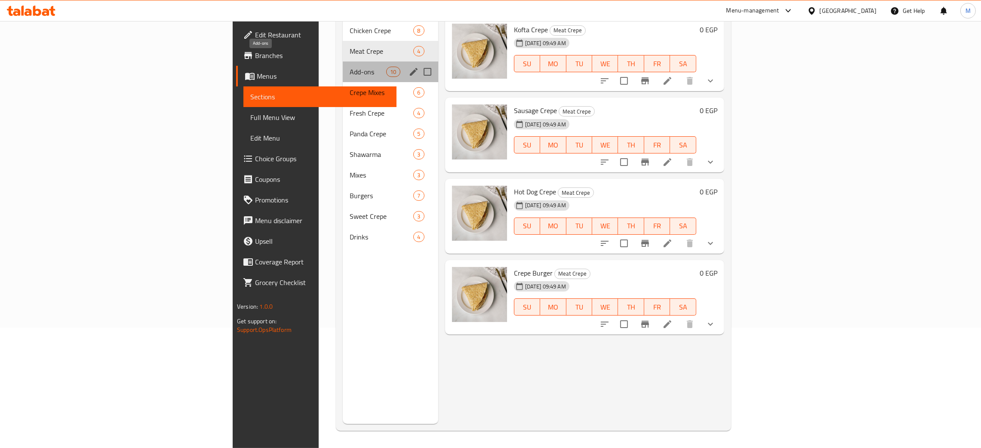
click at [350, 67] on span "Add-ons" at bounding box center [368, 72] width 37 height 10
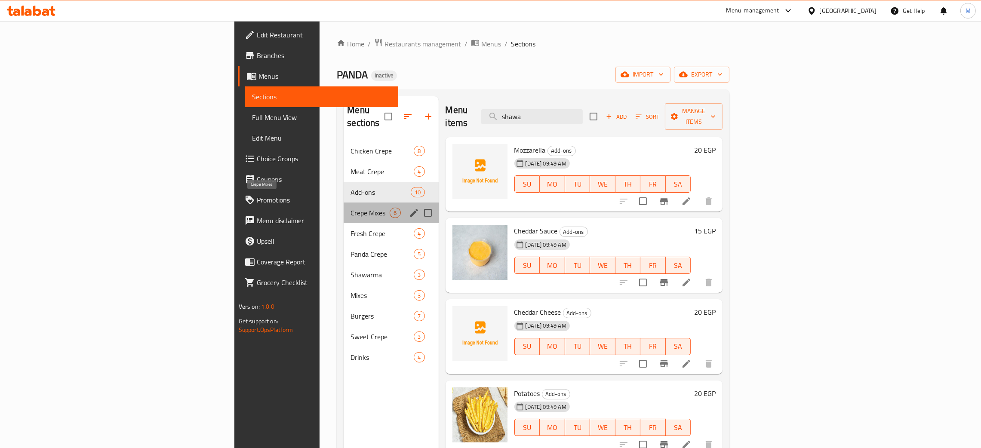
click at [351, 208] on span "Crepe Mixes" at bounding box center [370, 213] width 39 height 10
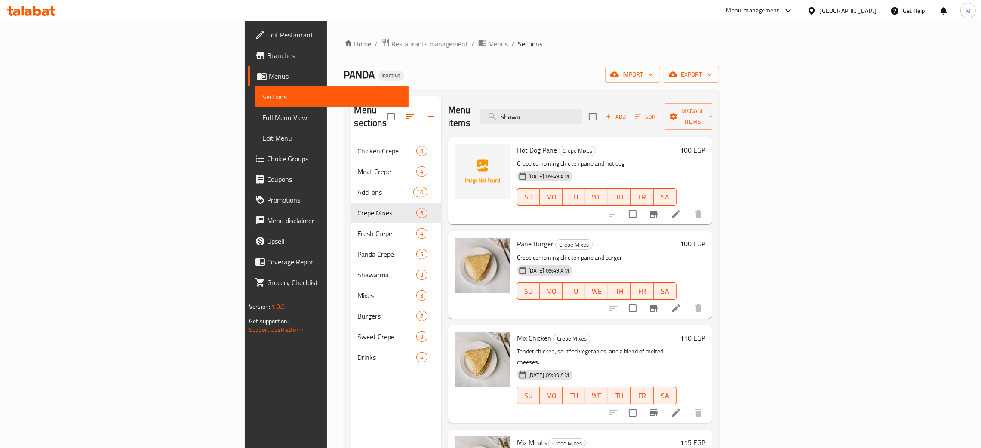
click at [594, 32] on div "Home / Restaurants management / Menus / Sections PANDA Inactive import export M…" at bounding box center [531, 295] width 409 height 548
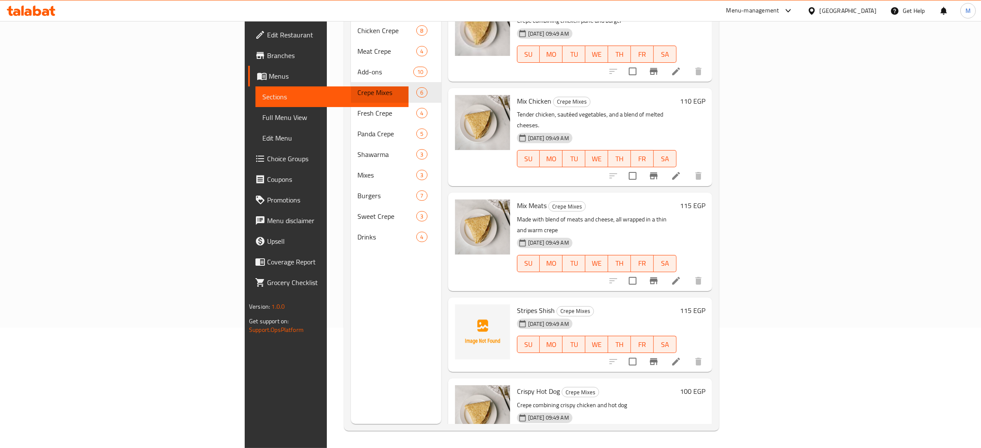
scroll to position [123, 0]
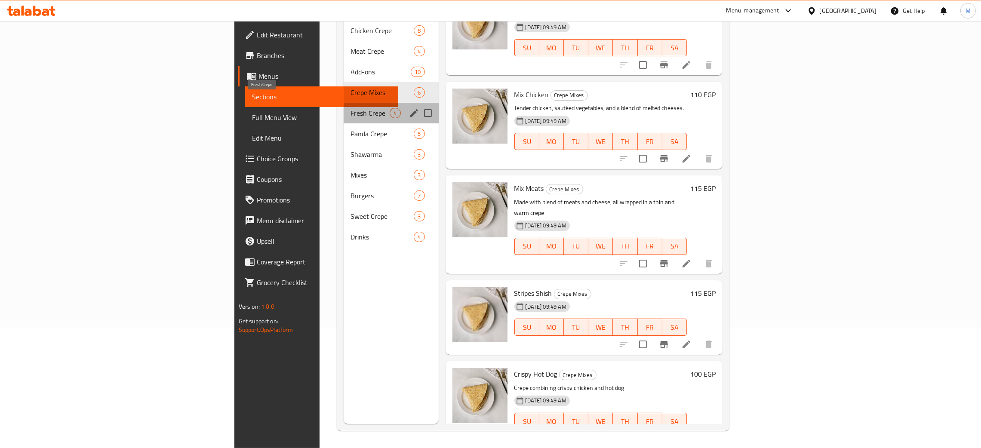
click at [351, 108] on span "Fresh Crepe" at bounding box center [370, 113] width 39 height 10
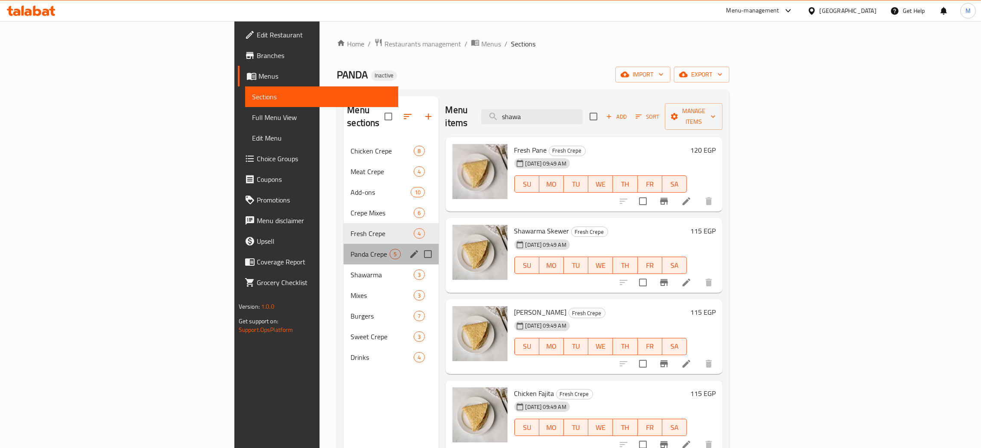
click at [344, 244] on div "Panda Crepe 5" at bounding box center [391, 254] width 95 height 21
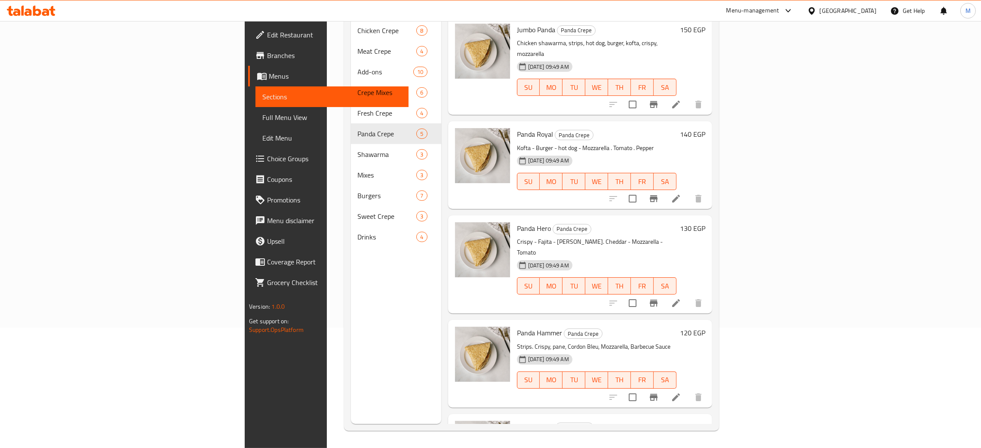
scroll to position [42, 0]
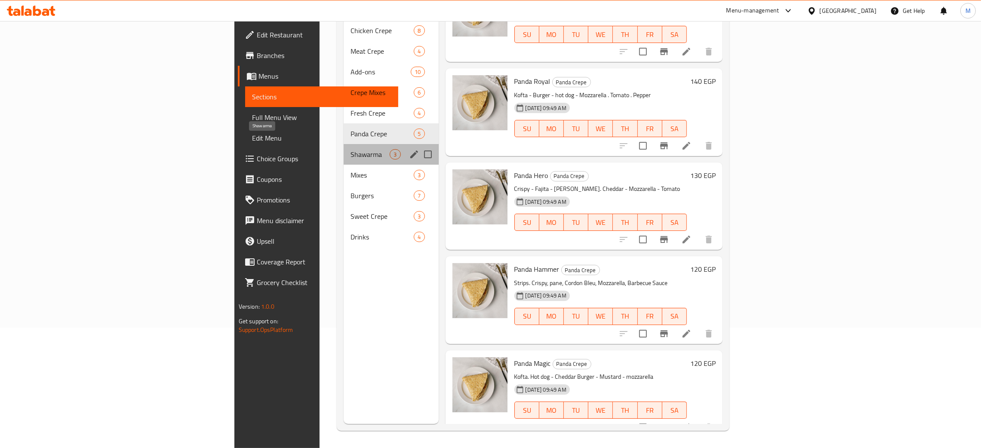
click at [351, 149] on span "Shawarma" at bounding box center [370, 154] width 39 height 10
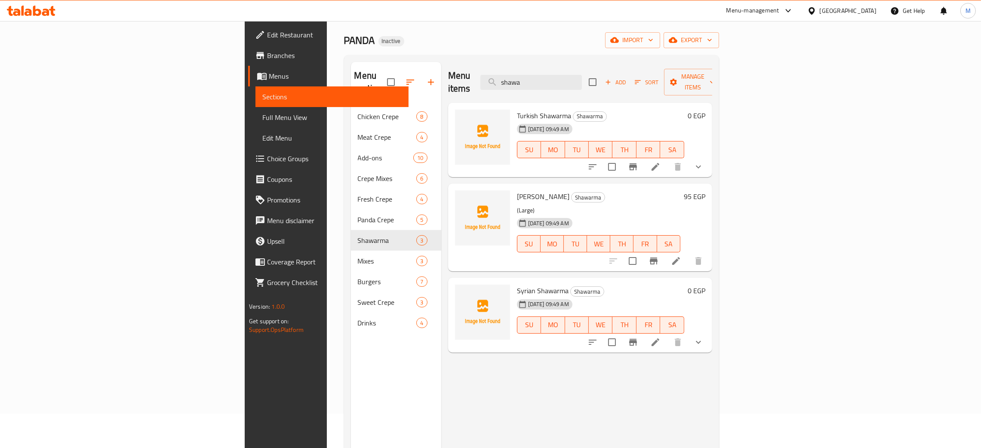
scroll to position [37, 0]
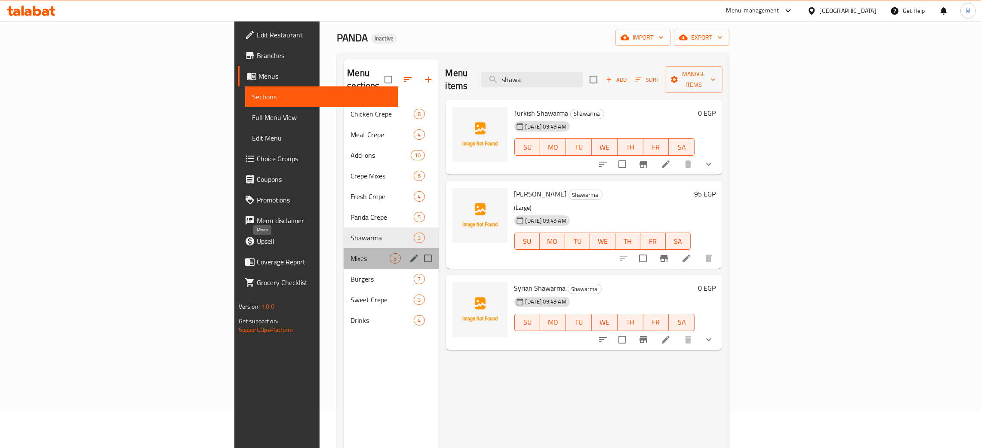
click at [351, 253] on span "Mixes" at bounding box center [370, 258] width 39 height 10
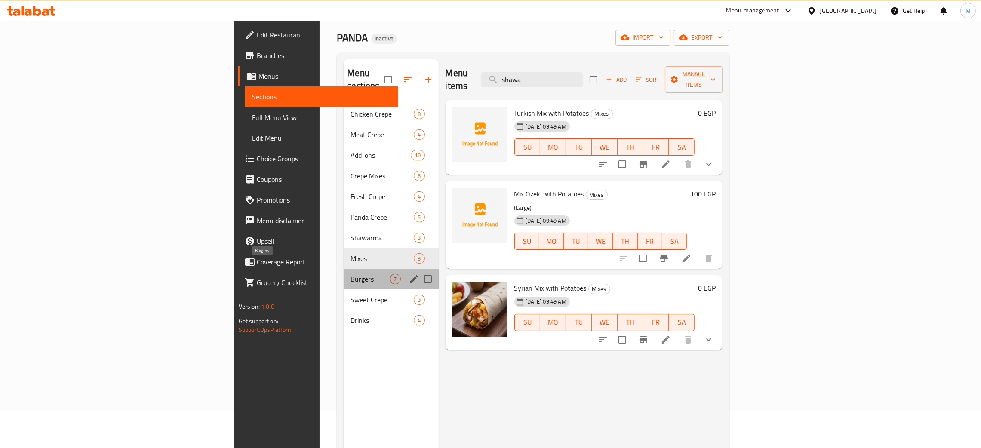
click at [351, 274] on span "Burgers" at bounding box center [370, 279] width 39 height 10
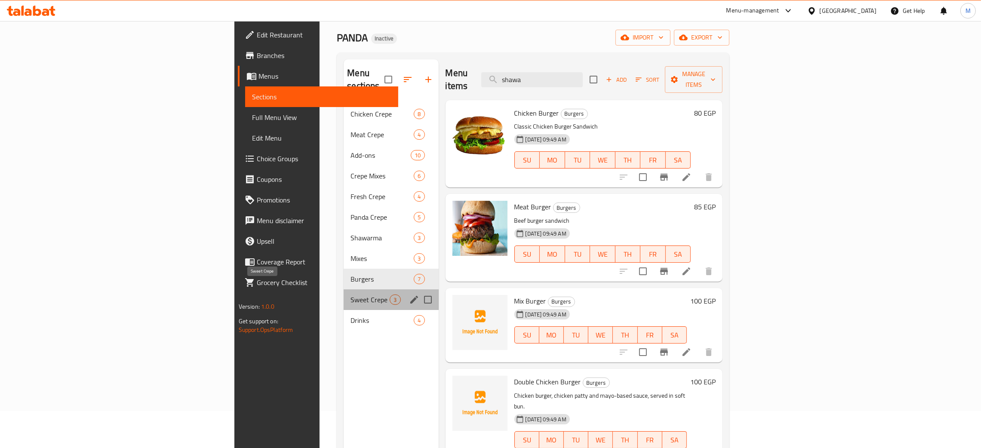
click at [351, 295] on span "Sweet Crepe" at bounding box center [370, 300] width 39 height 10
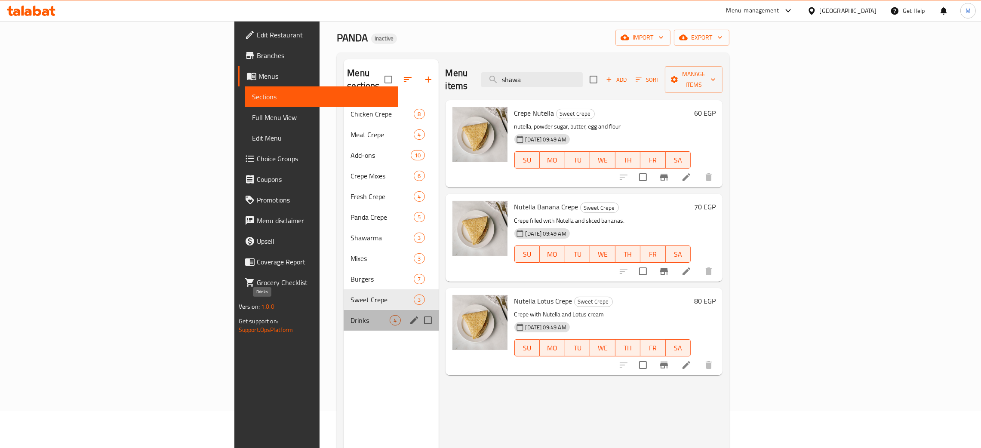
click at [351, 315] on span "Drinks" at bounding box center [370, 320] width 39 height 10
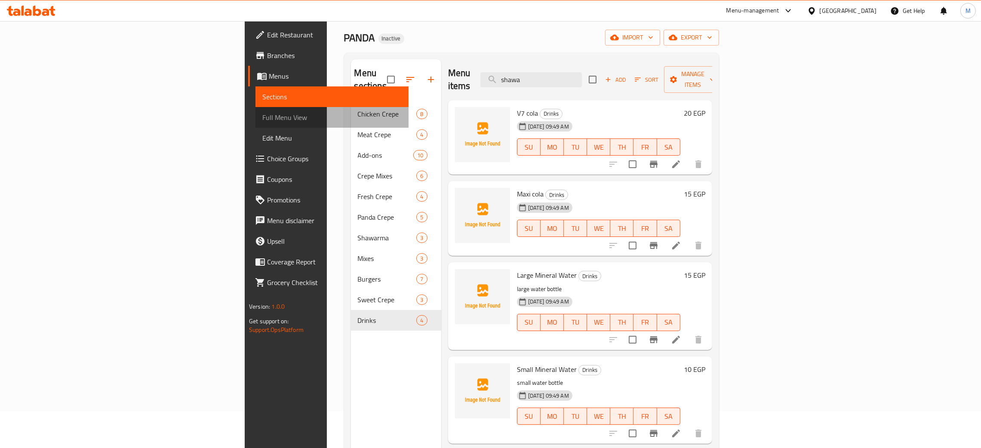
click at [262, 114] on span "Full Menu View" at bounding box center [331, 117] width 139 height 10
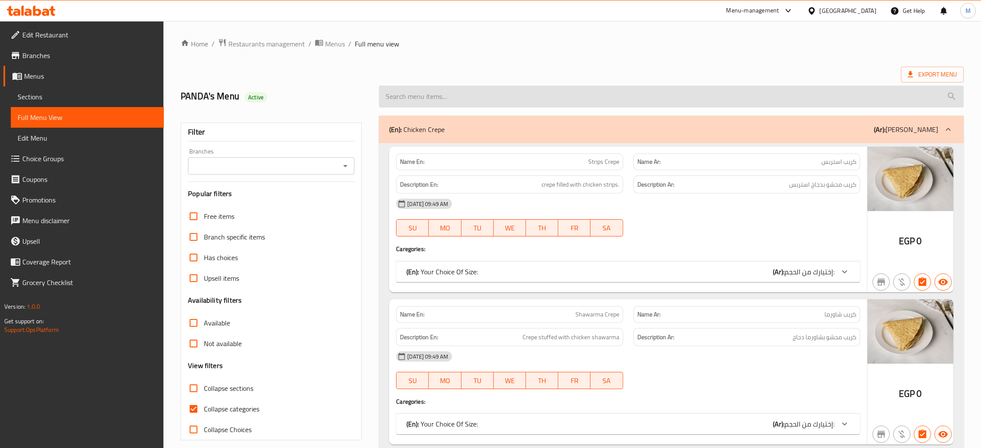
click at [508, 97] on input "search" at bounding box center [671, 97] width 585 height 22
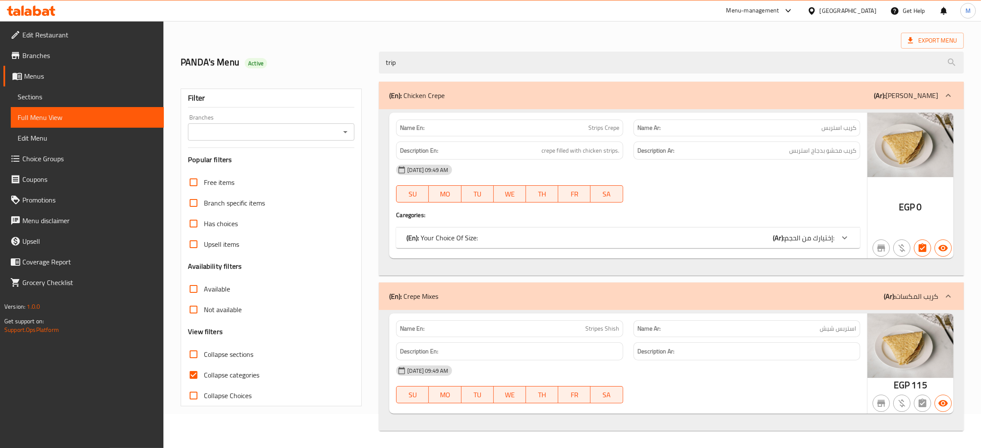
scroll to position [29, 0]
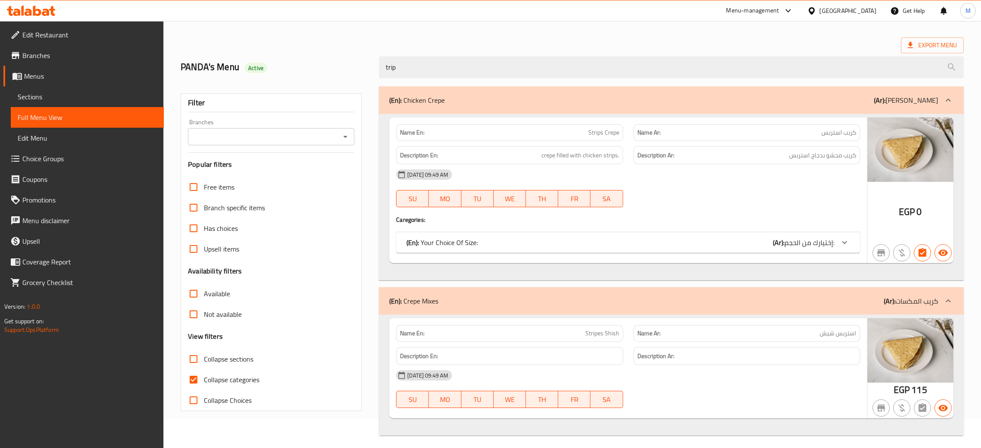
type input "trip"
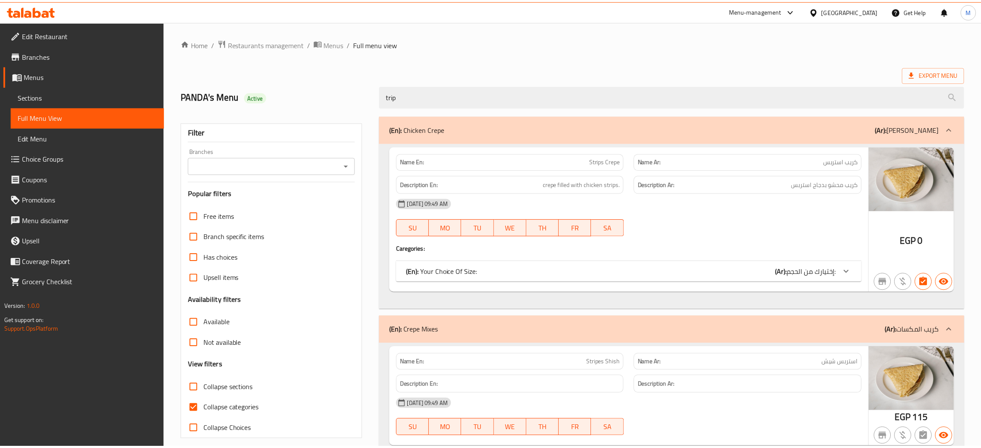
scroll to position [35, 0]
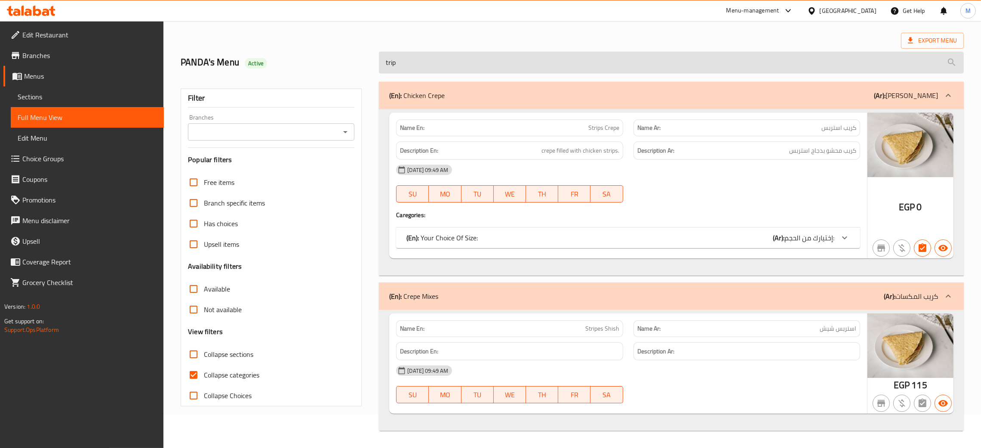
click at [440, 58] on input "trip" at bounding box center [671, 63] width 585 height 22
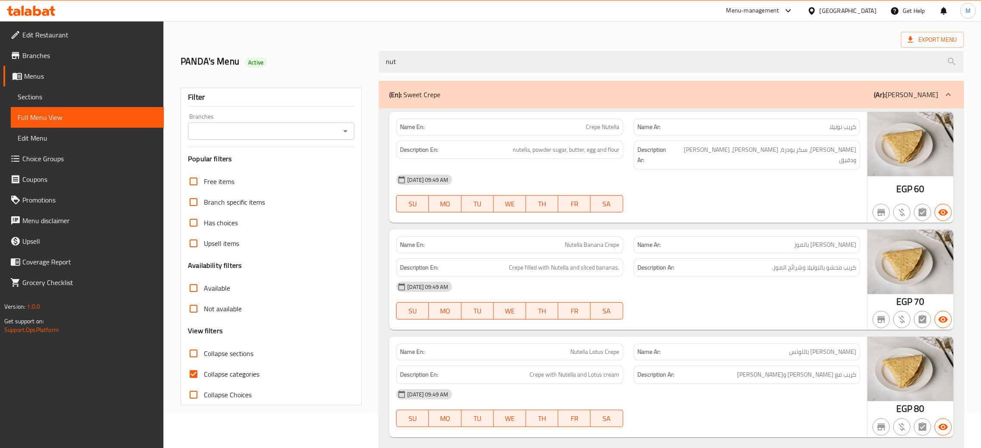
type input "nut"
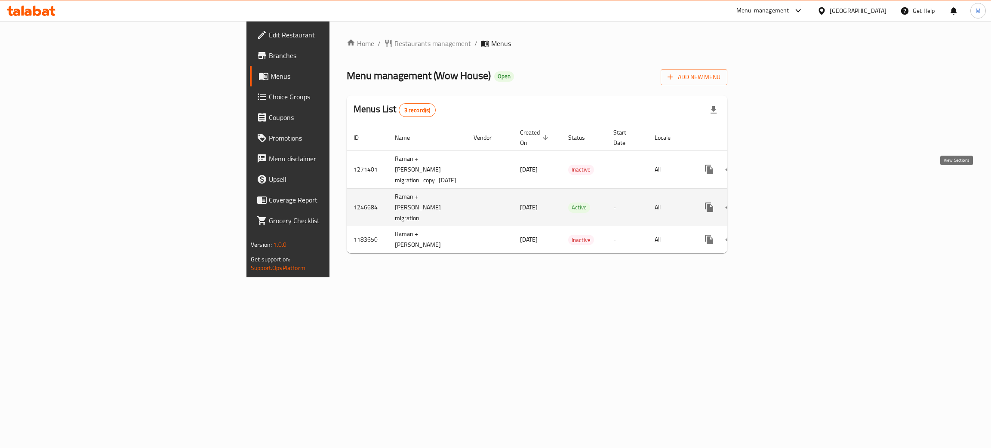
click at [776, 202] on icon "enhanced table" at bounding box center [771, 207] width 10 height 10
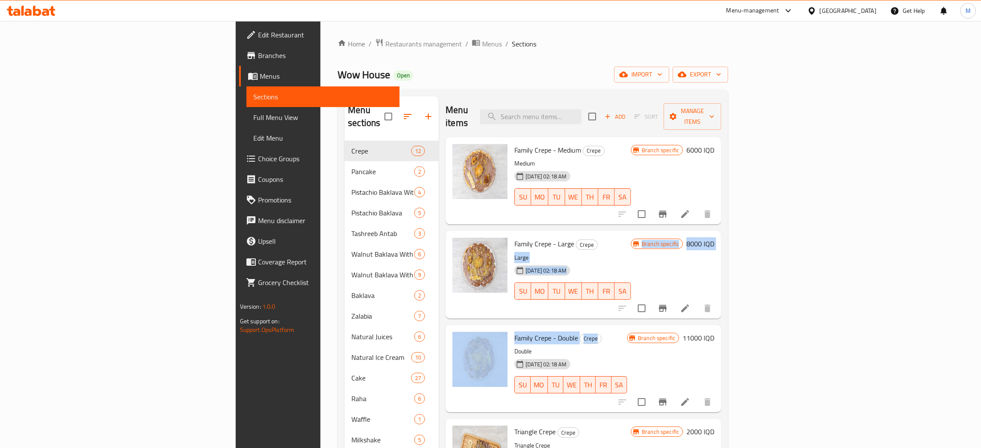
drag, startPoint x: 551, startPoint y: 329, endPoint x: 670, endPoint y: 159, distance: 207.8
click at [670, 159] on div "Family Crepe - Medium Crepe Medium 29-08-2024 02:18 AM SU MO TU WE TH FR SA Bra…" at bounding box center [584, 163] width 276 height 52
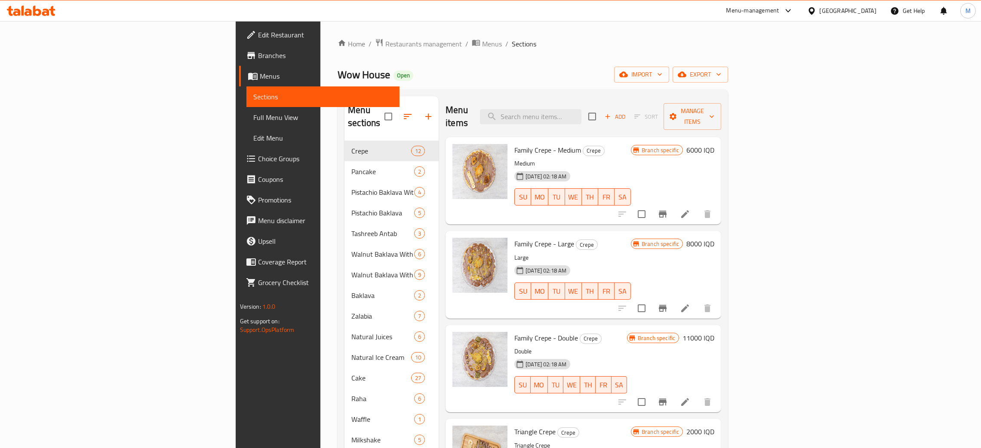
click at [505, 78] on div "Wow House Open import export" at bounding box center [533, 75] width 391 height 16
click at [662, 72] on span "import" at bounding box center [641, 74] width 41 height 11
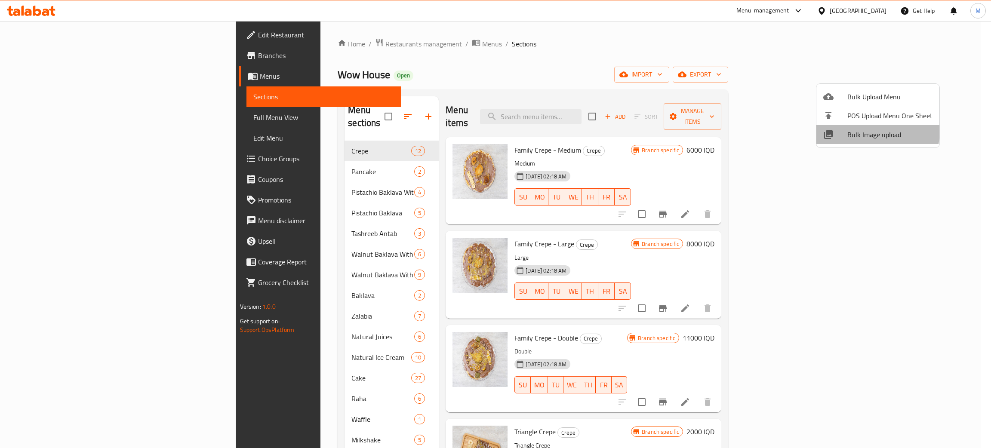
click at [859, 130] on span "Bulk Image upload" at bounding box center [889, 134] width 85 height 10
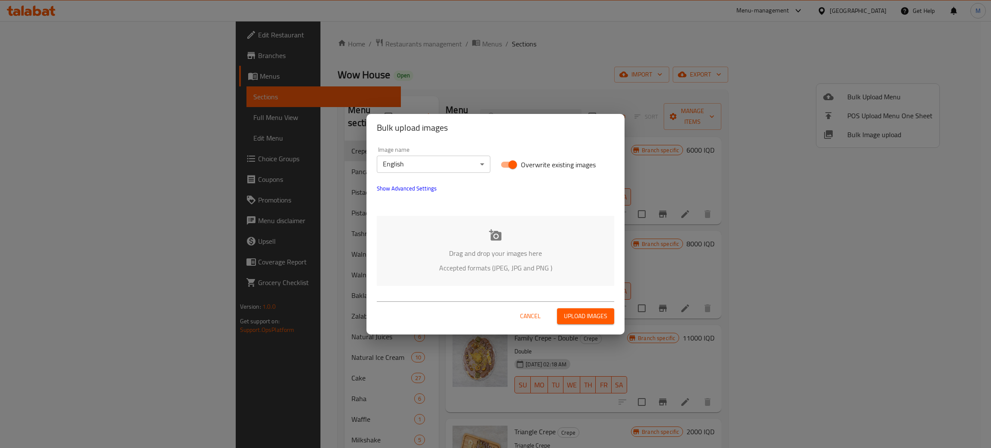
click at [403, 250] on p "Drag and drop your images here" at bounding box center [496, 253] width 212 height 10
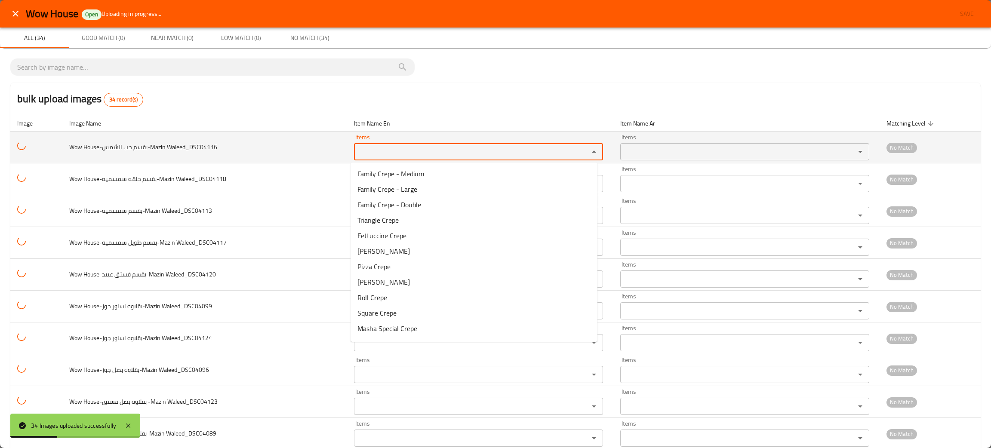
click at [383, 157] on Waleed_DSC04116 "Items" at bounding box center [466, 152] width 219 height 12
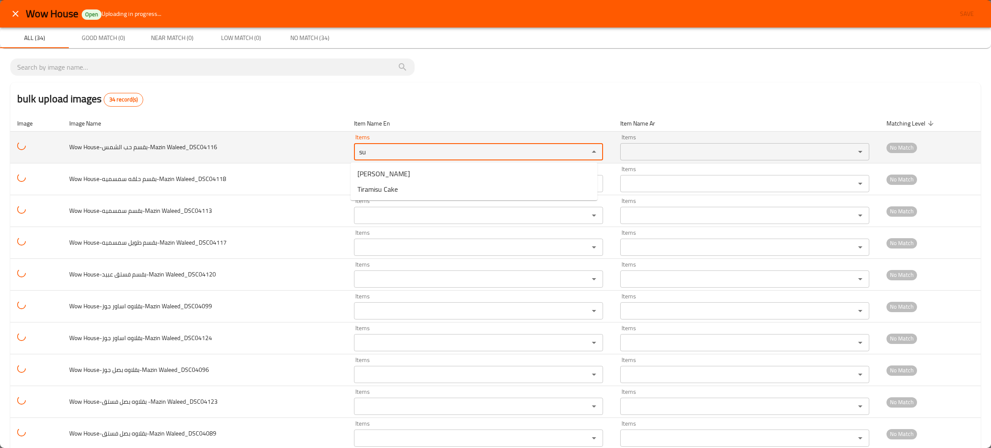
type Waleed_DSC04116 "s"
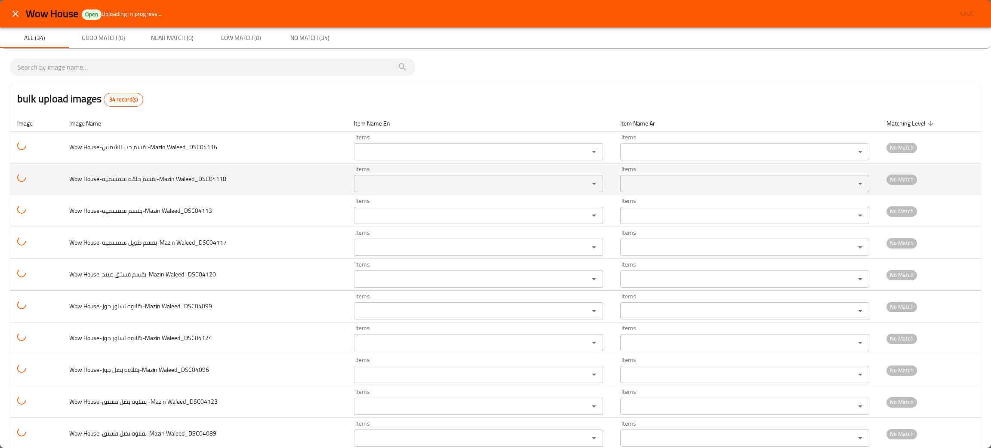
click at [299, 175] on td "Wow House-بقسم حلقه سمسميه-Mazin Waleed_DSC04118" at bounding box center [204, 179] width 285 height 32
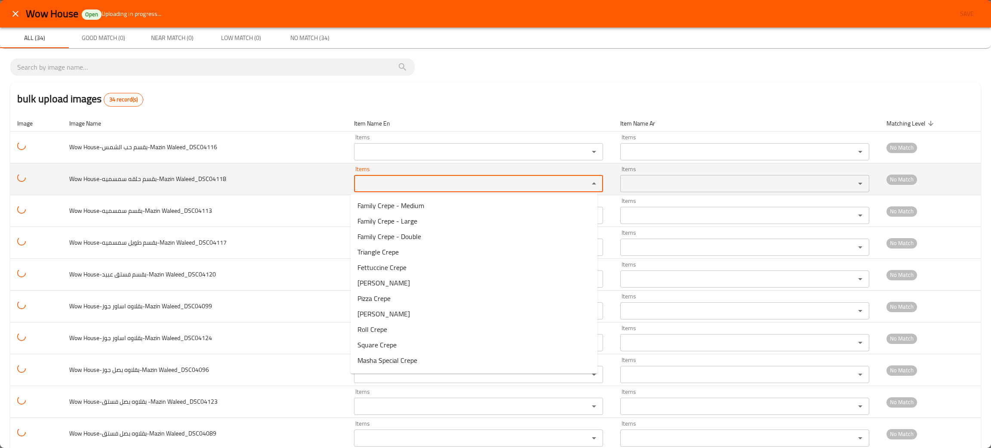
click at [370, 185] on Waleed_DSC04118 "Items" at bounding box center [466, 184] width 219 height 12
click at [370, 185] on Waleed_DSC04118 "se" at bounding box center [466, 184] width 219 height 12
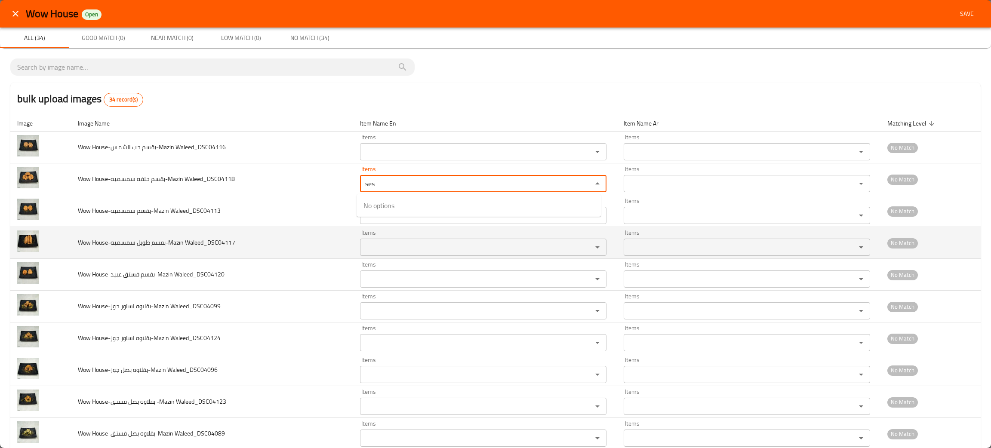
type Waleed_DSC04118 "ses"
click at [266, 246] on td "Wow House-بقسم طويل سمسميه-Mazin Waleed_DSC04117" at bounding box center [212, 243] width 282 height 32
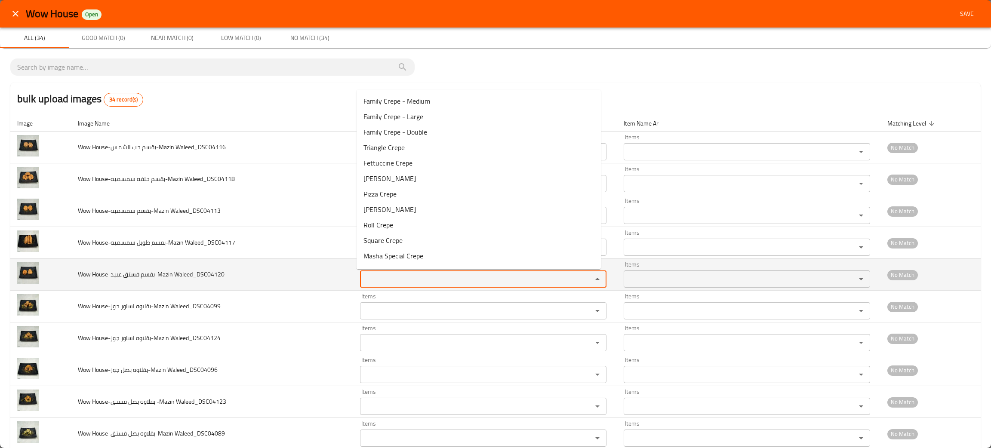
click at [380, 277] on Waleed_DSC04120 "Items" at bounding box center [471, 279] width 216 height 12
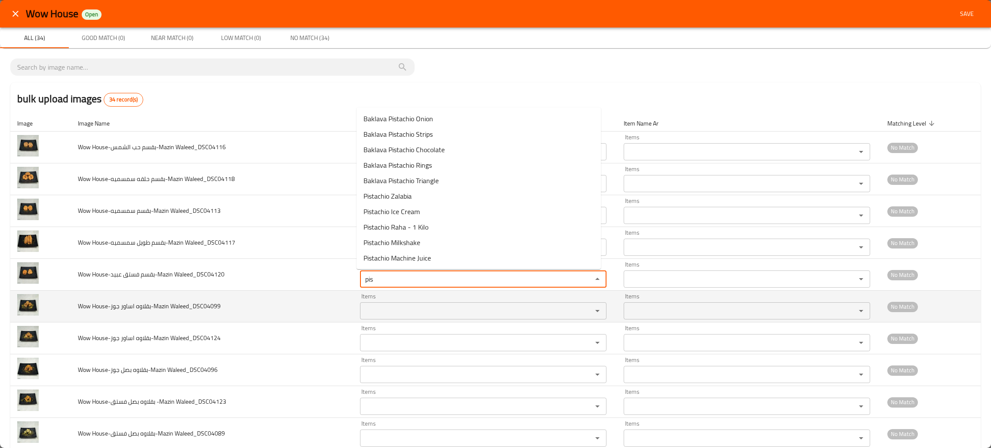
type Waleed_DSC04120 "pis"
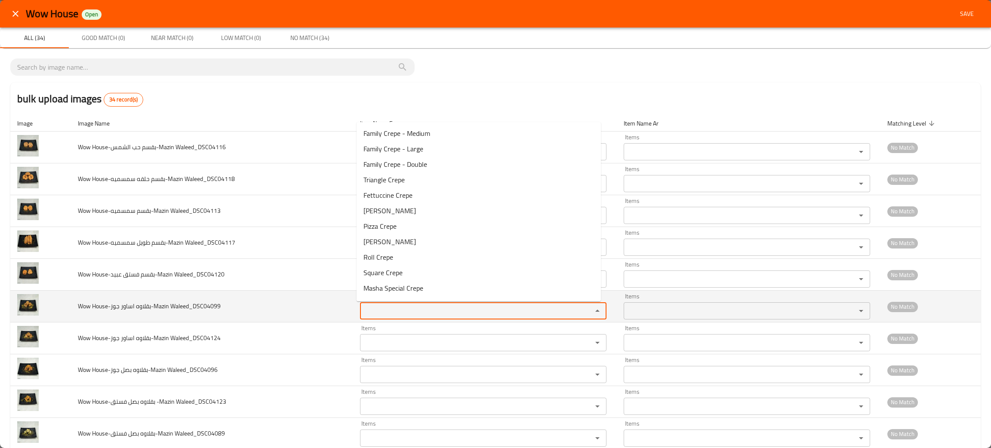
click at [379, 311] on Waleed_DSC04099 "Items" at bounding box center [471, 311] width 216 height 12
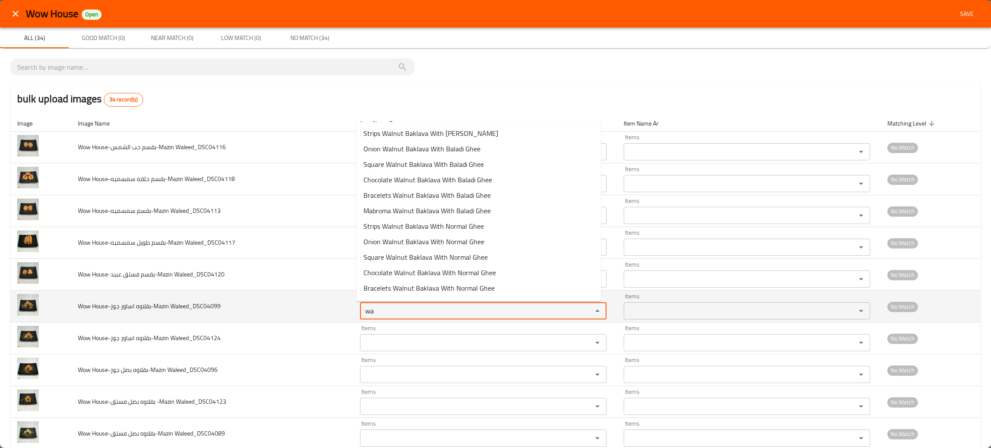
type Waleed_DSC04099 "w"
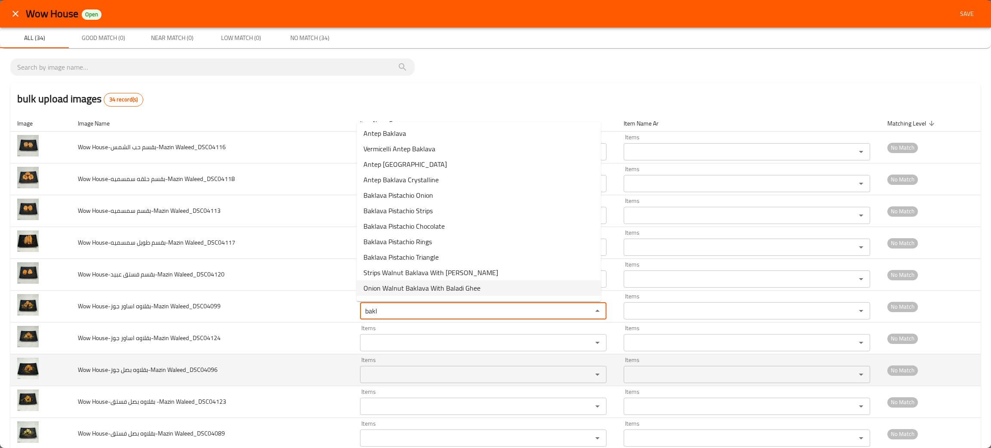
type Waleed_DSC04099 "bakl"
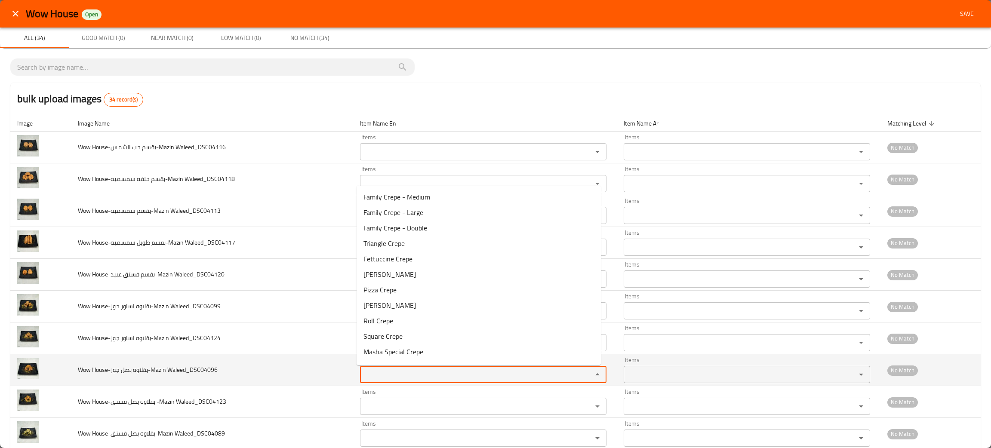
click at [373, 379] on Waleed_DSC04096 "Items" at bounding box center [471, 375] width 216 height 12
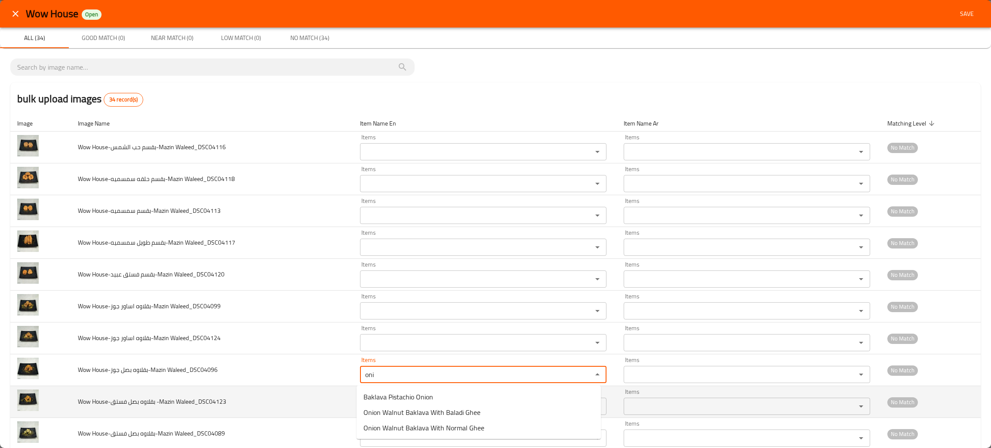
type Waleed_DSC04096 "oni"
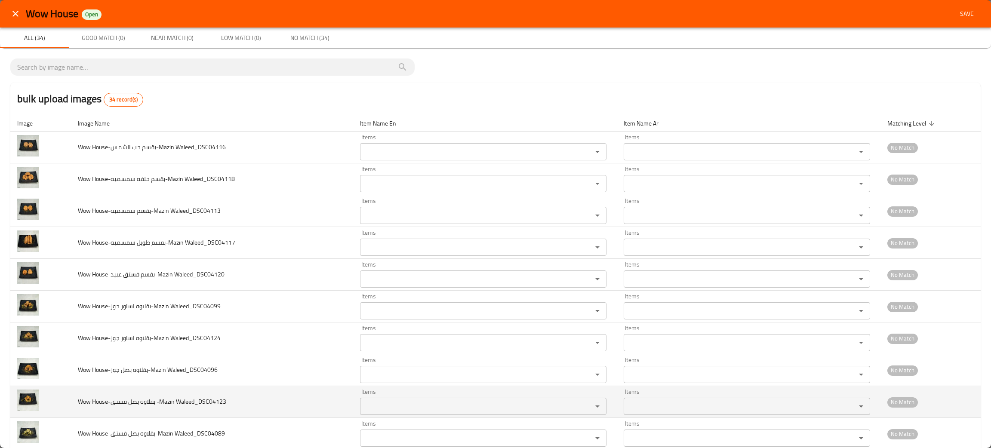
click at [276, 412] on td "Wow House-بقلاوه بصل فستق -Mazin Waleed_DSC04123" at bounding box center [212, 402] width 282 height 32
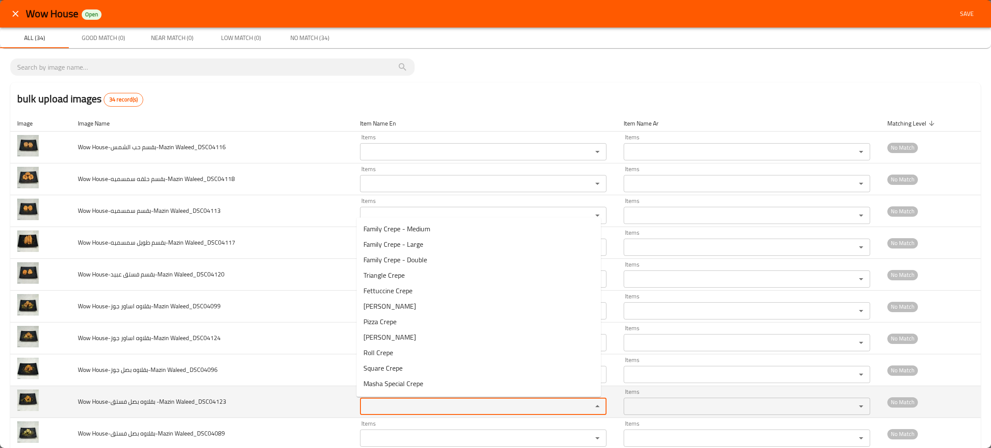
click at [377, 409] on Waleed_DSC04123 "Items" at bounding box center [471, 406] width 216 height 12
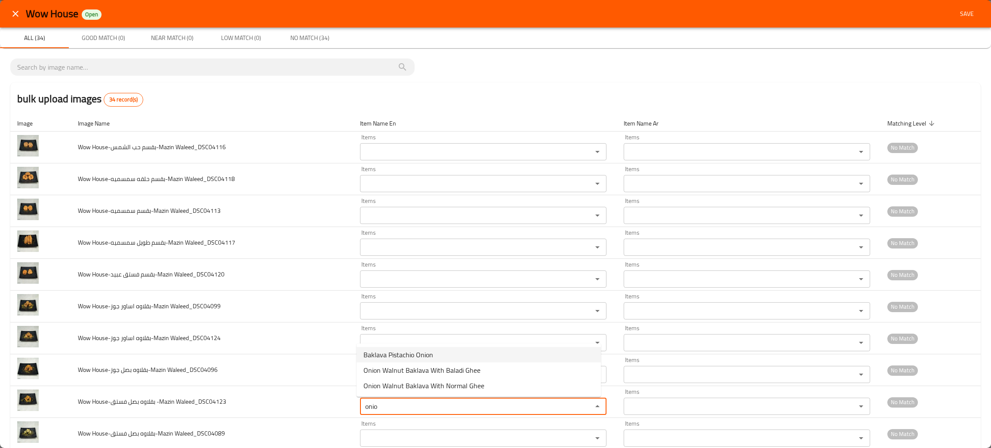
click at [428, 355] on span "Baklava Pistachio Onion" at bounding box center [398, 355] width 70 height 10
type Waleed_DSC04123 "Baklava Pistachio Onion"
type Waleed_DSC04123-ar "بقلاوة فستق بصل"
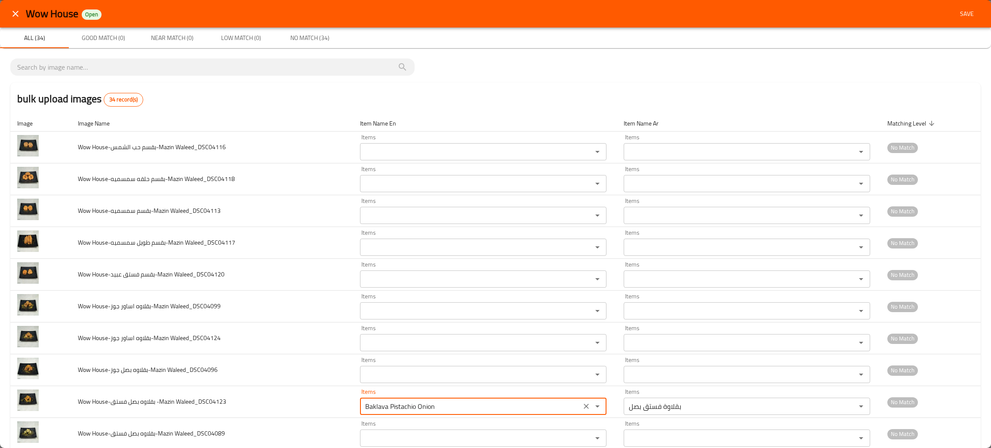
type Waleed_DSC04123 "Baklava Pistachio Onion"
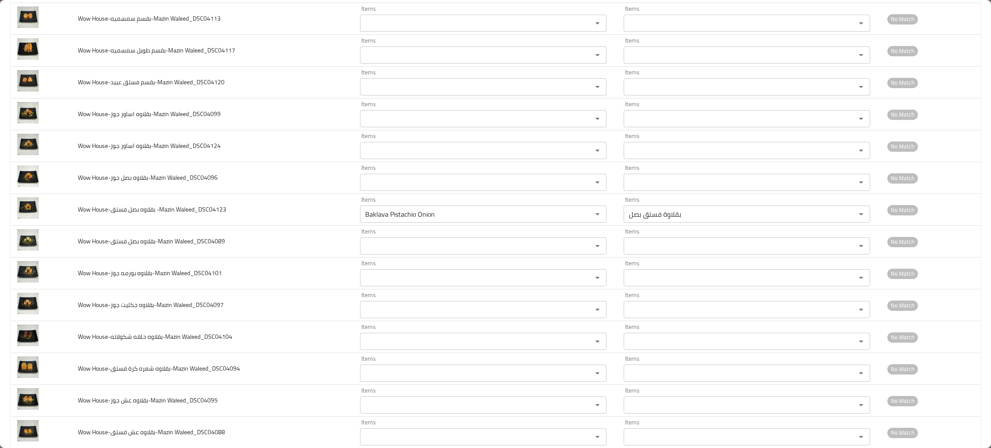
scroll to position [210, 0]
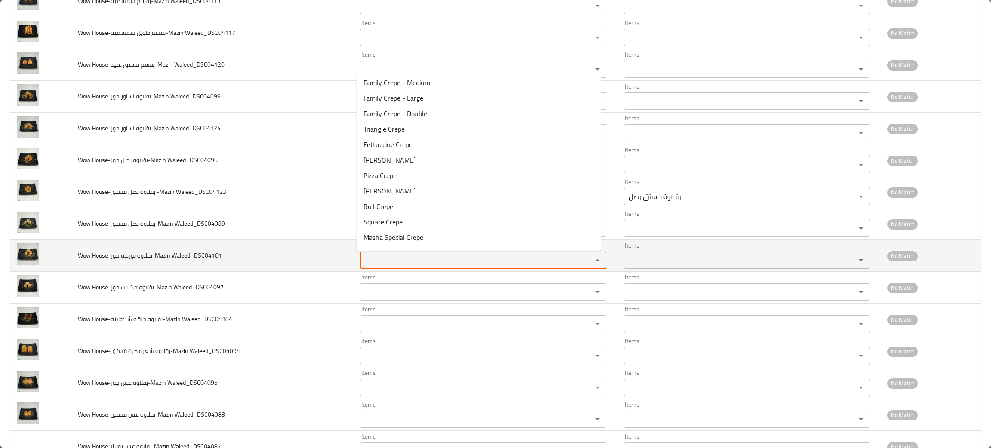
click at [381, 258] on Waleed_DSC04101 "Items" at bounding box center [471, 260] width 216 height 12
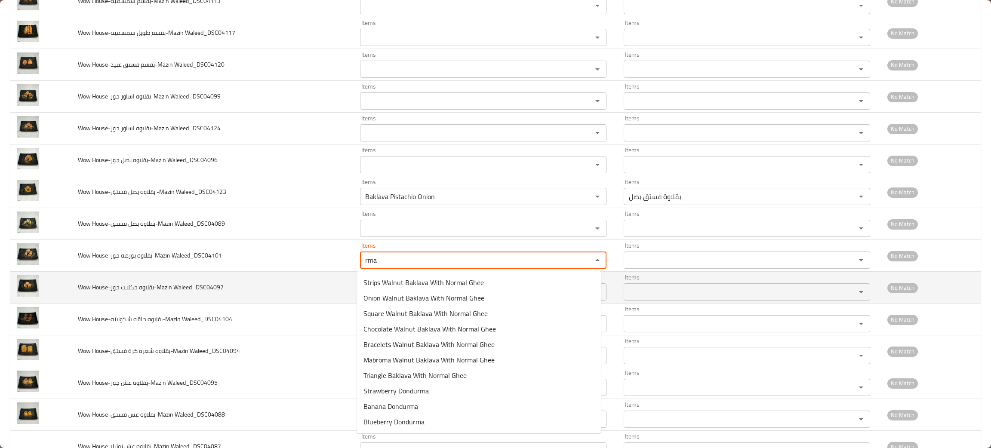
type Waleed_DSC04101 "rma"
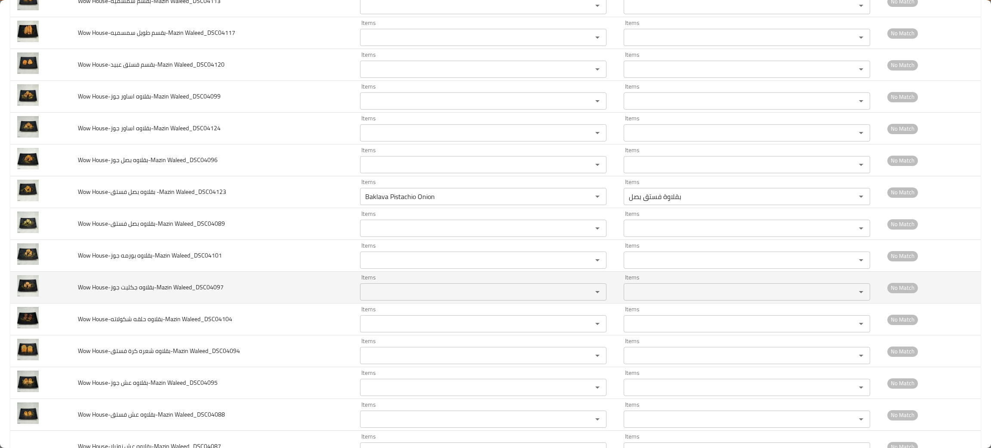
click at [293, 287] on td "Wow House-بقلاوه جكليت جوز-Mazin Waleed_DSC04097" at bounding box center [212, 288] width 282 height 32
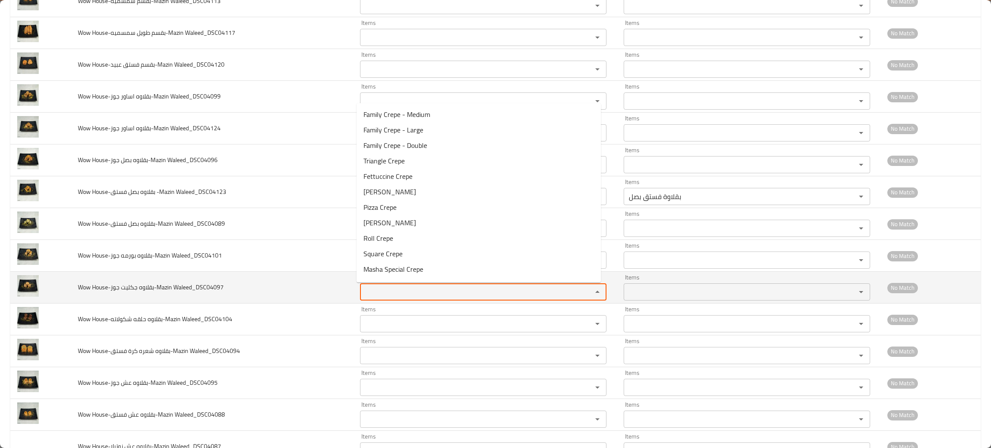
click at [373, 295] on Waleed_DSC04097 "Items" at bounding box center [471, 292] width 216 height 12
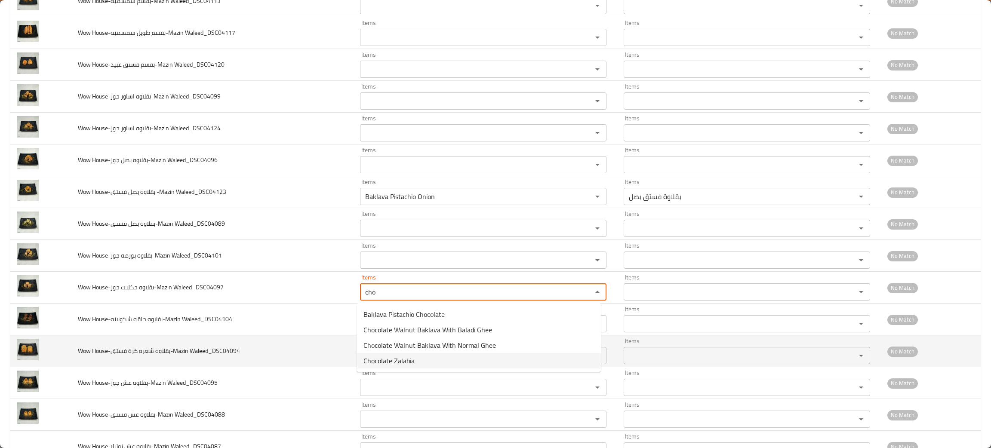
type Waleed_DSC04097 "cho"
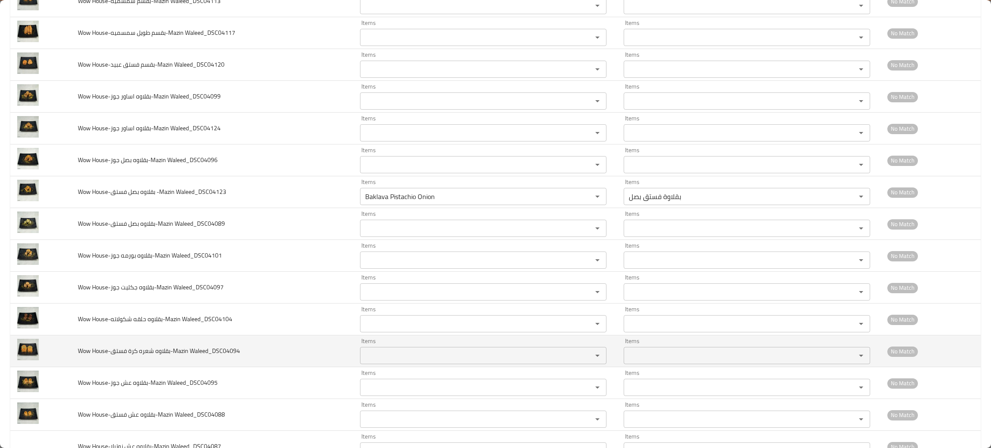
click at [318, 356] on td "Wow House-بقلاوه شعره كرة فستق-Mazin Waleed_DSC04094" at bounding box center [212, 351] width 282 height 32
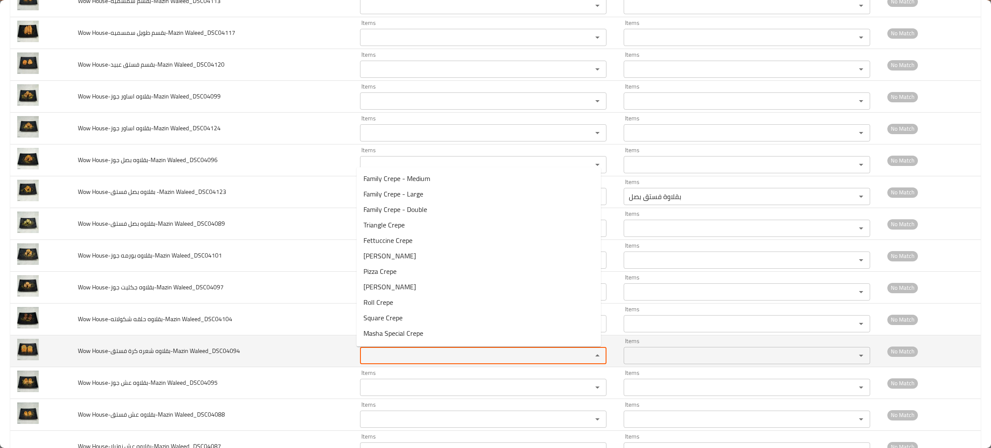
click at [391, 360] on Waleed_DSC04094 "Items" at bounding box center [471, 356] width 216 height 12
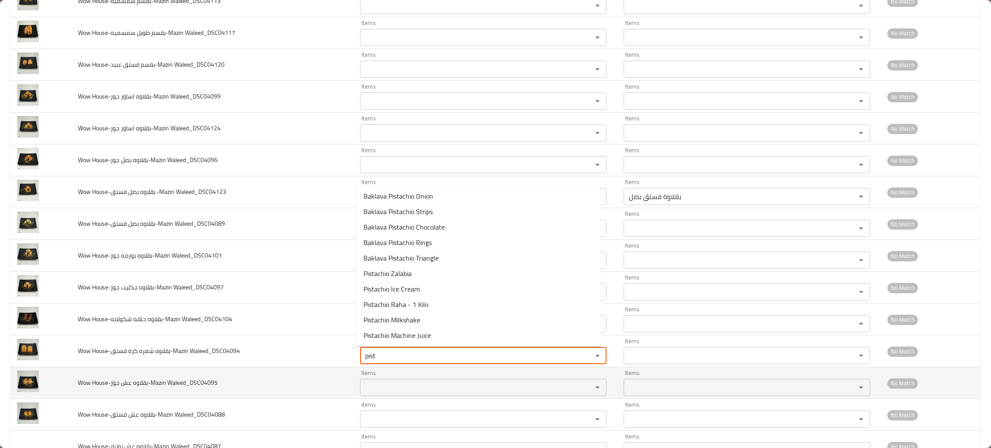
type Waleed_DSC04094 "pist"
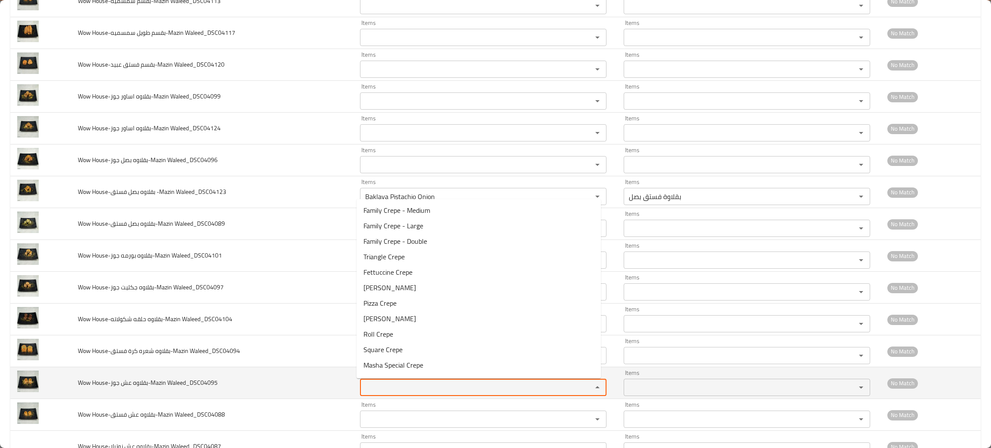
click at [379, 386] on Waleed_DSC04095 "Items" at bounding box center [471, 388] width 216 height 12
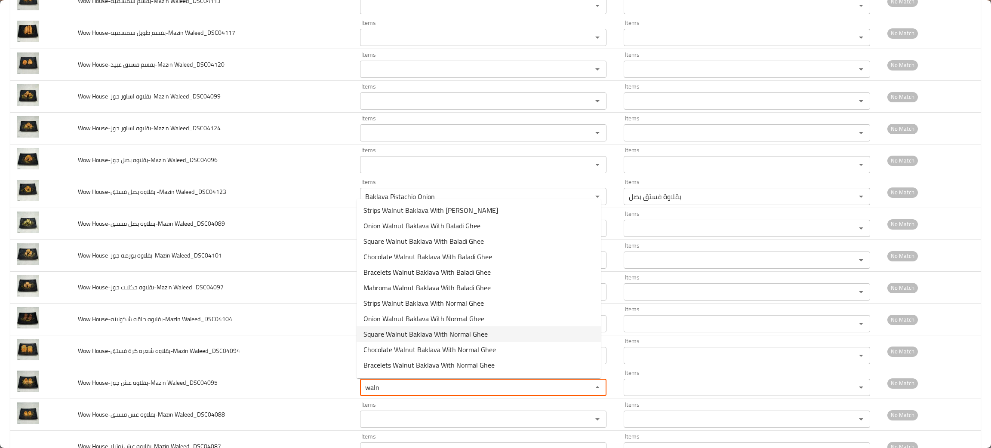
scroll to position [12, 0]
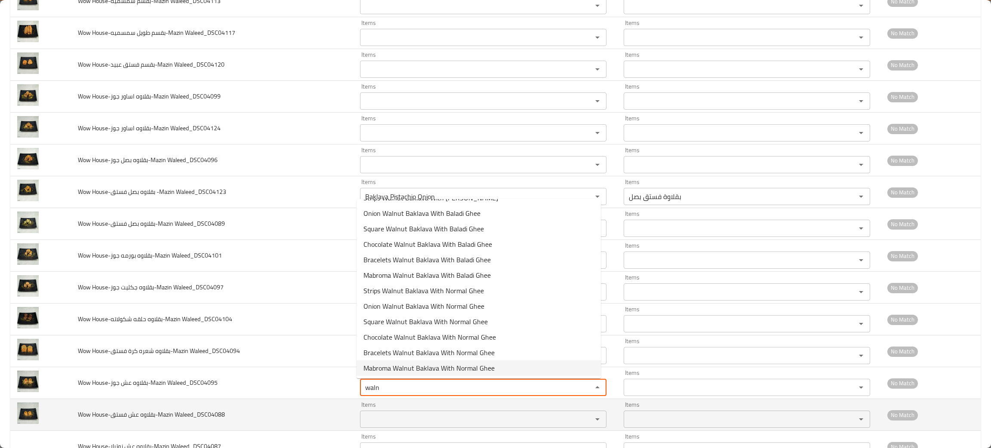
type Waleed_DSC04095 "waln"
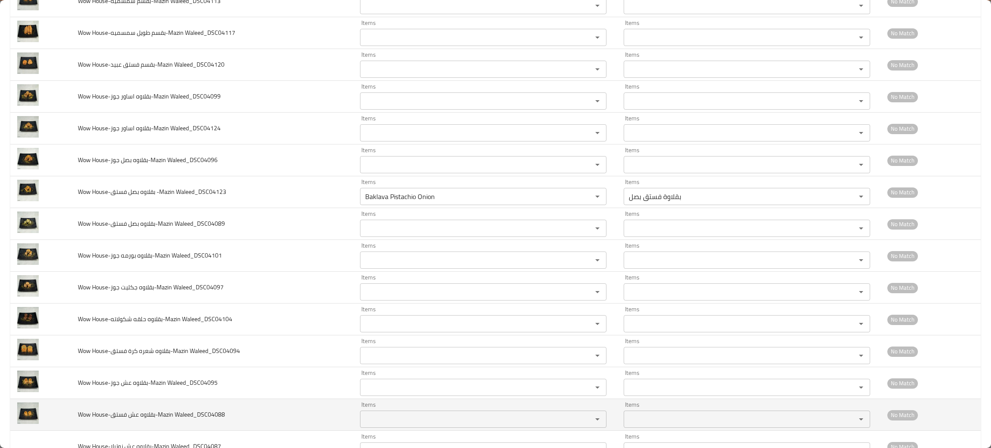
click at [246, 409] on td "Wow House-بقلاوه عش فستق-Mazin Waleed_DSC04088" at bounding box center [212, 415] width 282 height 32
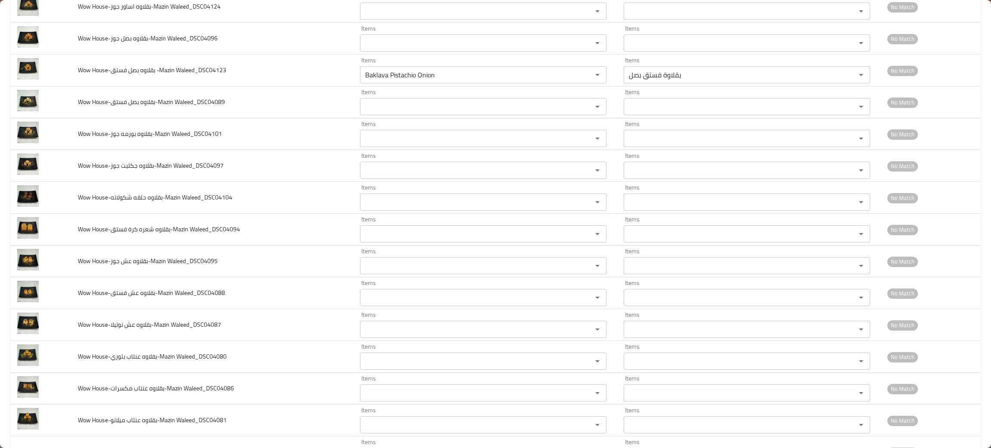
scroll to position [336, 0]
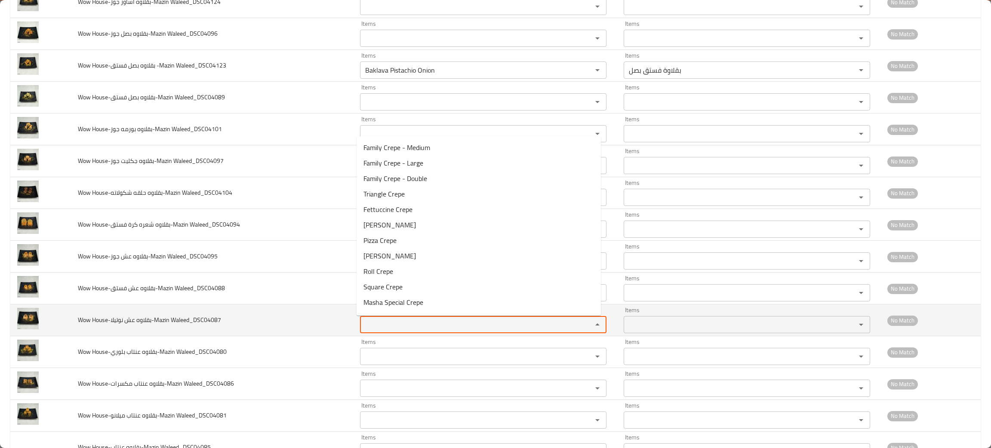
click at [409, 327] on Waleed_DSC04087 "Items" at bounding box center [471, 325] width 216 height 12
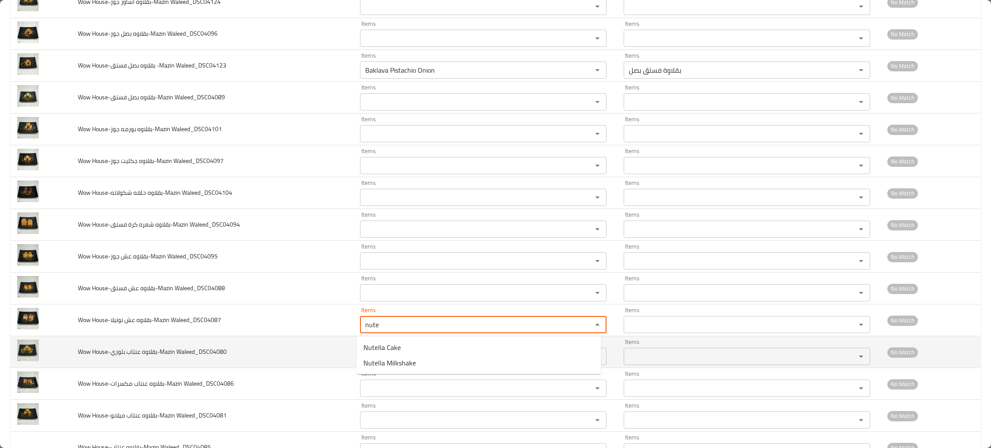
type Waleed_DSC04087 "nute"
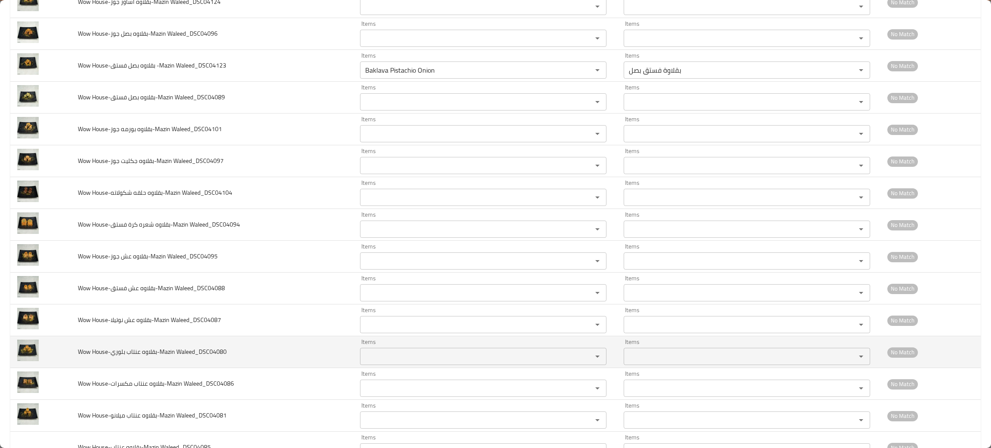
click at [233, 360] on td "Wow House-بقلاوه عنتاب بلوري-Mazin Waleed_DSC04080" at bounding box center [212, 352] width 282 height 32
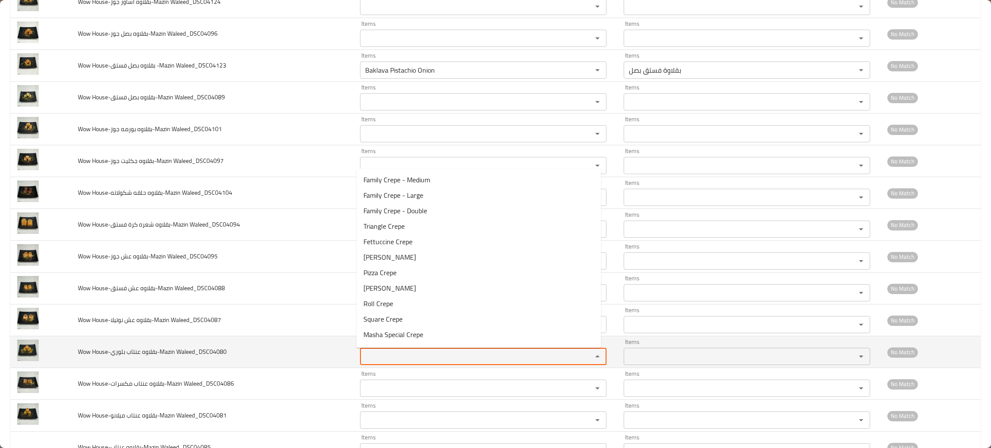
click at [368, 357] on Waleed_DSC04080 "Items" at bounding box center [471, 357] width 216 height 12
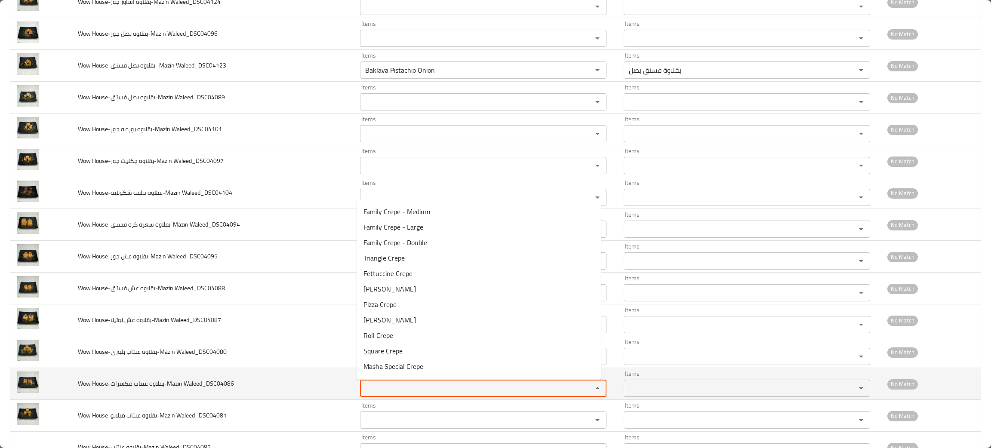
click at [373, 388] on Waleed_DSC04086 "Items" at bounding box center [471, 388] width 216 height 12
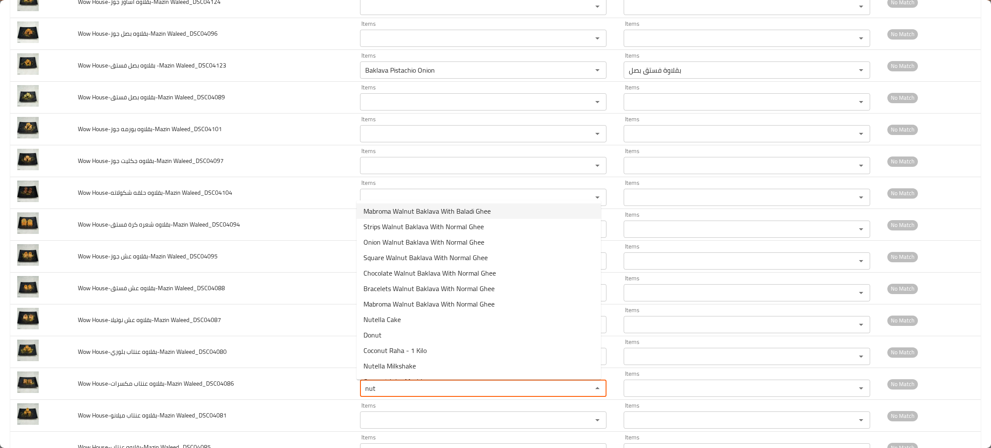
scroll to position [90, 0]
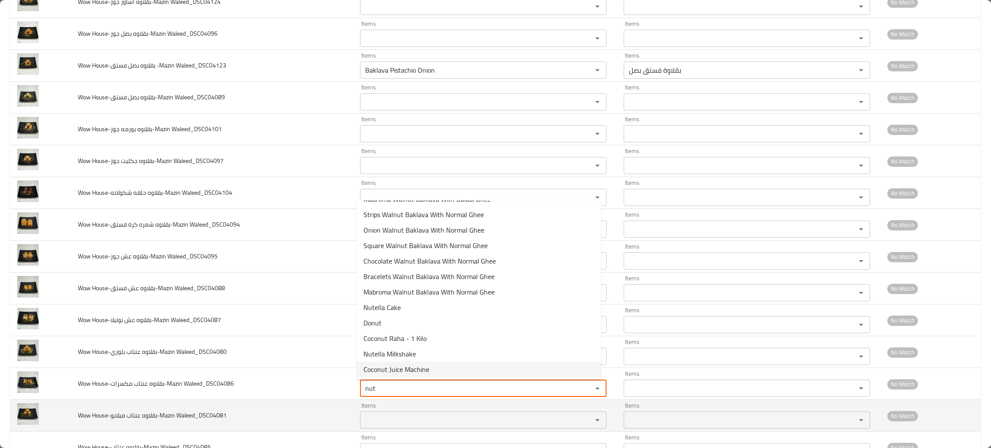
type Waleed_DSC04086 "nut"
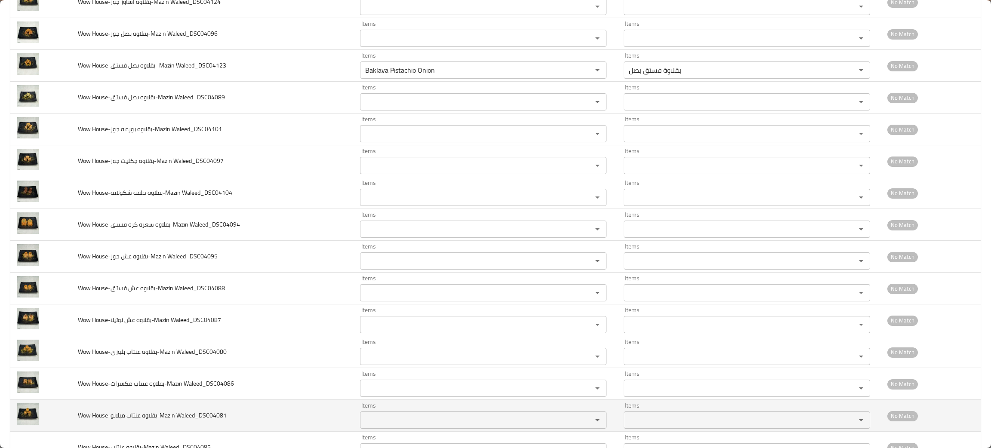
click at [317, 424] on td "Wow House-بقلاوه عنتاب ميلانو-Mazin Waleed_DSC04081" at bounding box center [212, 416] width 282 height 32
click at [393, 422] on Waleed_DSC04081 "Items" at bounding box center [471, 420] width 216 height 12
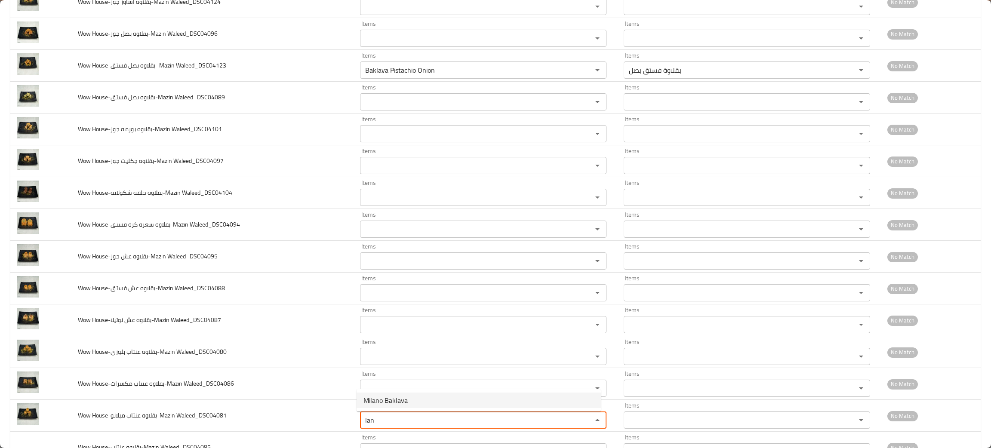
click at [394, 395] on span "Milano Baklava" at bounding box center [385, 400] width 44 height 10
type Waleed_DSC04081 "Milano Baklava"
type Waleed_DSC04081-ar "بقلاوة ميلانو"
type Waleed_DSC04081 "Milano Baklava"
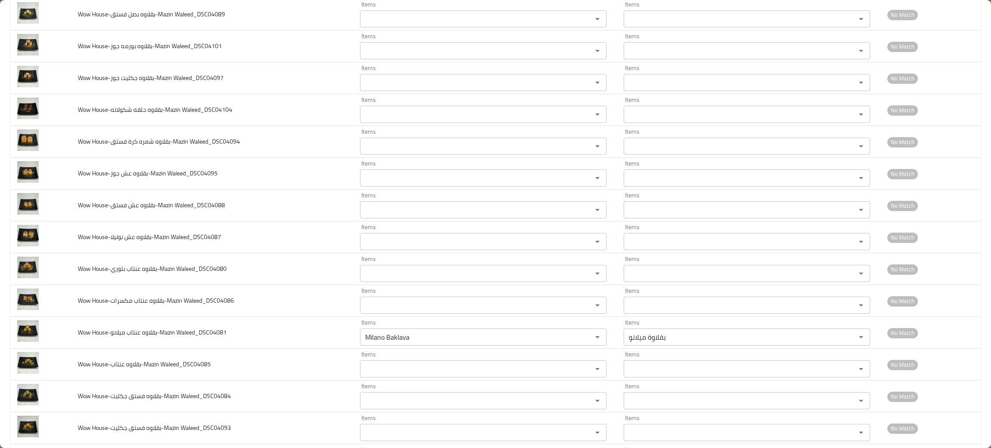
scroll to position [420, 0]
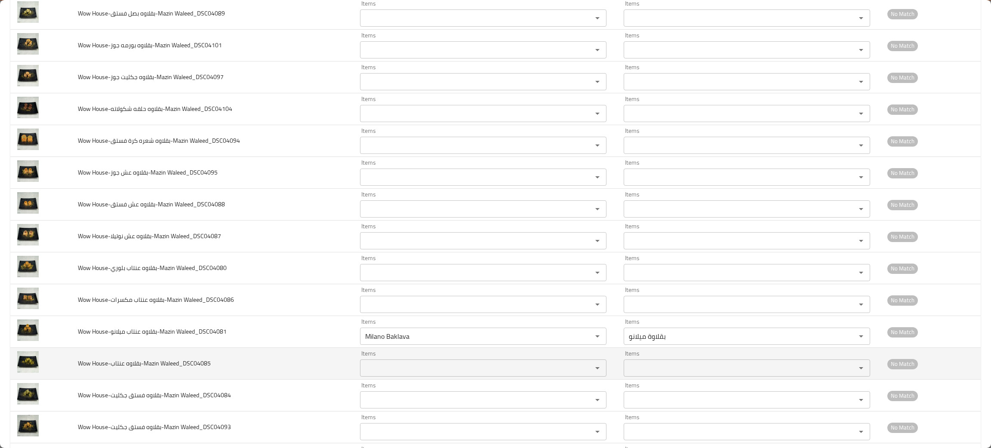
click at [389, 376] on div "Items" at bounding box center [483, 368] width 246 height 17
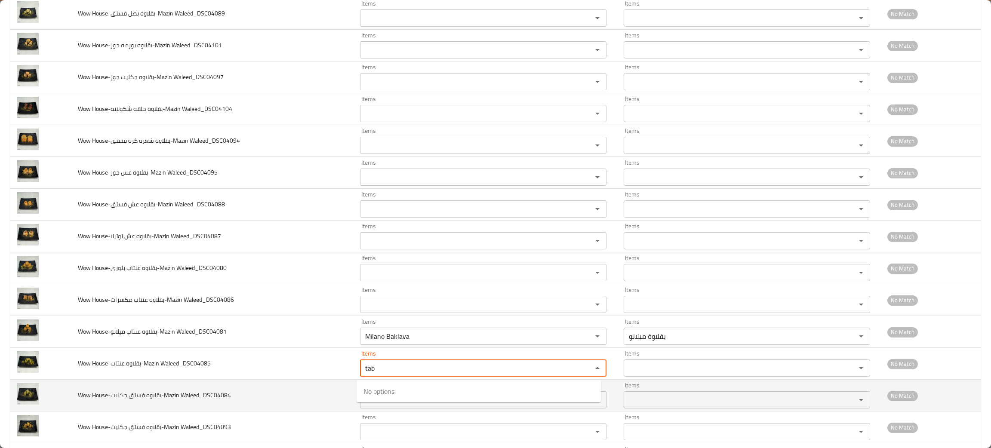
type Waleed_DSC04085 "tab"
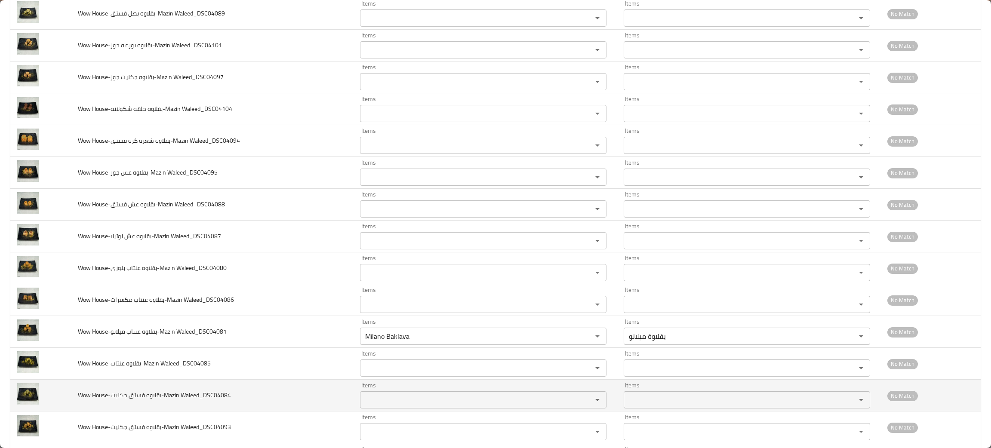
click at [245, 391] on td "Wow House-بقلاوه فستق جكليت-Mazin Waleed_DSC04084" at bounding box center [212, 396] width 282 height 32
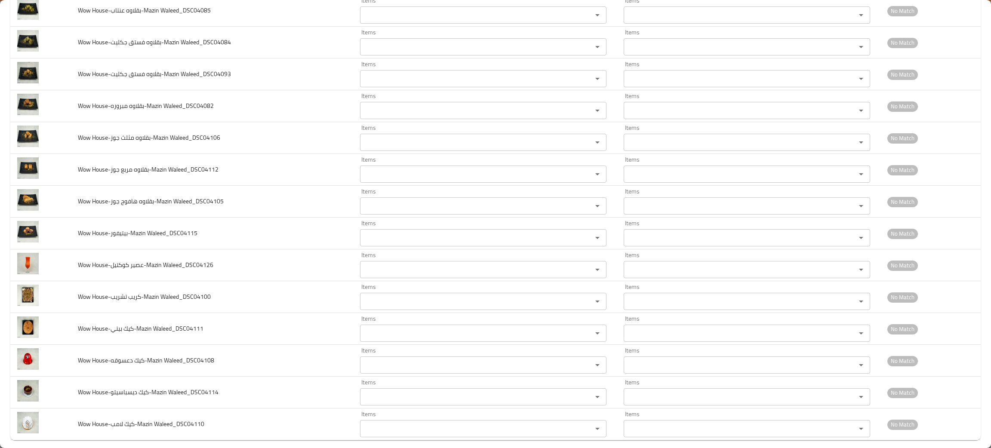
scroll to position [776, 0]
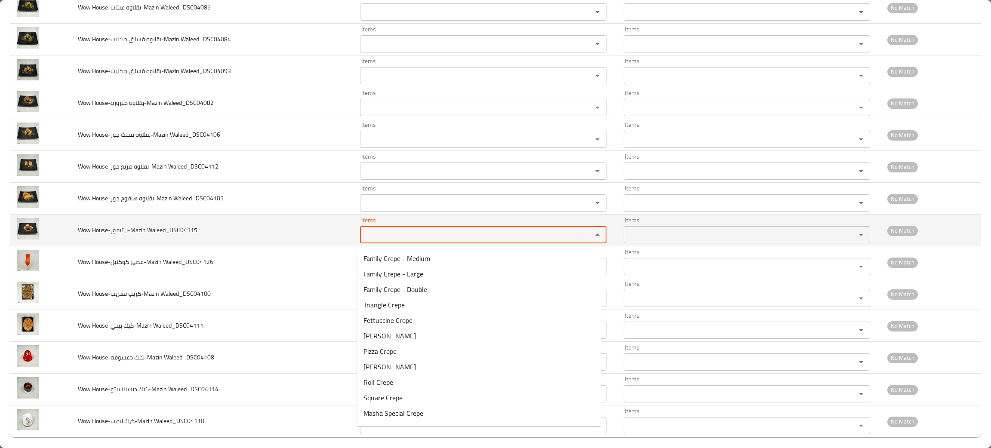
click at [409, 236] on Waleed_DSC04115 "Items" at bounding box center [471, 235] width 216 height 12
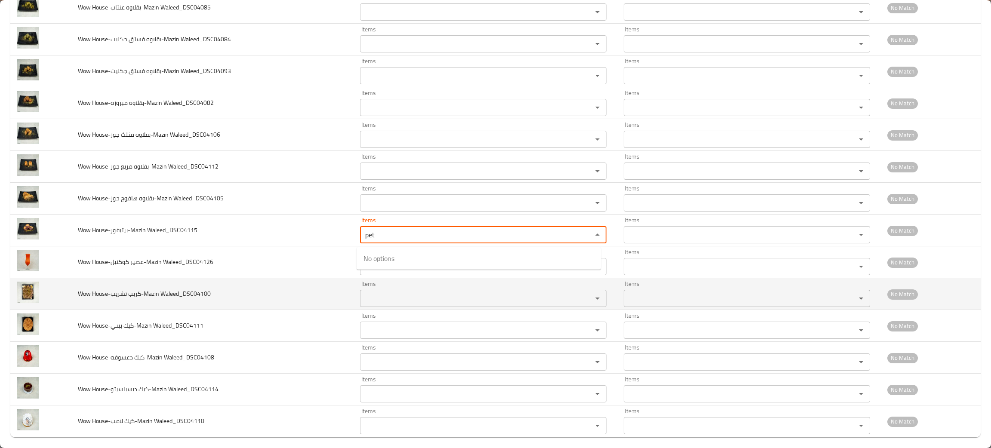
type Waleed_DSC04115 "pet"
click at [262, 293] on td "Wow House-كريب تشريب-Mazin Waleed_DSC04100" at bounding box center [212, 294] width 282 height 32
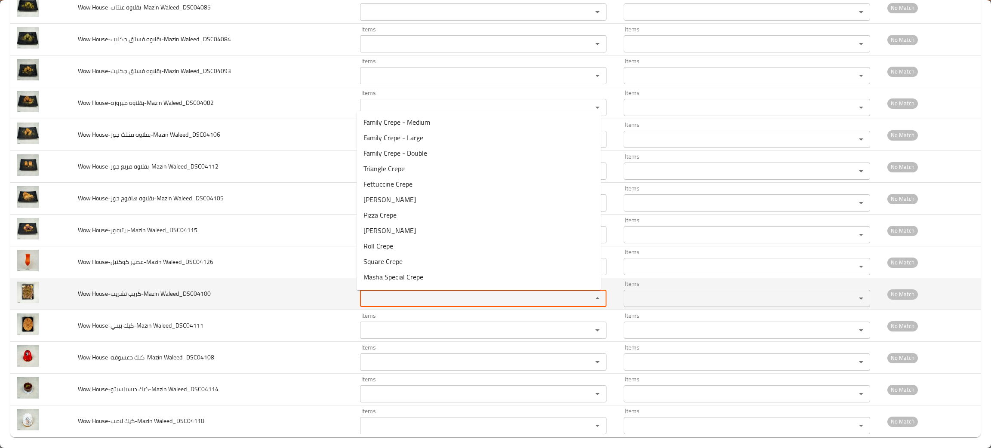
click at [376, 298] on Waleed_DSC04100 "Items" at bounding box center [471, 298] width 216 height 12
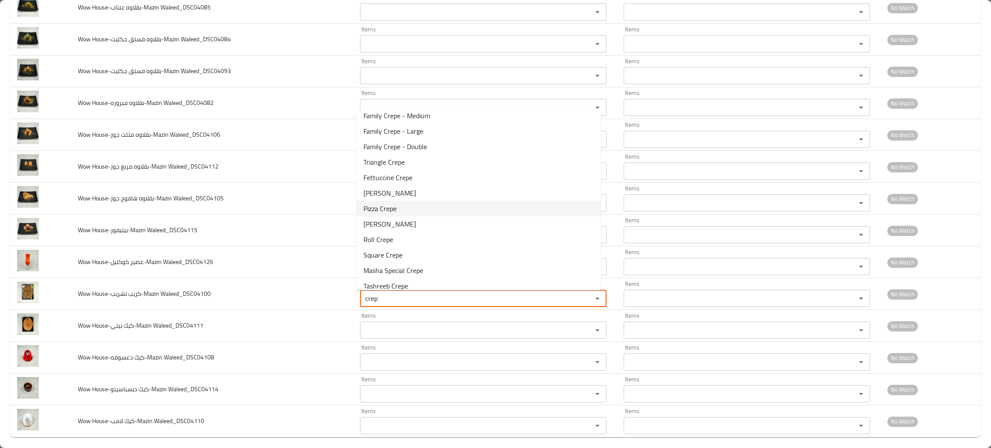
scroll to position [12, 0]
click at [391, 284] on span "Tashreeb Crepe" at bounding box center [385, 280] width 45 height 10
type Waleed_DSC04100 "Tashreeb Crepe"
type Waleed_DSC04100-ar "كريب تشريب"
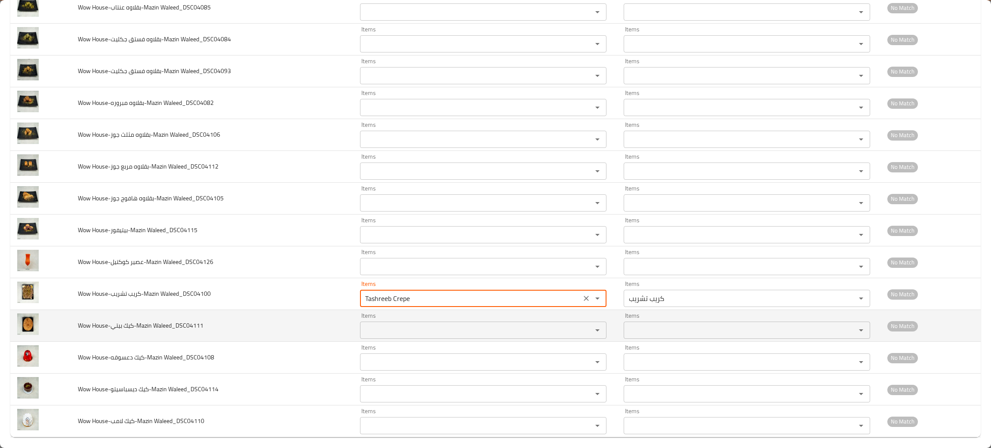
type Waleed_DSC04100 "Tashreeb Crepe"
click at [371, 329] on Waleed_DSC04111 "Items" at bounding box center [471, 330] width 216 height 12
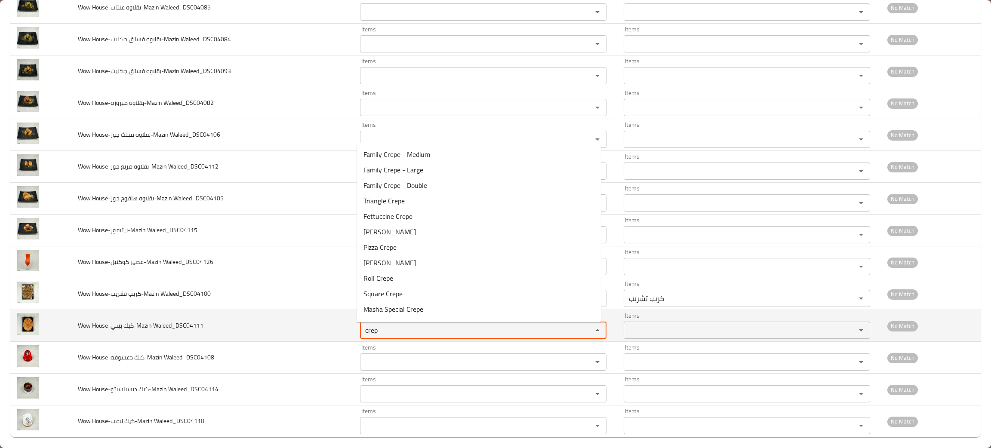
type Waleed_DSC04111 "crep"
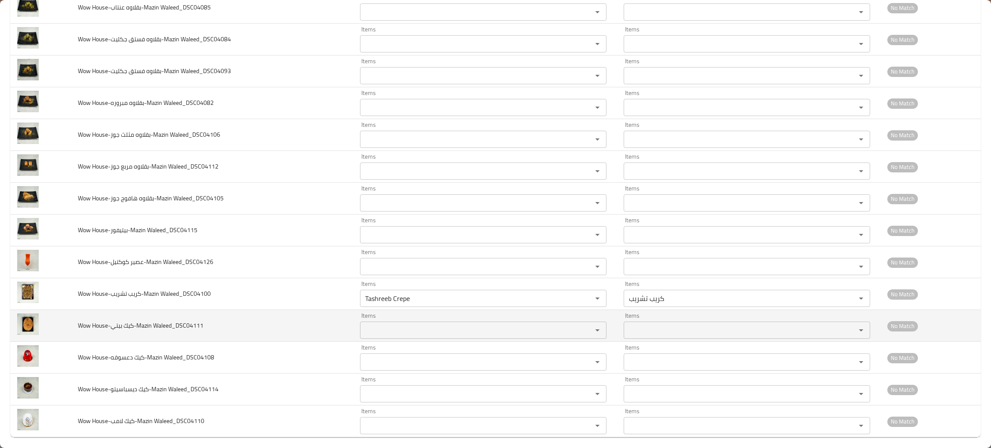
click at [238, 318] on td "Wow House-كيك بيتي-Mazin Waleed_DSC04111" at bounding box center [212, 326] width 282 height 32
click at [372, 324] on div "Items" at bounding box center [483, 330] width 246 height 17
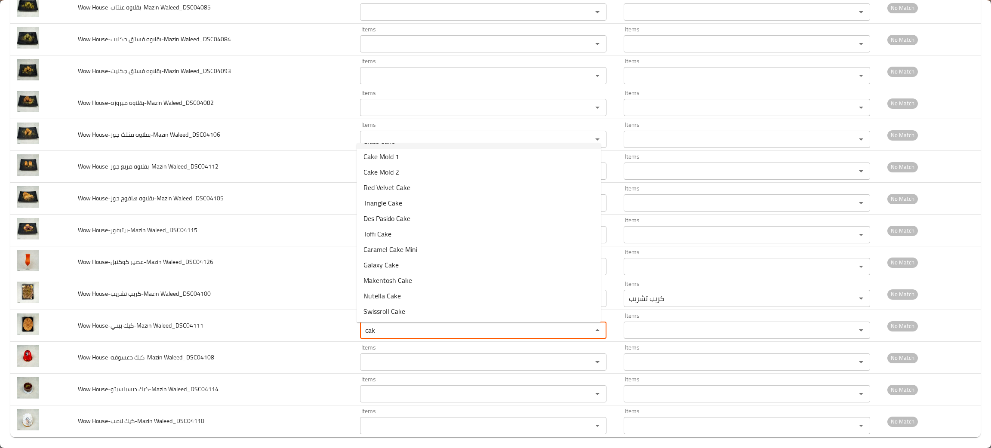
scroll to position [0, 0]
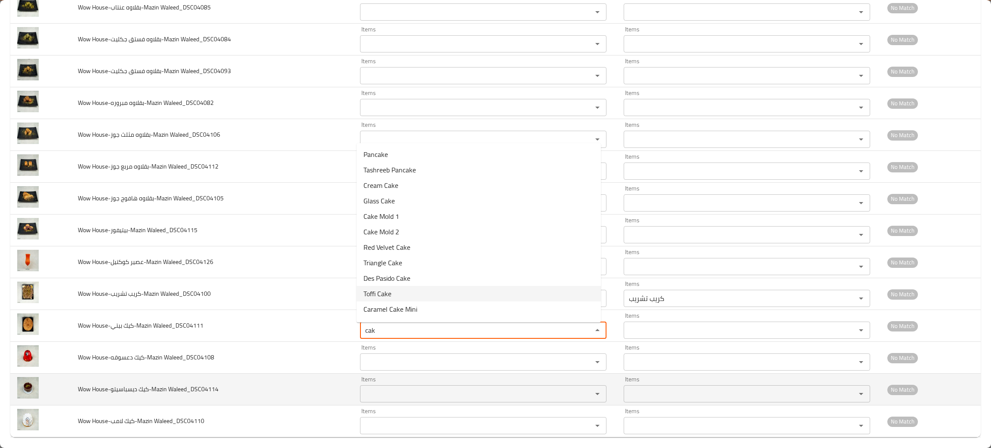
type Waleed_DSC04111 "cak"
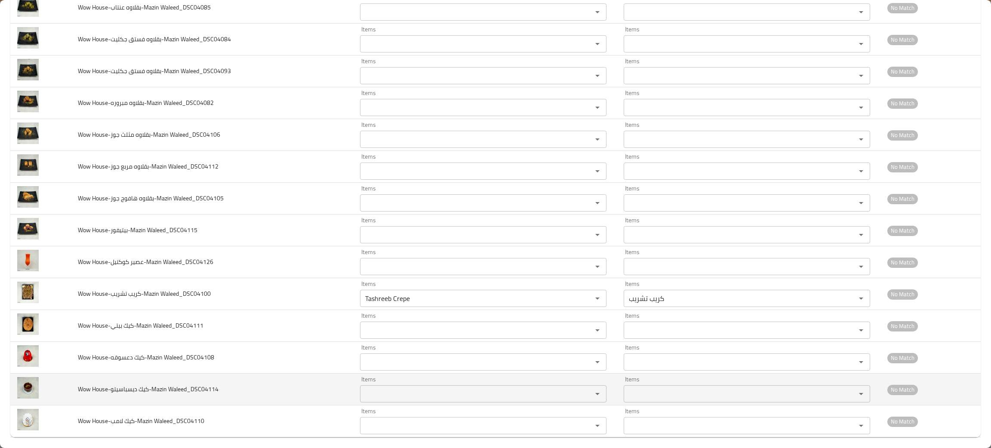
click at [252, 378] on td "Wow House-كيك ديسباسيتو-Mazin Waleed_DSC04114" at bounding box center [212, 390] width 282 height 32
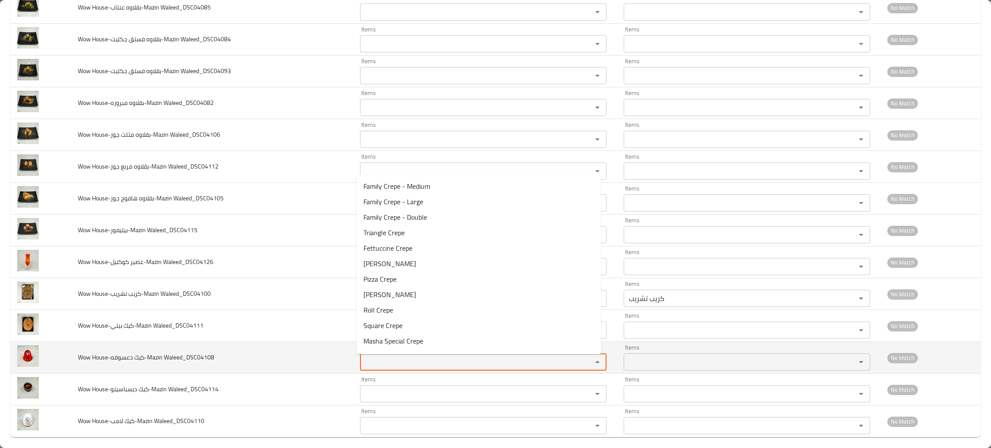
click at [373, 368] on Waleed_DSC04108 "Items" at bounding box center [471, 362] width 216 height 12
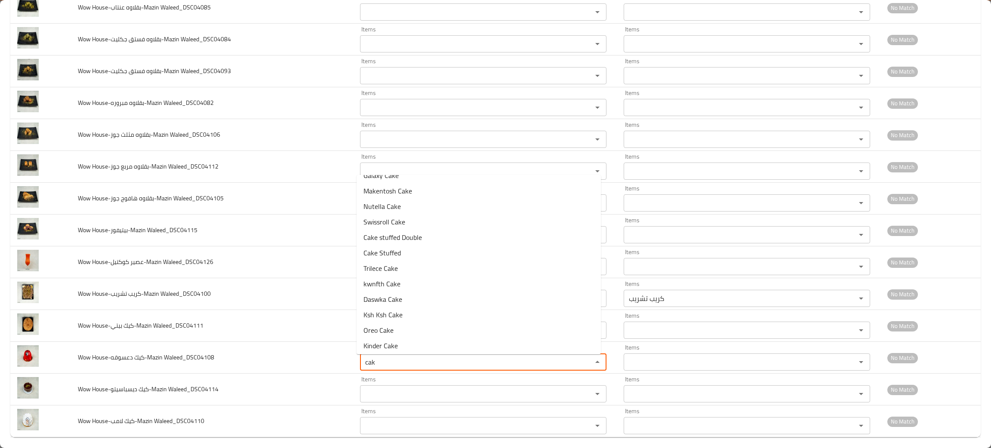
scroll to position [179, 0]
click at [391, 299] on span "Daswka Cake" at bounding box center [382, 301] width 39 height 10
type Waleed_DSC04108 "Daswka Cake"
type Waleed_DSC04108-ar "كيك دعسوقة"
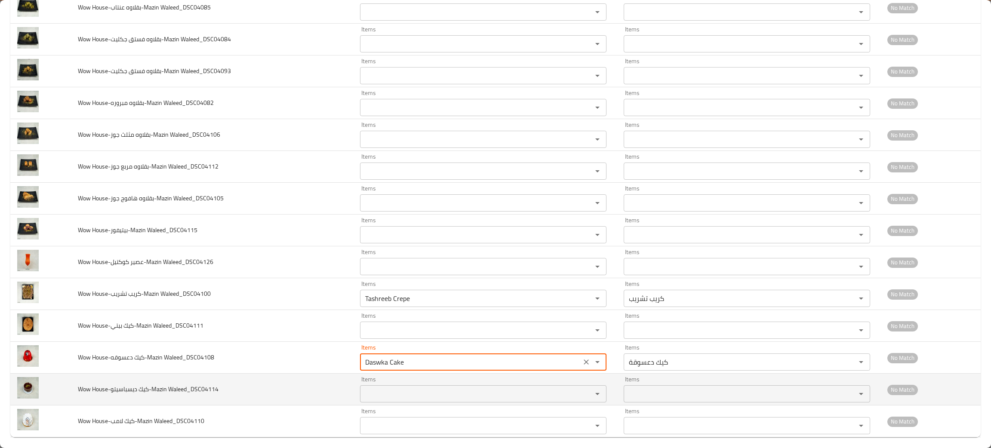
type Waleed_DSC04108 "Daswka Cake"
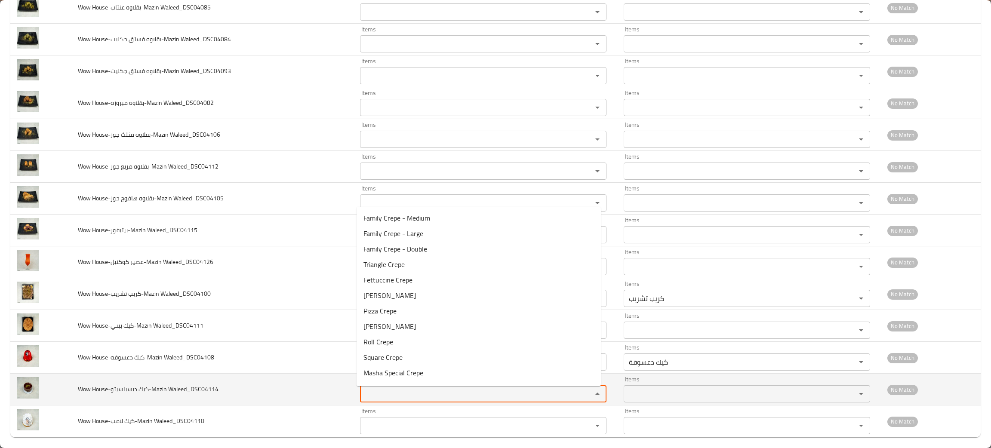
click at [391, 396] on Waleed_DSC04114 "Items" at bounding box center [471, 394] width 216 height 12
type Waleed_DSC04114 "p"
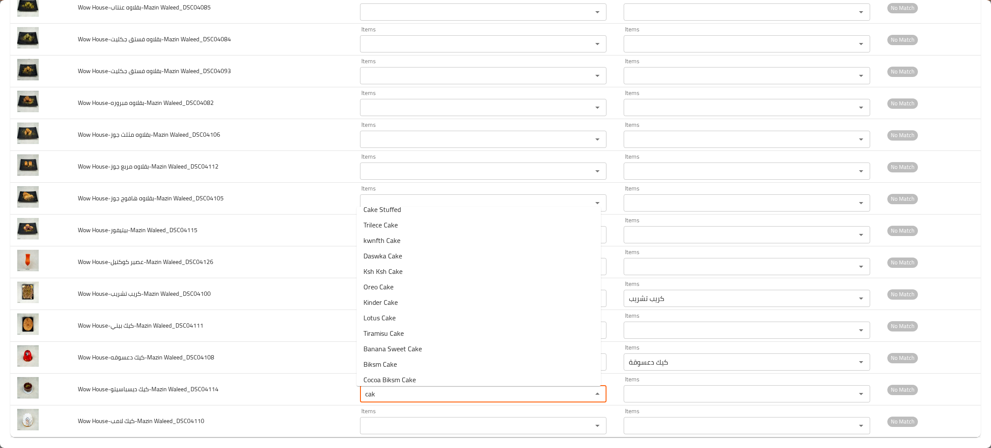
scroll to position [261, 0]
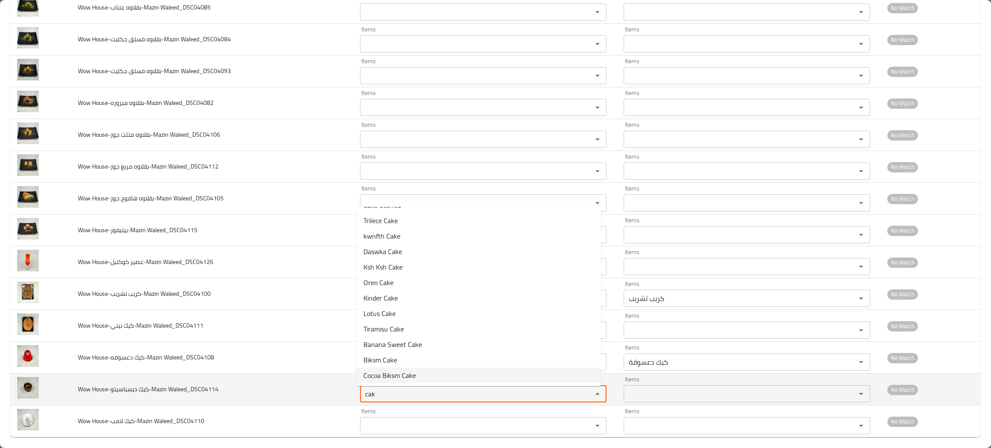
click at [385, 403] on div "cak Items" at bounding box center [483, 393] width 246 height 17
click at [384, 397] on Waleed_DSC04114 "cak" at bounding box center [471, 394] width 216 height 12
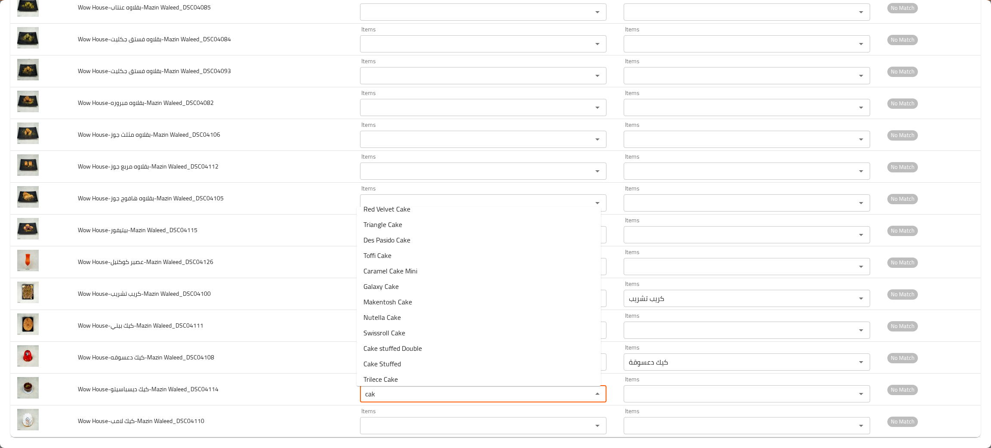
scroll to position [92, 0]
click at [394, 245] on span "Des Pasido Cake" at bounding box center [386, 250] width 47 height 10
type Waleed_DSC04114 "Des Pasido Cake"
type Waleed_DSC04114-ar "[PERSON_NAME]"
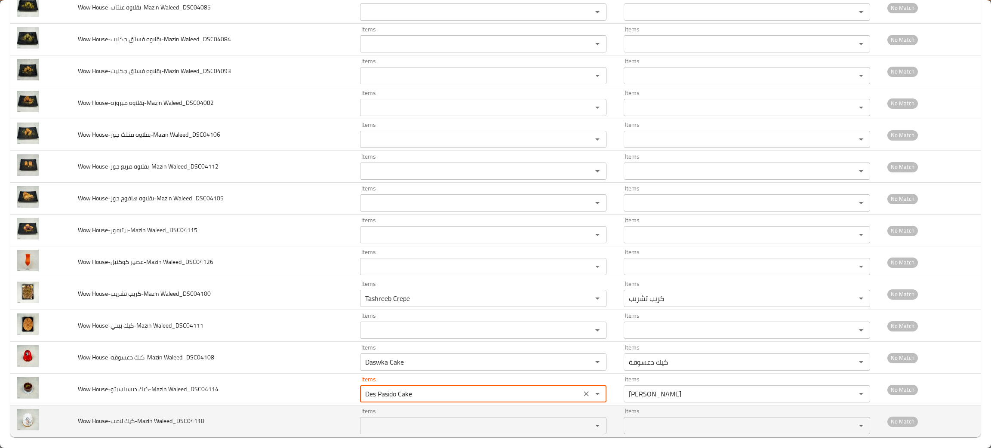
type Waleed_DSC04114 "Des Pasido Cake"
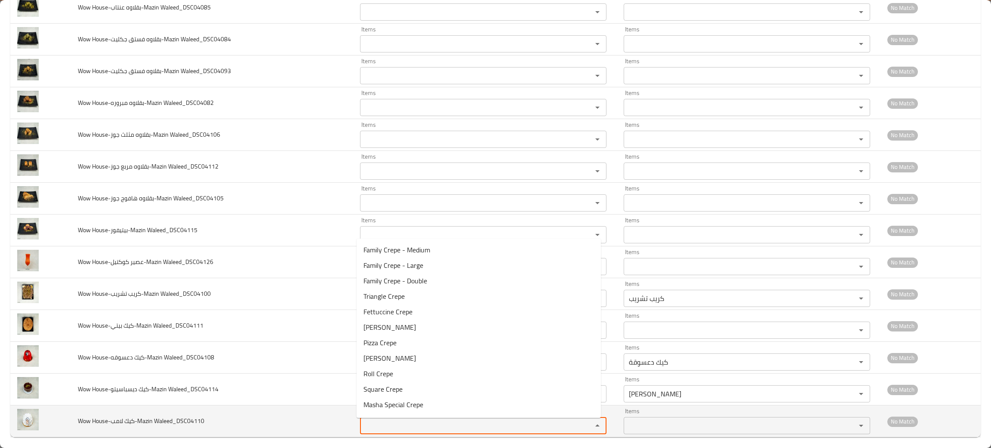
click at [383, 425] on Waleed_DSC04110 "Items" at bounding box center [471, 426] width 216 height 12
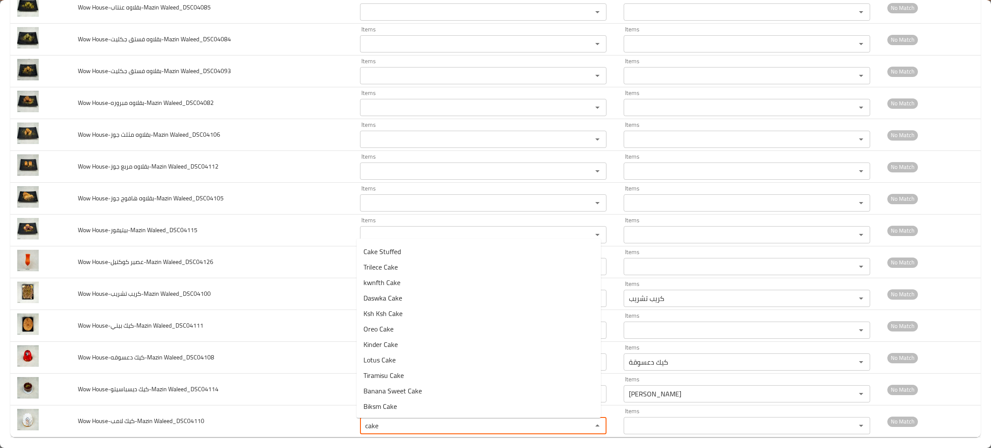
scroll to position [261, 0]
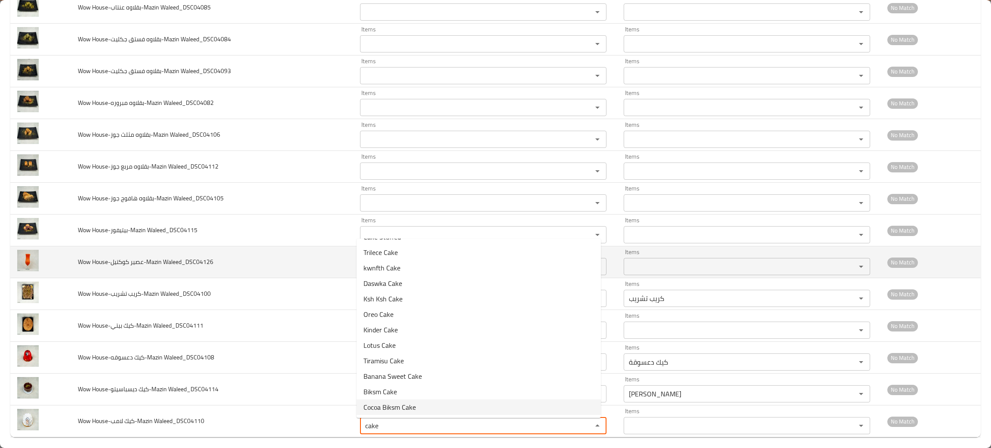
type Waleed_DSC04110 "cake"
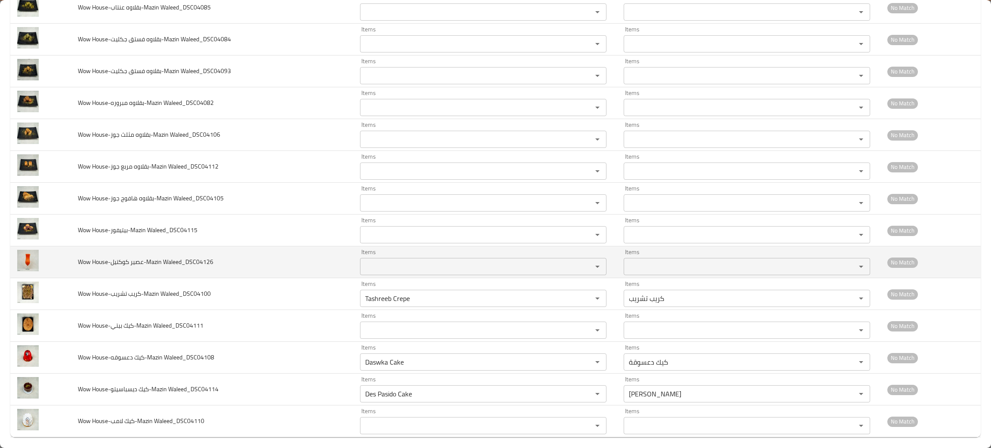
click at [177, 262] on span "Wow House-عصير كوكتيل-Mazin Waleed_DSC04126" at bounding box center [145, 261] width 135 height 11
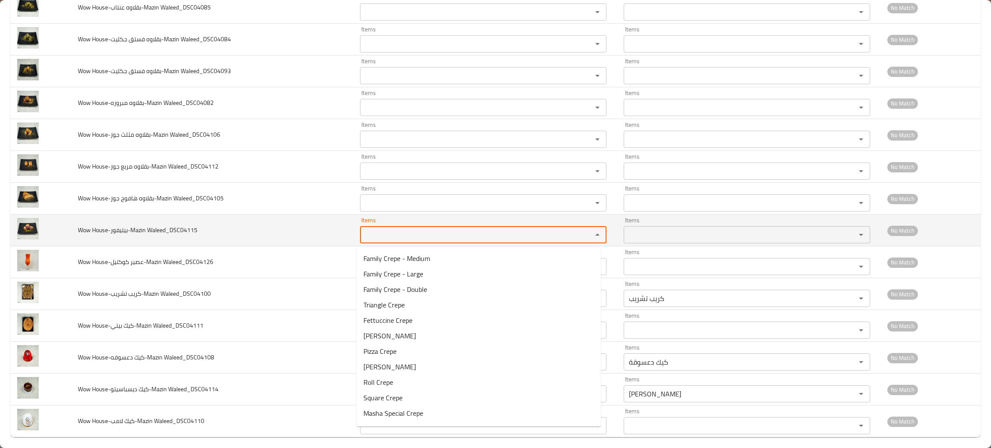
click at [375, 238] on Waleed_DSC04115 "Items" at bounding box center [471, 235] width 216 height 12
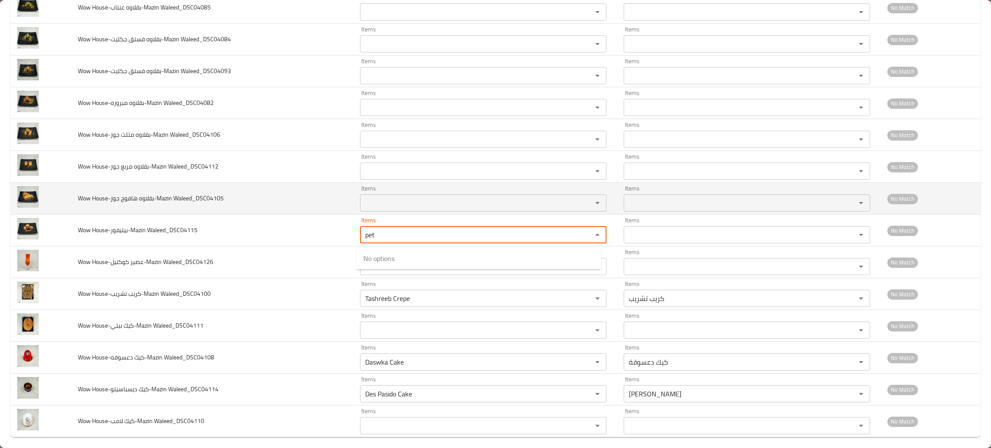
type Waleed_DSC04115 "pet"
click at [242, 202] on td "Wow House-بقلاوه هافوج جوز-Mazin Waleed_DSC04105" at bounding box center [212, 199] width 282 height 32
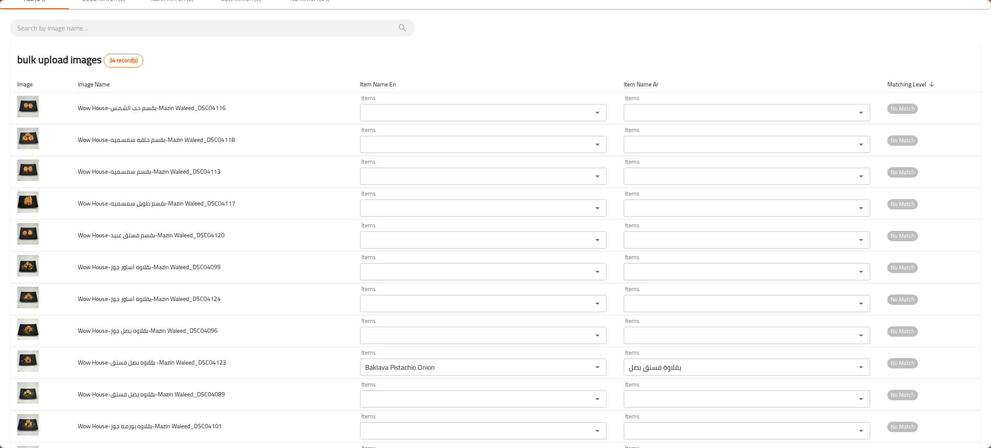
scroll to position [0, 0]
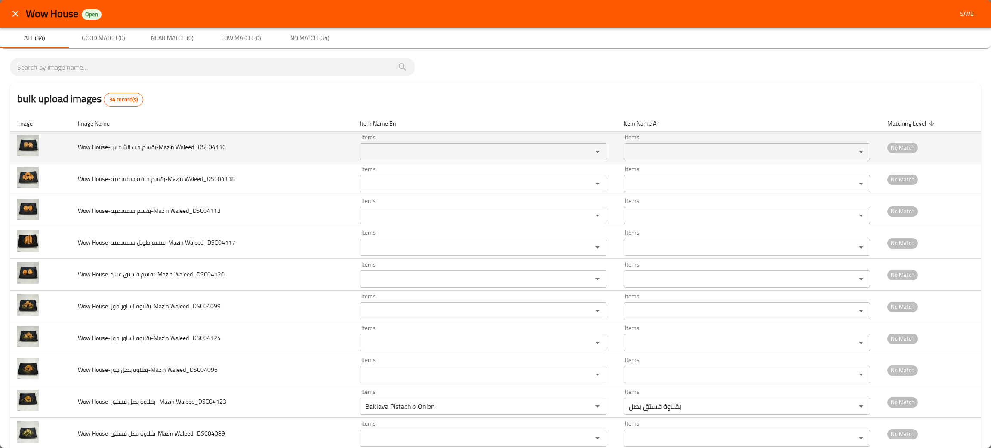
click at [369, 154] on Waleed_DSC04116 "Items" at bounding box center [471, 152] width 216 height 12
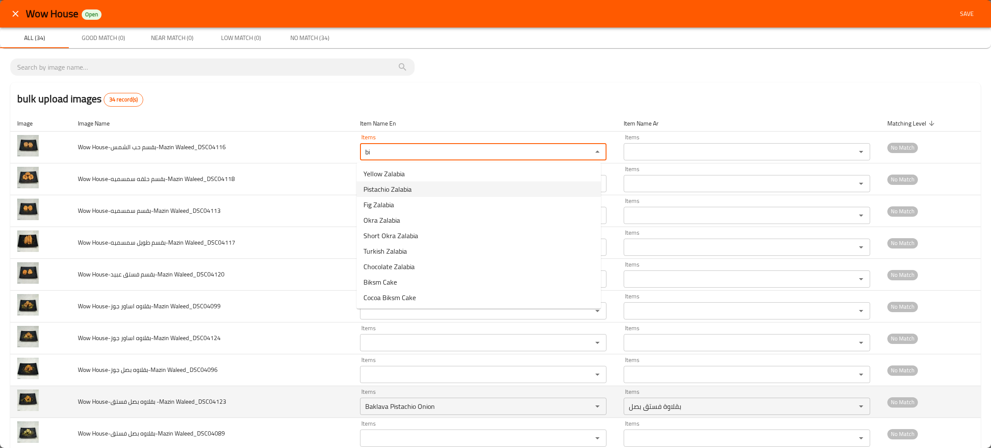
type Waleed_DSC04116 "bi"
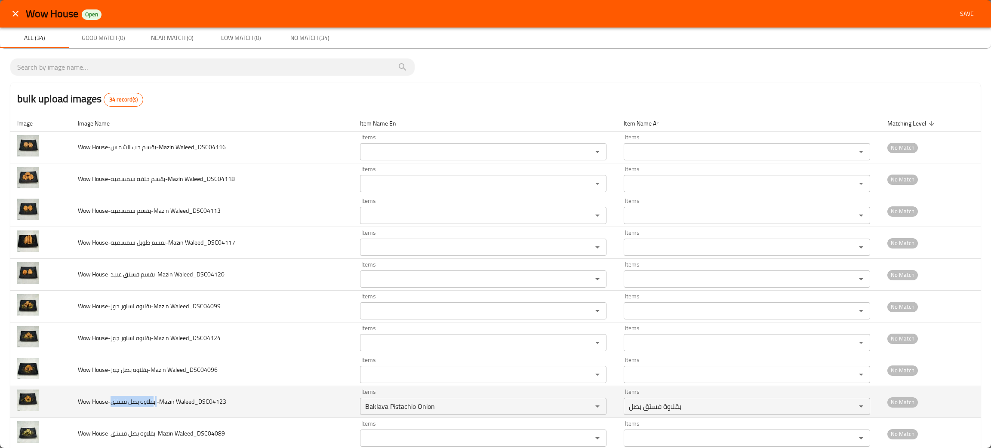
drag, startPoint x: 157, startPoint y: 405, endPoint x: 154, endPoint y: 397, distance: 8.2
click at [154, 397] on span "Wow House-بقلاوه بصل فستق -Mazin Waleed_DSC04123" at bounding box center [152, 401] width 148 height 11
click at [154, 398] on span "Wow House-بقلاوه بصل فستق -Mazin Waleed_DSC04123" at bounding box center [152, 401] width 148 height 11
drag, startPoint x: 156, startPoint y: 402, endPoint x: 113, endPoint y: 415, distance: 44.9
click at [113, 415] on td "Wow House-بقلاوه بصل فستق -Mazin Waleed_DSC04123" at bounding box center [212, 402] width 282 height 32
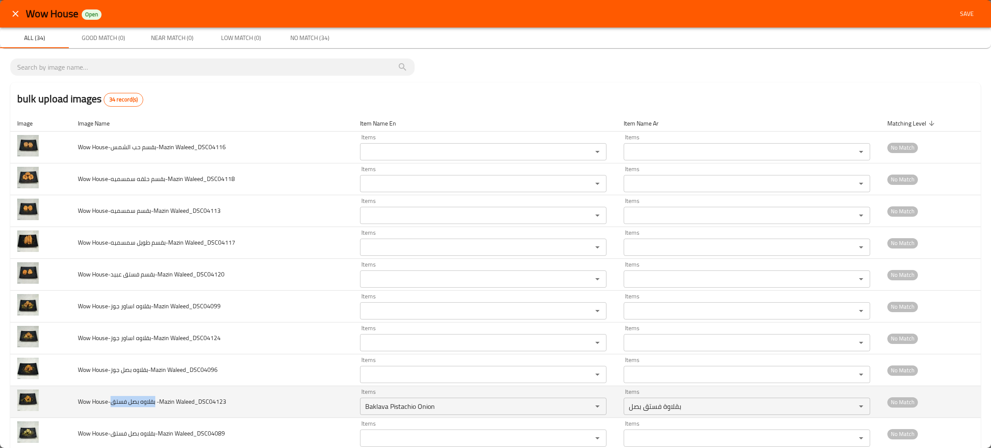
copy span "بقلاوه بصل فستق"
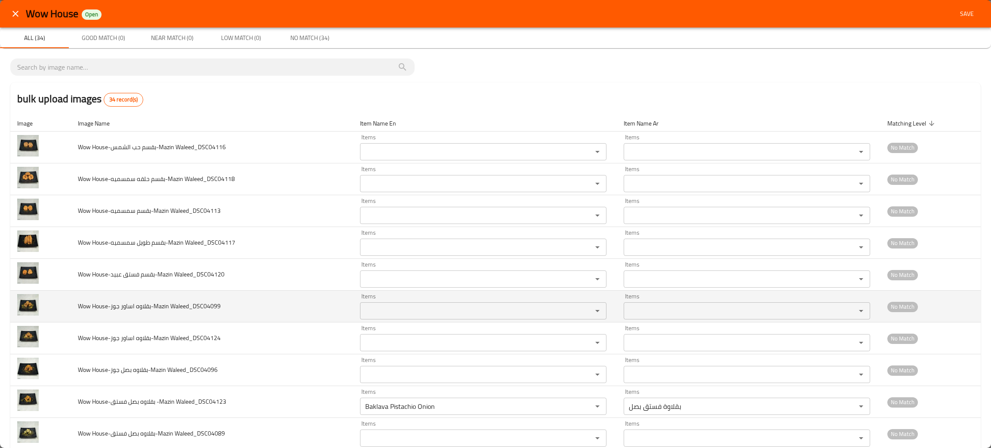
click at [132, 321] on td "Wow House-بقلاوه اساور جوز-Mazin Waleed_DSC04099" at bounding box center [212, 307] width 282 height 32
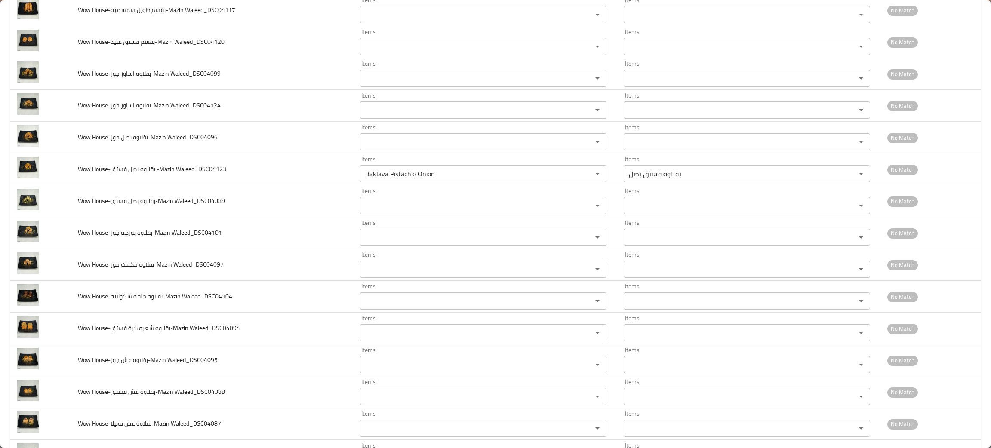
scroll to position [249, 0]
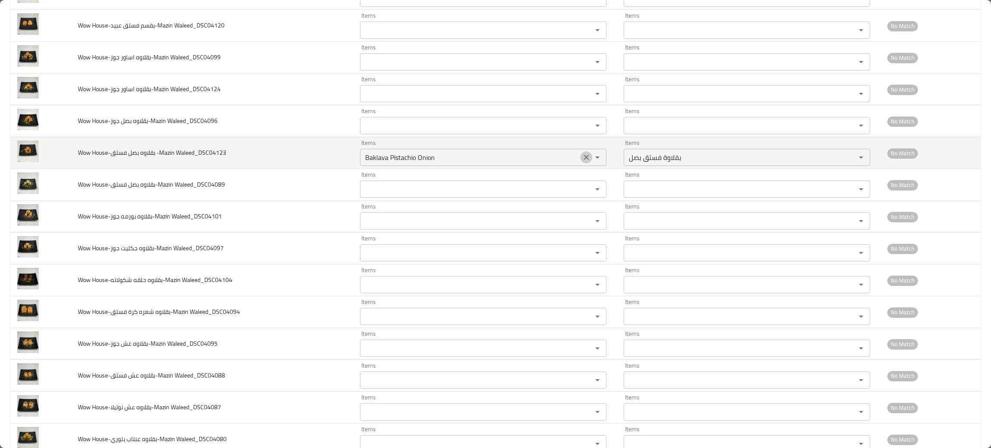
click at [582, 160] on icon "Clear" at bounding box center [586, 157] width 9 height 9
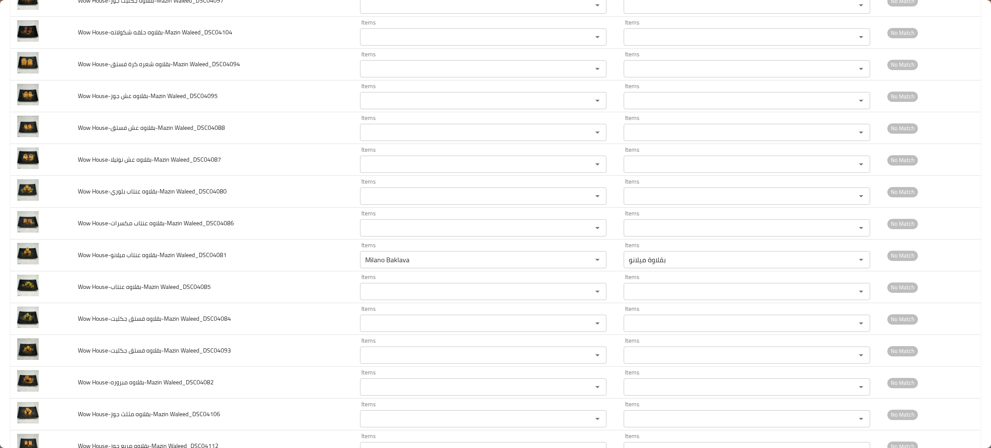
scroll to position [504, 0]
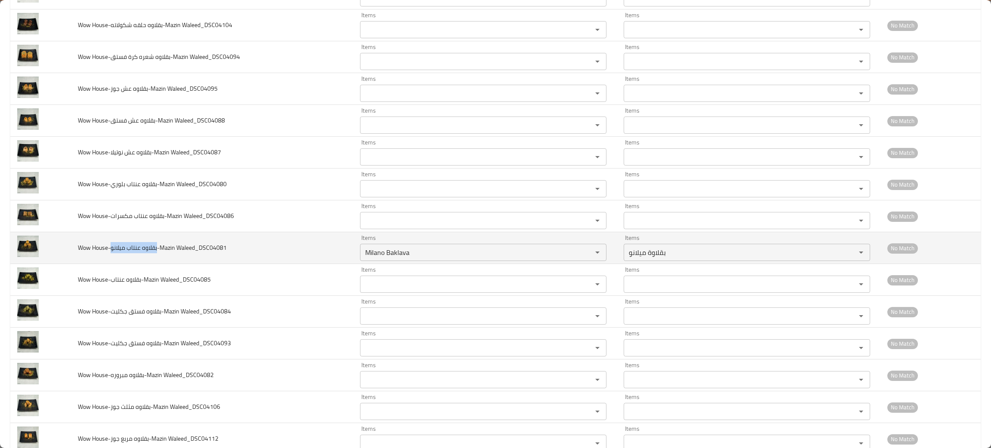
drag, startPoint x: 159, startPoint y: 250, endPoint x: 110, endPoint y: 248, distance: 48.7
click at [110, 248] on span "Wow House-بقلاوه عنتاب ميلانو-Mazin Waleed_DSC04081" at bounding box center [152, 247] width 149 height 11
copy span "بقلاوه عنتاب ميلانو"
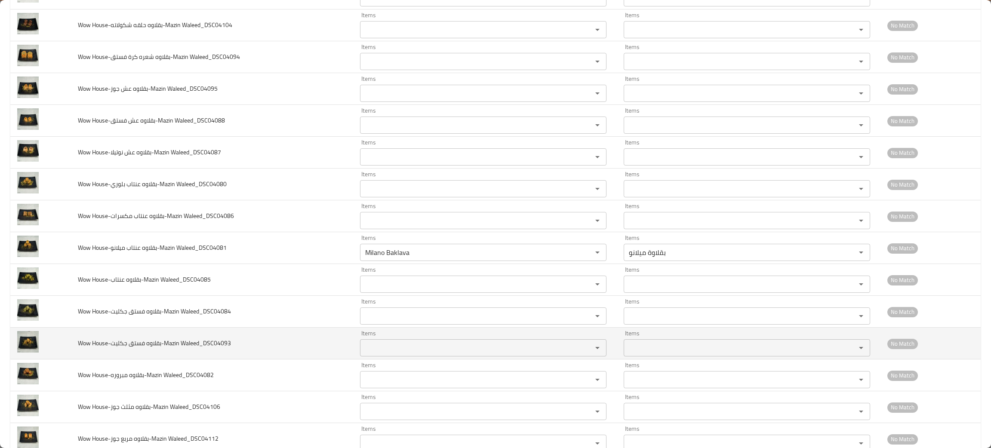
click at [156, 349] on span "Wow House-بقلاوه فستق جكليت-Mazin Waleed_DSC04093" at bounding box center [154, 343] width 153 height 11
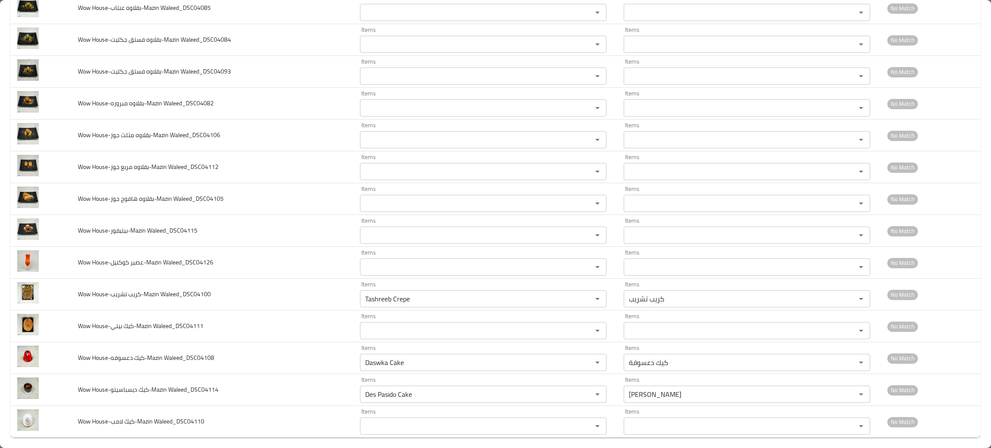
scroll to position [785, 0]
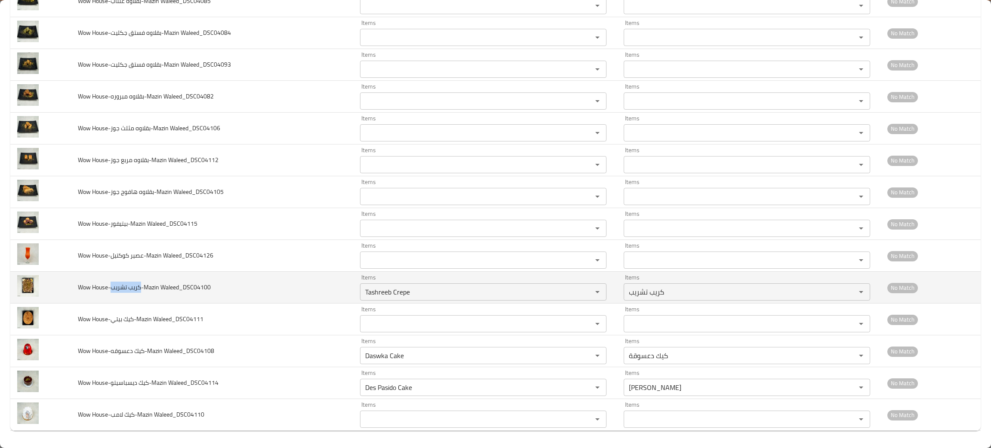
drag, startPoint x: 142, startPoint y: 291, endPoint x: 110, endPoint y: 291, distance: 31.4
click at [110, 291] on span "Wow House-كريب تشريب-Mazin Waleed_DSC04100" at bounding box center [144, 287] width 133 height 11
copy span "كريب تشريب"
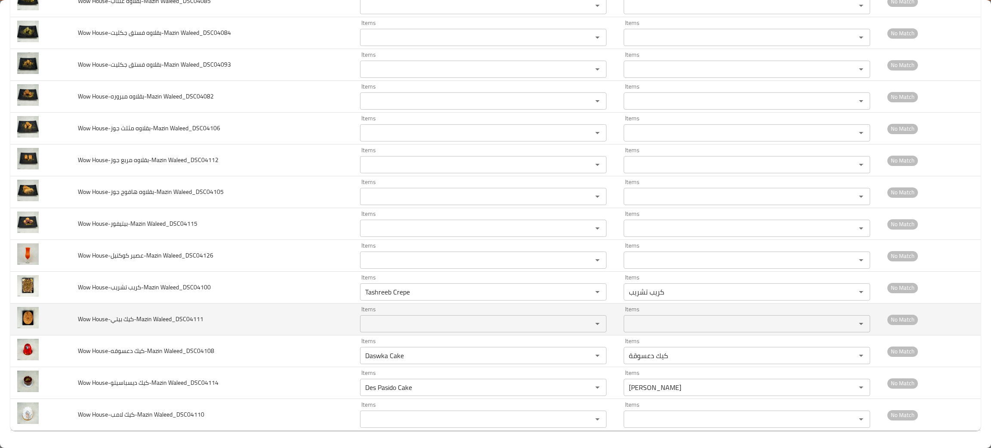
click at [125, 317] on span "Wow House-كيك بيتي-Mazin Waleed_DSC04111" at bounding box center [141, 319] width 126 height 11
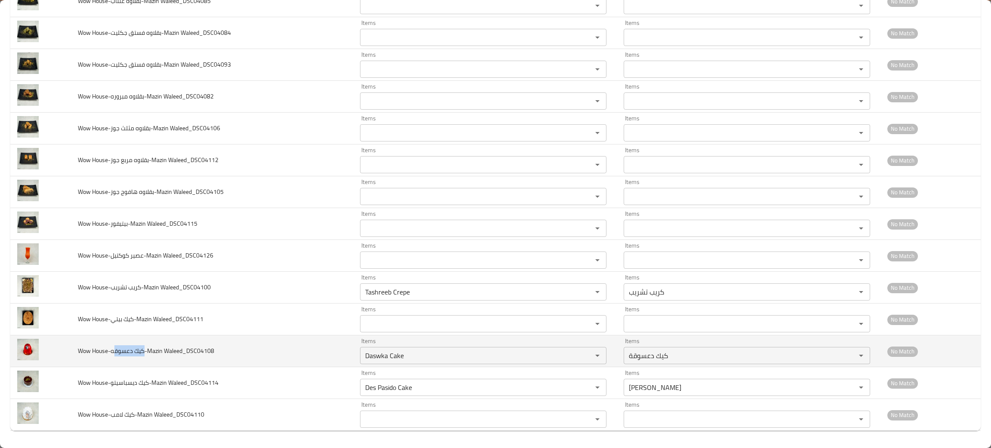
drag, startPoint x: 145, startPoint y: 349, endPoint x: 113, endPoint y: 348, distance: 31.9
click at [113, 348] on span "Wow House-كيك دعسوقه-Mazin Waleed_DSC04108" at bounding box center [146, 350] width 136 height 11
click at [144, 349] on span "Wow House-كيك دعسوقه-Mazin Waleed_DSC04108" at bounding box center [146, 350] width 136 height 11
drag, startPoint x: 144, startPoint y: 349, endPoint x: 112, endPoint y: 349, distance: 31.4
click at [112, 349] on span "Wow House-كيك دعسوقه-Mazin Waleed_DSC04108" at bounding box center [146, 350] width 136 height 11
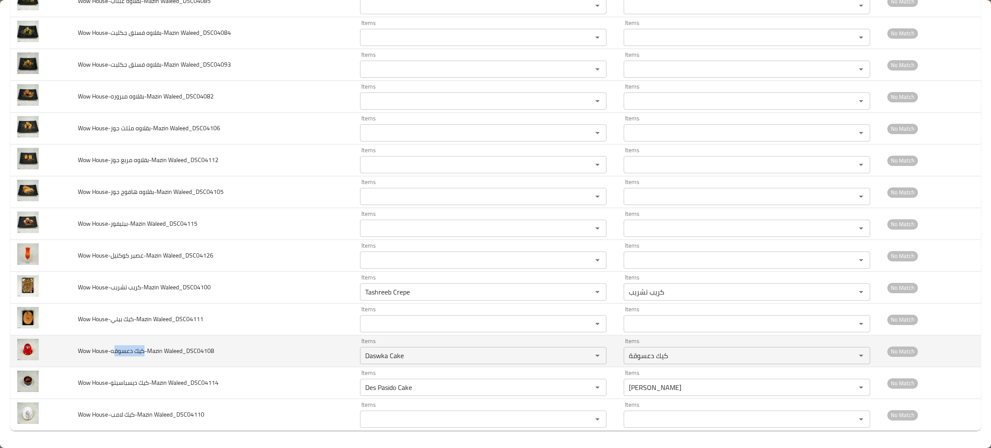
copy span "كيك دعسوق"
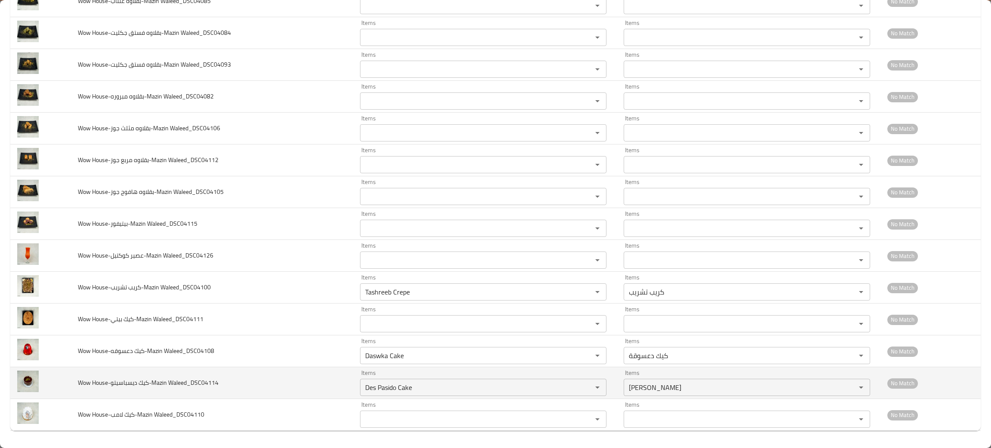
click at [140, 380] on span "Wow House-كيك ديسباسيتو-Mazin Waleed_DSC04114" at bounding box center [148, 382] width 141 height 11
drag, startPoint x: 149, startPoint y: 384, endPoint x: 116, endPoint y: 383, distance: 33.6
click at [116, 383] on span "Wow House-كيك ديسباسيتو-Mazin Waleed_DSC04114" at bounding box center [148, 382] width 141 height 11
click at [148, 381] on span "Wow House-كيك ديسباسيتو-Mazin Waleed_DSC04114" at bounding box center [148, 382] width 141 height 11
drag, startPoint x: 148, startPoint y: 381, endPoint x: 109, endPoint y: 379, distance: 39.6
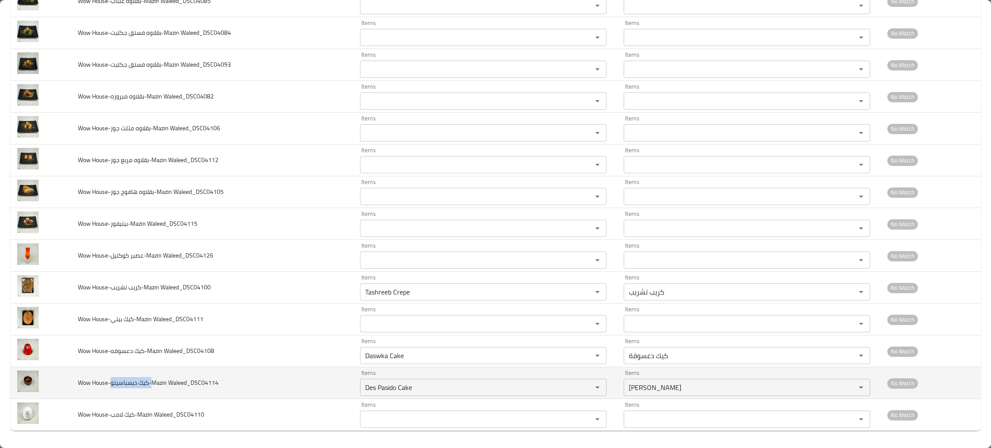
click at [109, 379] on span "Wow House-كيك ديسباسيتو-Mazin Waleed_DSC04114" at bounding box center [148, 382] width 141 height 11
copy span "-كيك ديسباسيتو-"
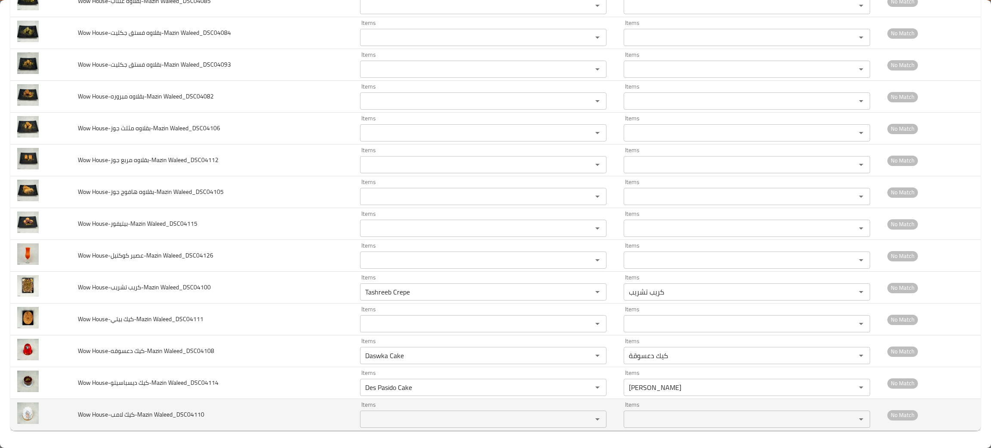
click at [160, 409] on span "Wow House-كيك لامب-Mazin Waleed_DSC04110" at bounding box center [141, 414] width 126 height 11
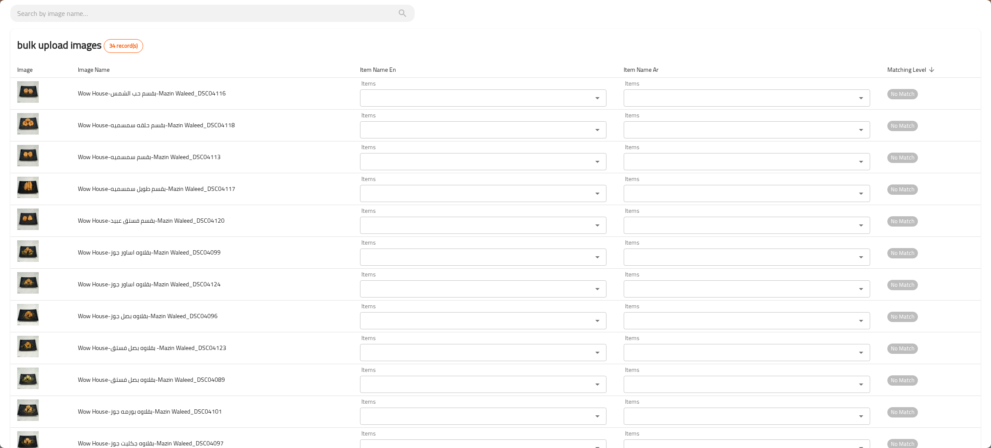
scroll to position [0, 0]
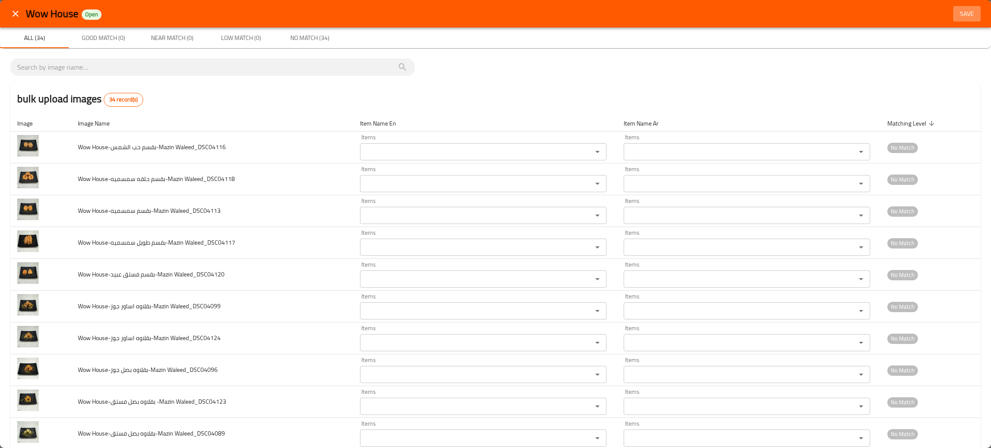
click at [957, 18] on span "Save" at bounding box center [967, 14] width 21 height 11
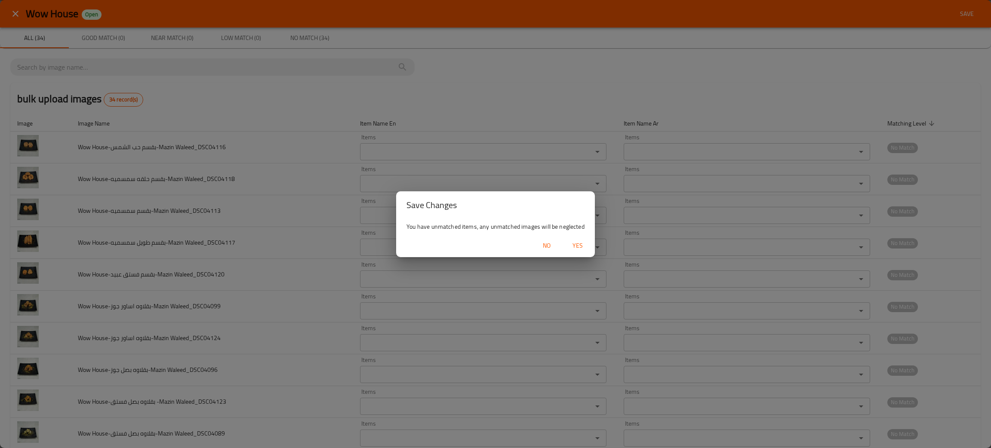
click at [579, 249] on span "Yes" at bounding box center [577, 245] width 21 height 11
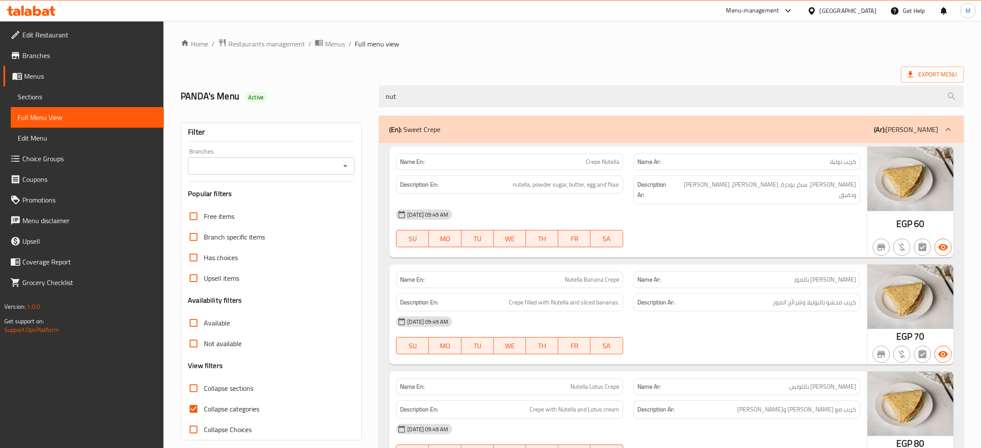
scroll to position [49, 0]
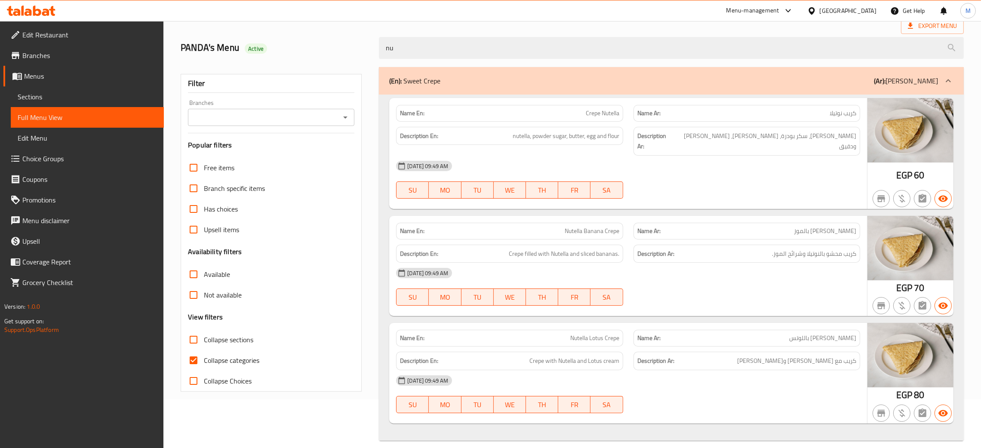
type input "n"
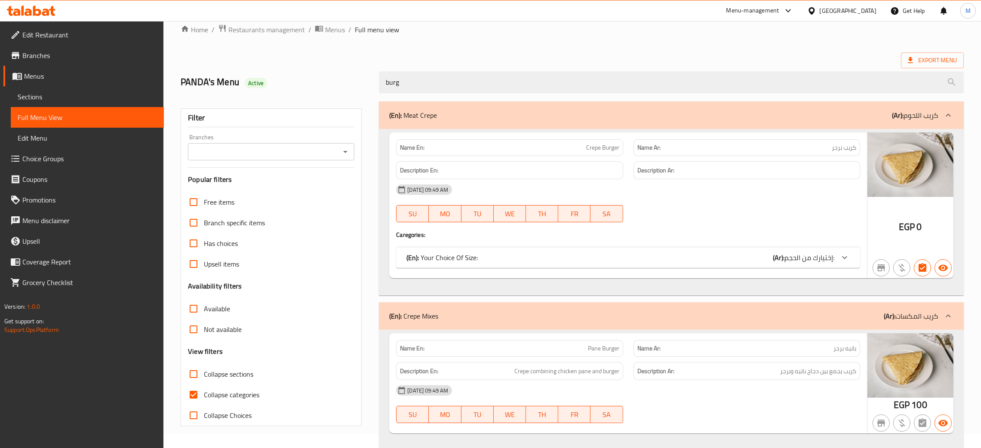
scroll to position [0, 0]
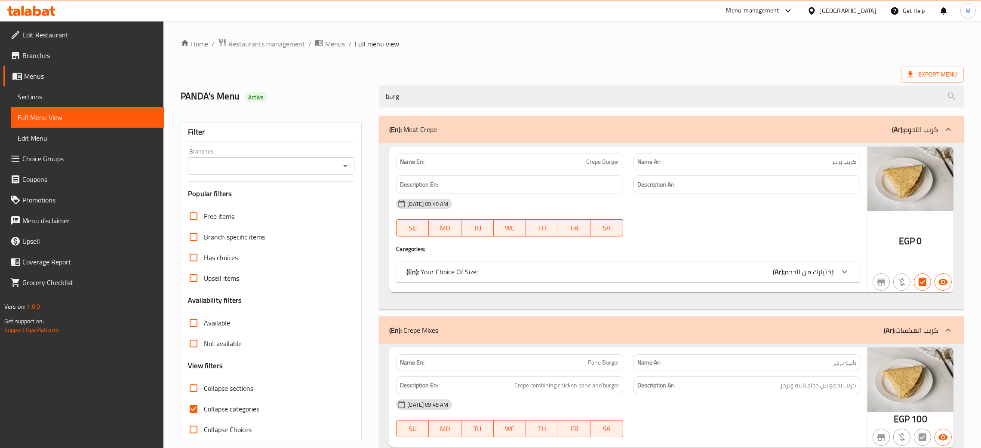
type input "burg"
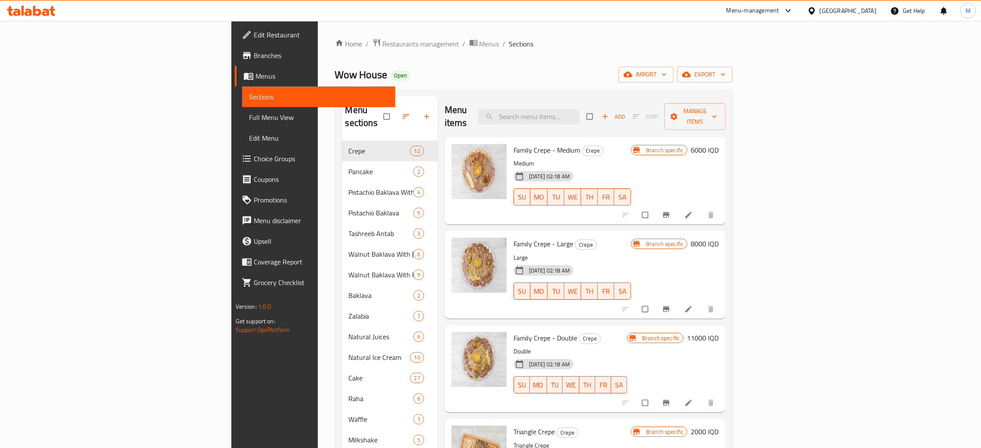
click at [598, 101] on div "Menu items Add Sort Manage items" at bounding box center [585, 116] width 281 height 41
click at [580, 109] on input "search" at bounding box center [529, 116] width 102 height 15
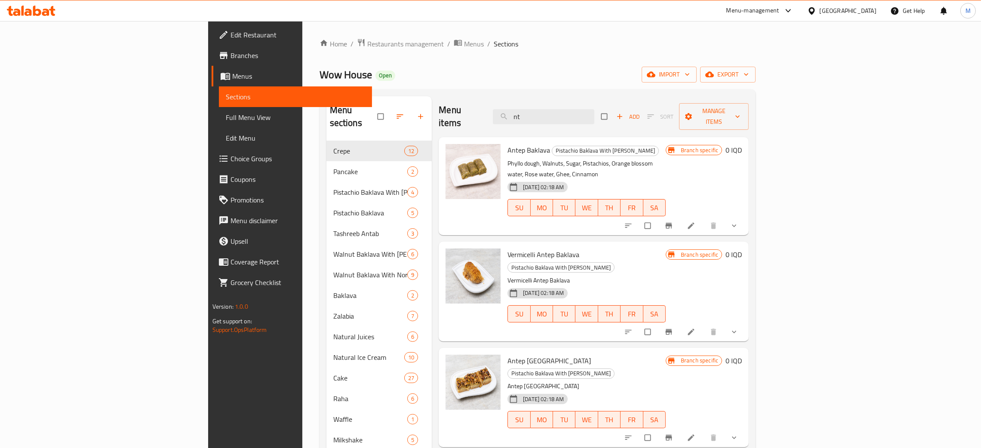
type input "nt"
click at [598, 94] on div "Menu sections Crepe 12 Pancake 2 Pistachio Baklava With Baladi Ghee 4 Pistachio…" at bounding box center [538, 320] width 437 height 462
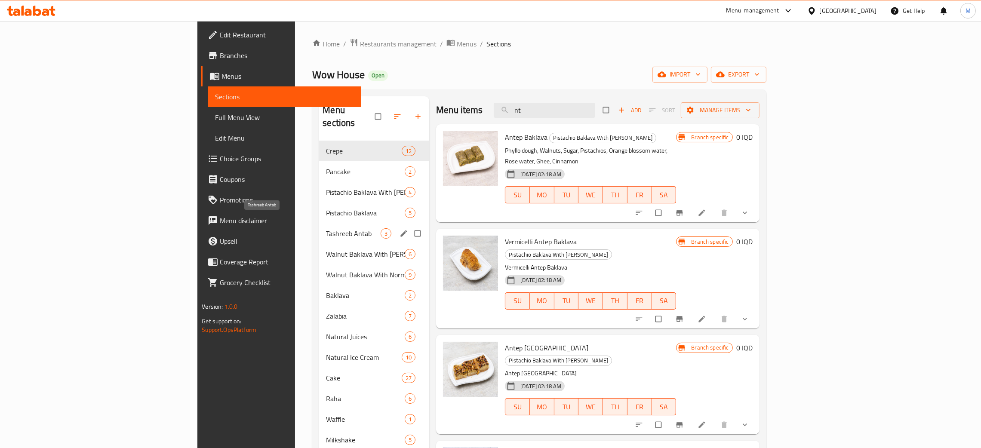
click at [326, 228] on span "Tashreeb Antab" at bounding box center [353, 233] width 55 height 10
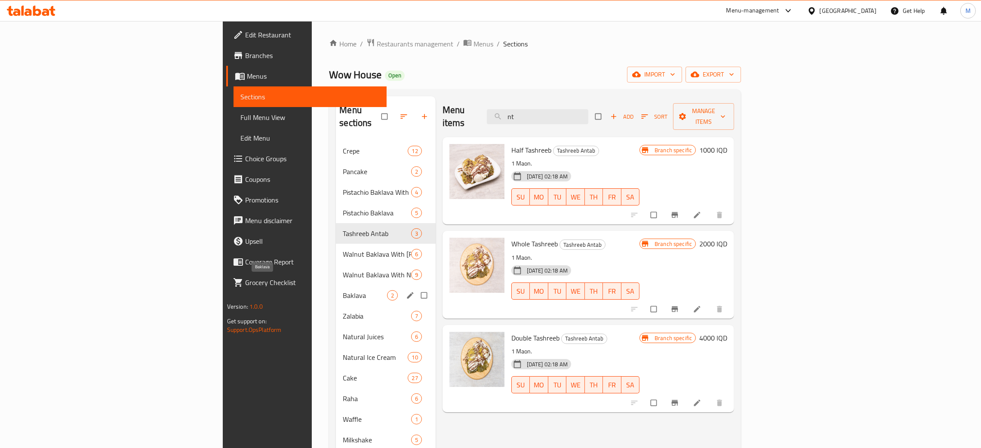
click at [343, 290] on span "Baklava" at bounding box center [365, 295] width 44 height 10
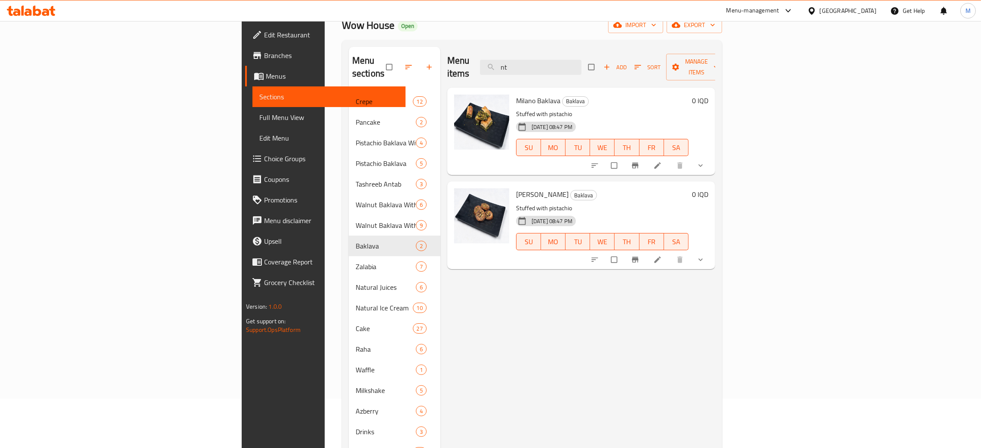
scroll to position [47, 0]
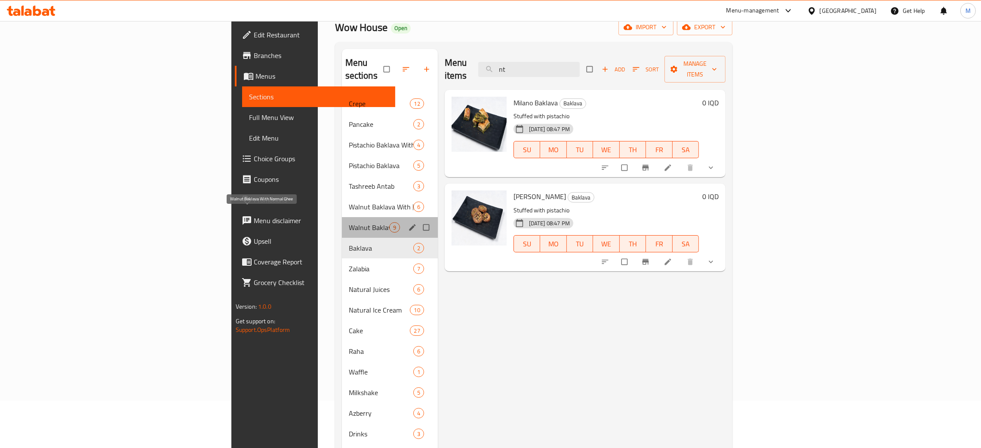
click at [349, 222] on span "Walnut Baklava With Normal Ghee" at bounding box center [369, 227] width 40 height 10
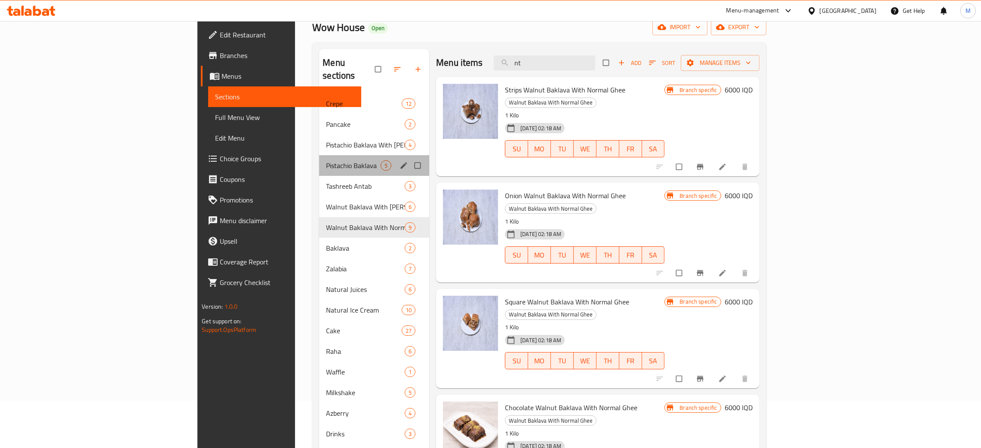
click at [319, 155] on div "Pistachio Baklava 5" at bounding box center [374, 165] width 110 height 21
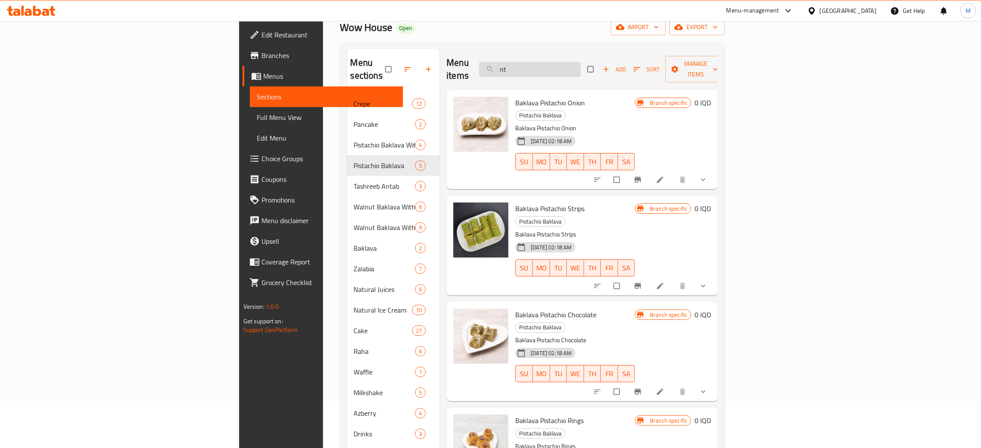
click at [581, 62] on input "nt" at bounding box center [530, 69] width 102 height 15
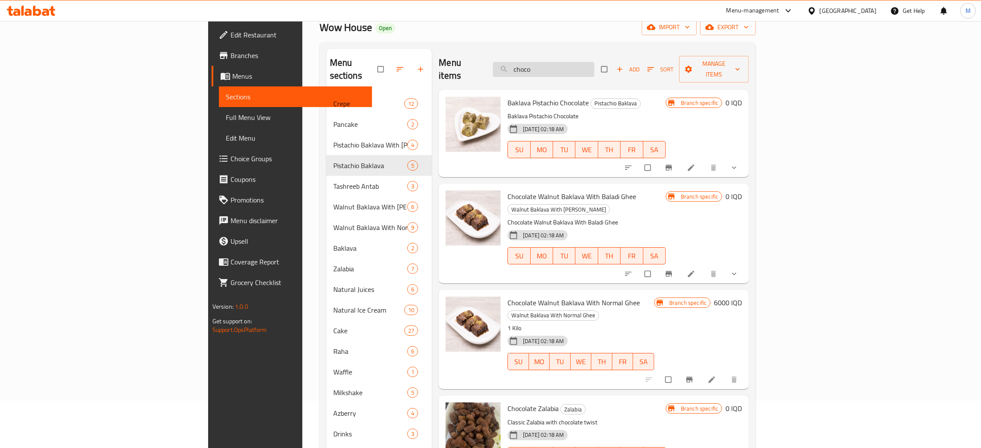
type input "choco"
drag, startPoint x: 614, startPoint y: 61, endPoint x: 541, endPoint y: 25, distance: 81.2
click at [541, 25] on div "Home / Restaurants management / Menus / Sections Wow House Open import export M…" at bounding box center [538, 247] width 437 height 513
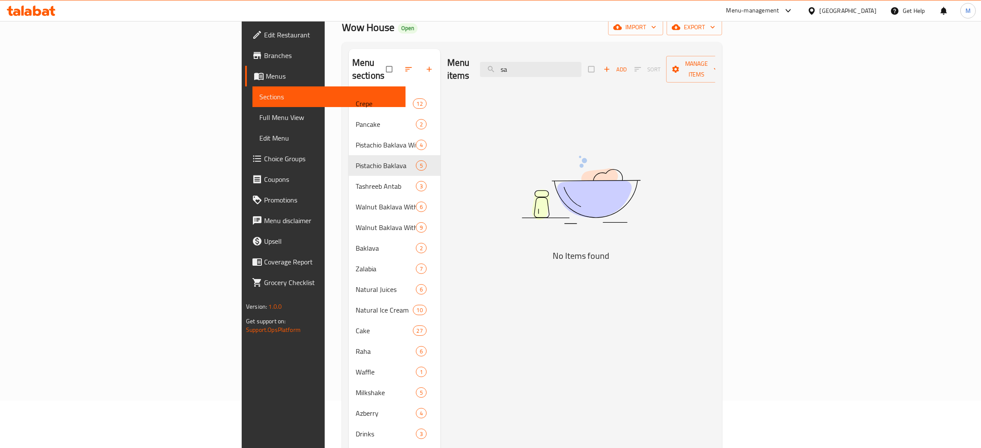
type input "s"
type input "saw"
click at [582, 68] on input "saw" at bounding box center [531, 69] width 102 height 15
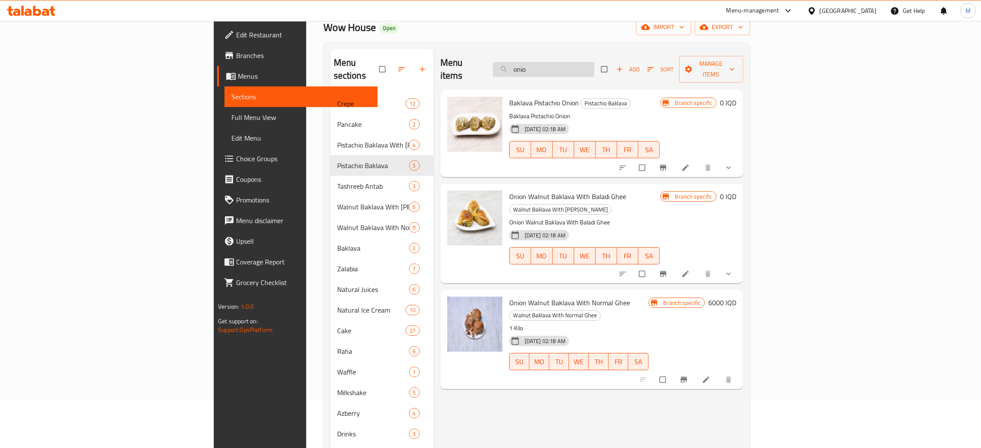
click at [594, 68] on input "onio" at bounding box center [544, 69] width 102 height 15
click at [594, 64] on input "onio" at bounding box center [544, 69] width 102 height 15
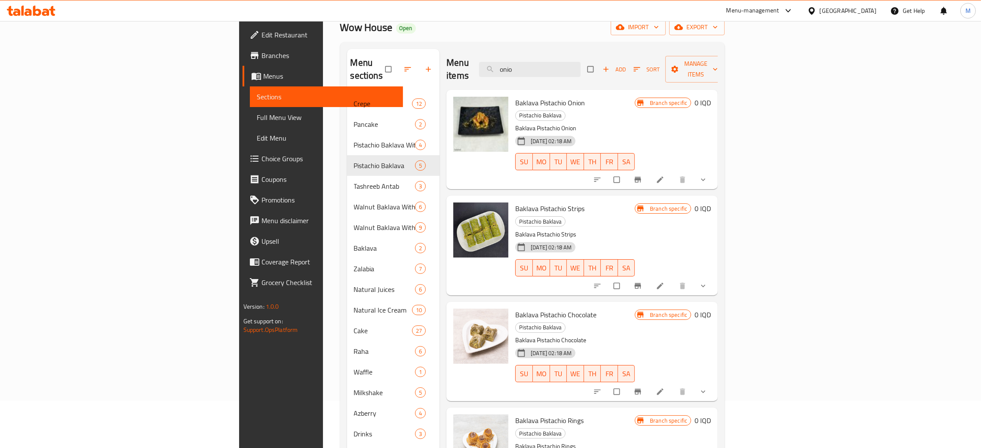
drag, startPoint x: 608, startPoint y: 55, endPoint x: 595, endPoint y: 74, distance: 23.2
click at [595, 74] on div "Menu items onio Add Sort Manage items" at bounding box center [581, 69] width 271 height 41
click at [581, 62] on input "onio" at bounding box center [530, 69] width 102 height 15
type input "o"
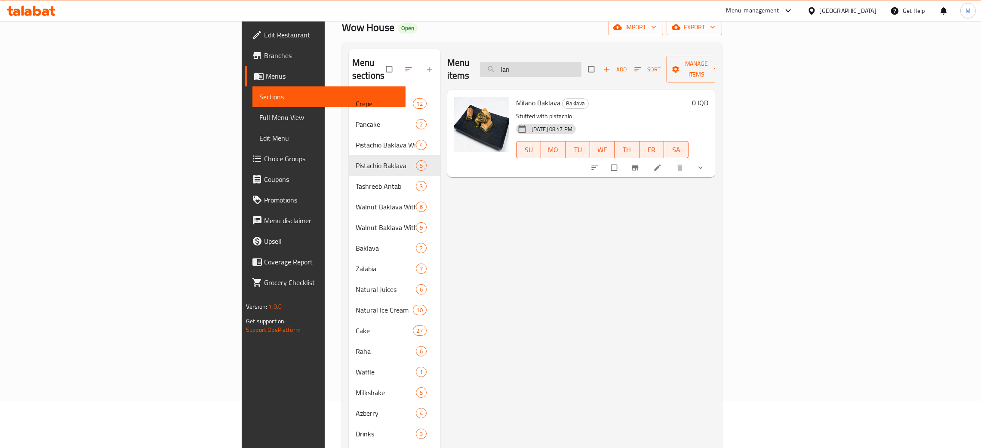
type input "lan"
click at [582, 66] on input "lan" at bounding box center [531, 69] width 102 height 15
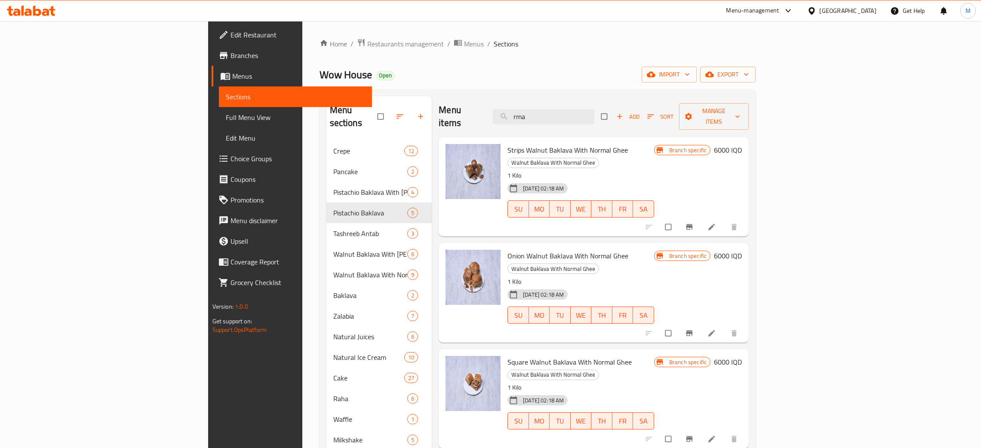
type input "rma"
click at [594, 111] on input "rma" at bounding box center [544, 116] width 102 height 15
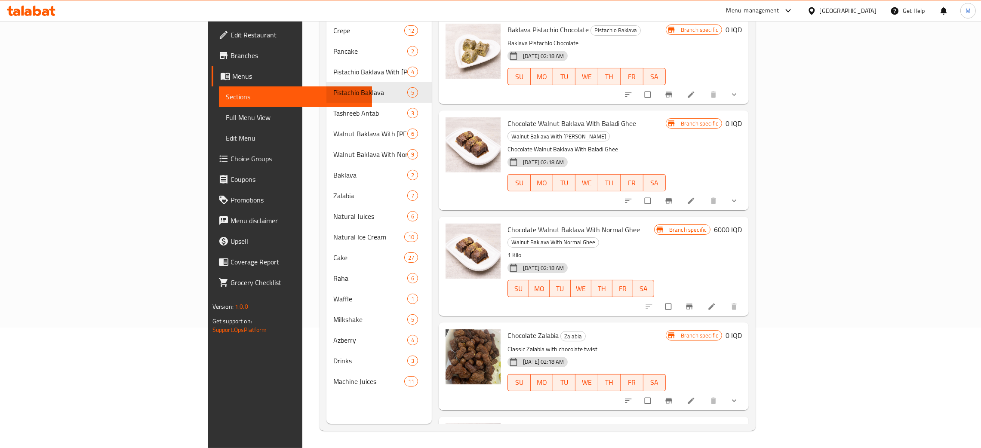
scroll to position [42, 0]
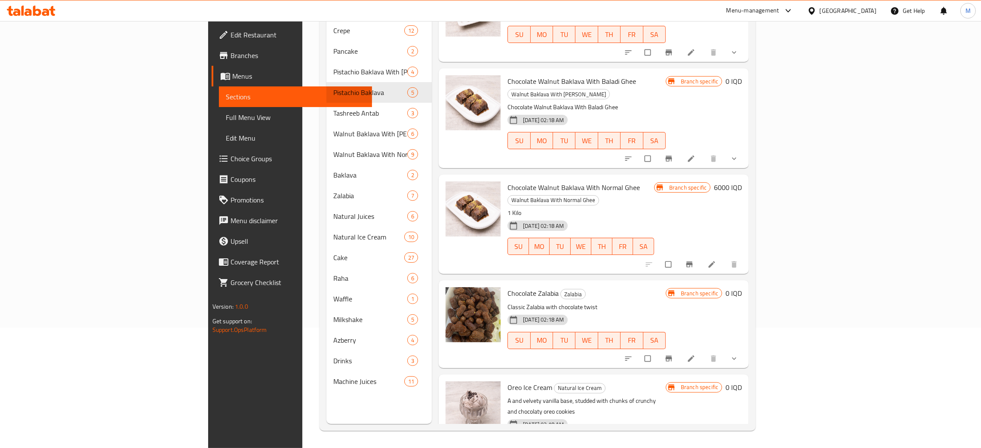
type input "choco"
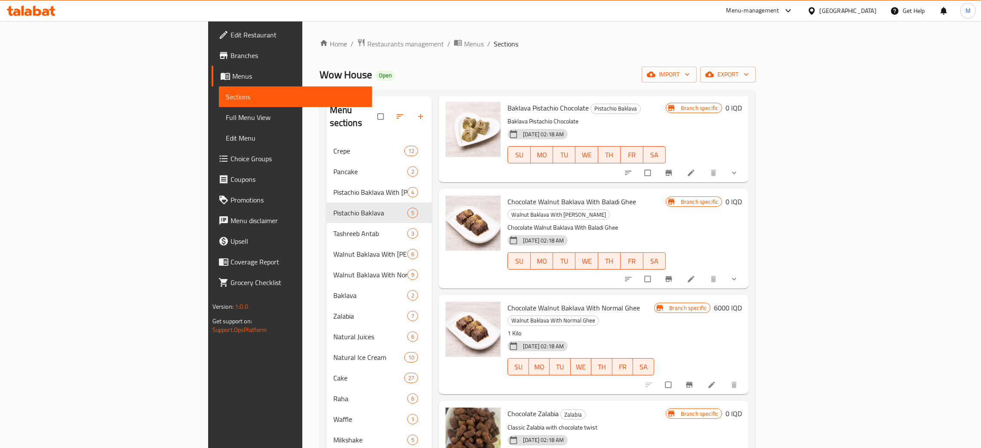
scroll to position [0, 0]
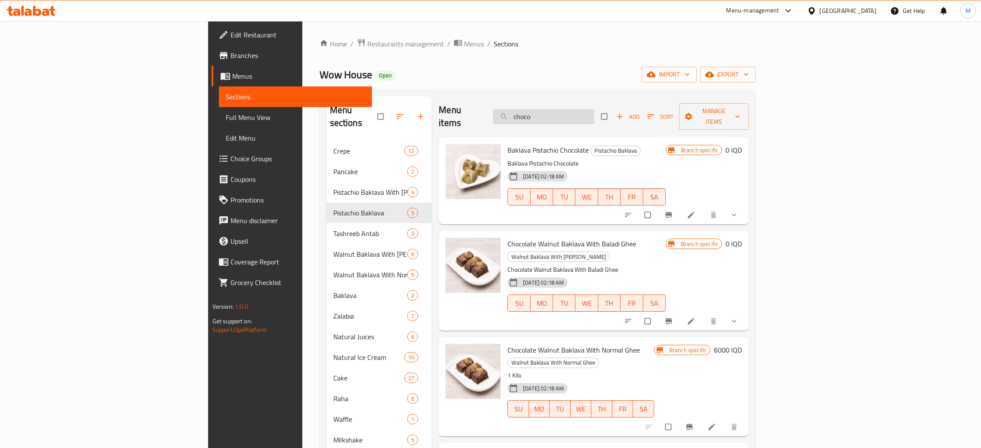
click at [594, 109] on input "choco" at bounding box center [544, 116] width 102 height 15
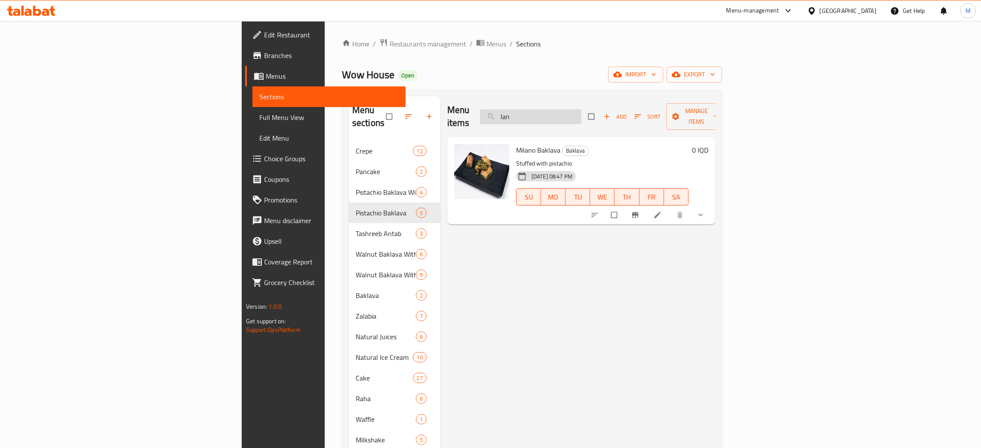
type input "lan"
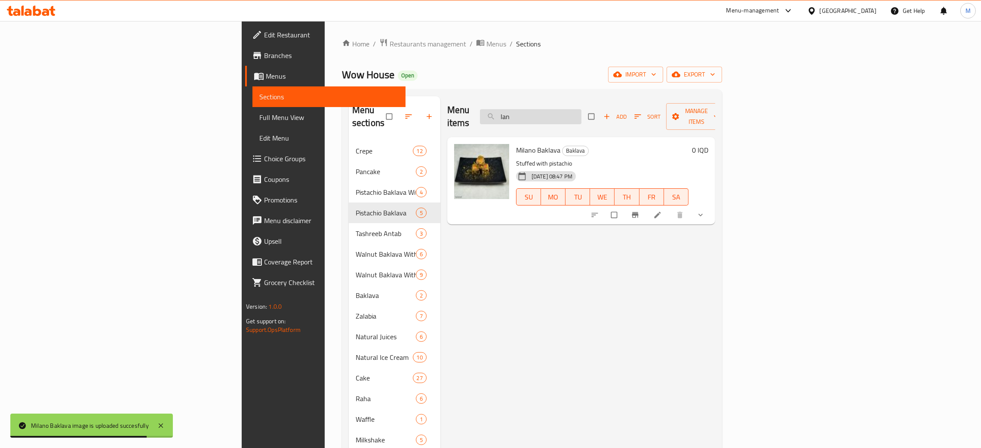
click at [582, 109] on input "lan" at bounding box center [531, 116] width 102 height 15
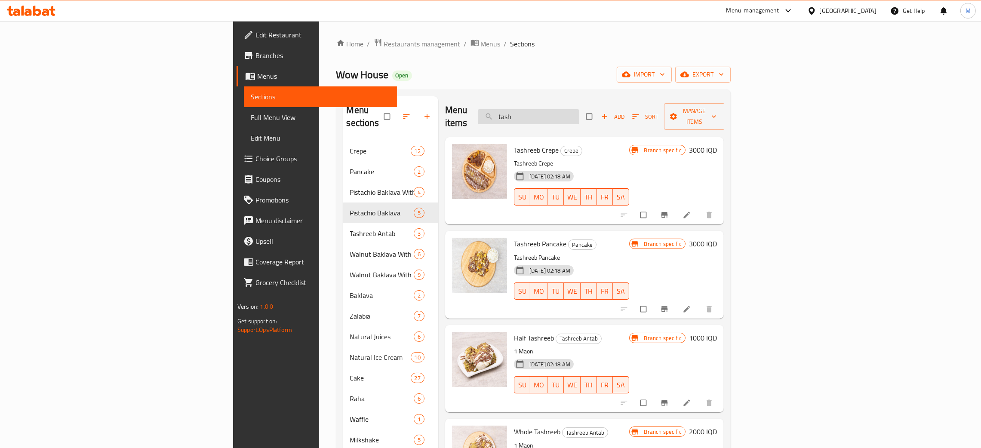
type input "tash"
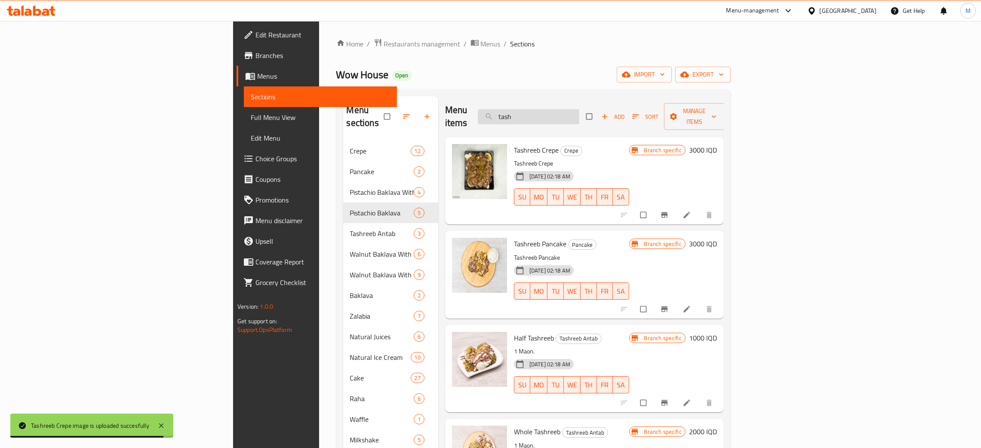
click at [579, 109] on input "tash" at bounding box center [529, 116] width 102 height 15
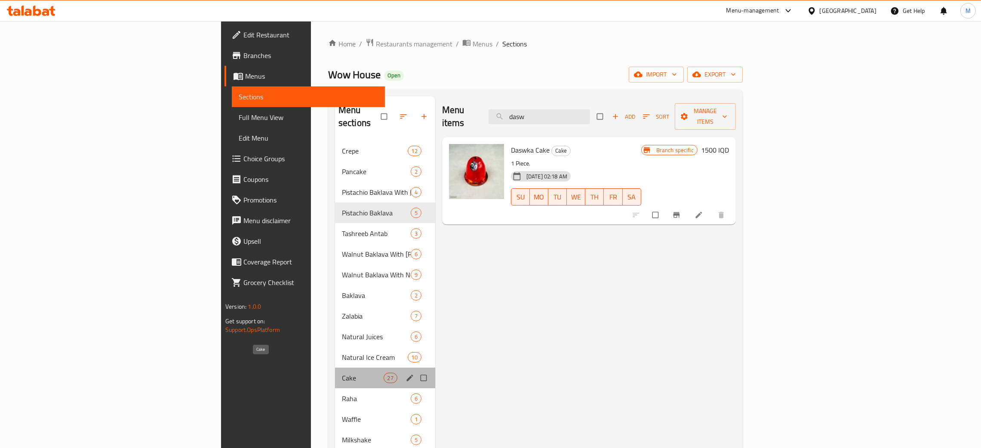
click at [342, 373] on span "Cake" at bounding box center [363, 378] width 42 height 10
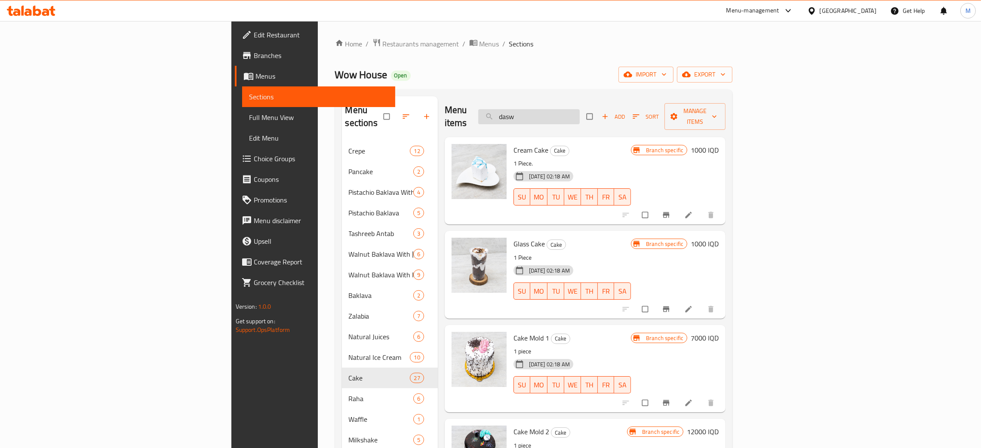
click at [580, 114] on input "dasw" at bounding box center [529, 116] width 102 height 15
type input "d"
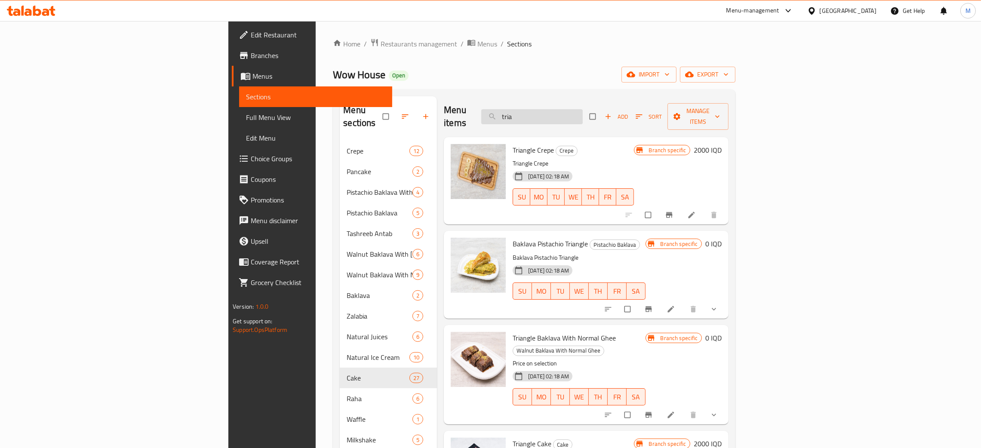
type input "tria"
click at [583, 112] on input "tria" at bounding box center [532, 116] width 102 height 15
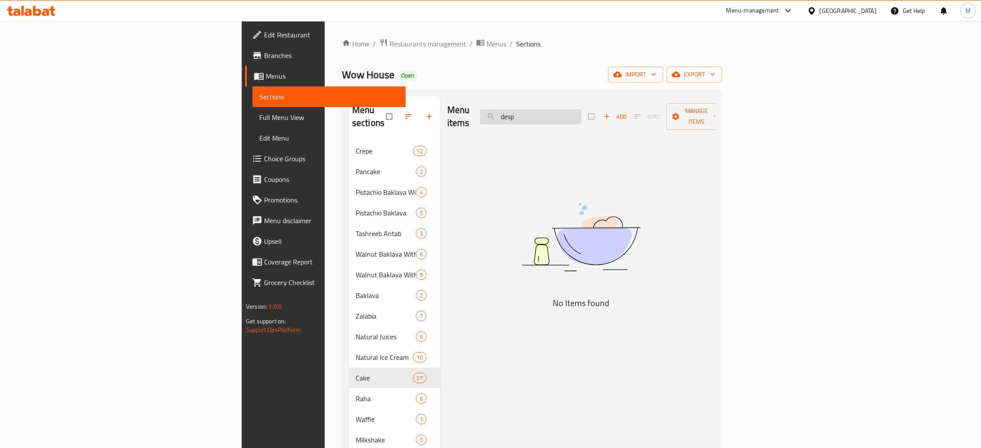
type input "des"
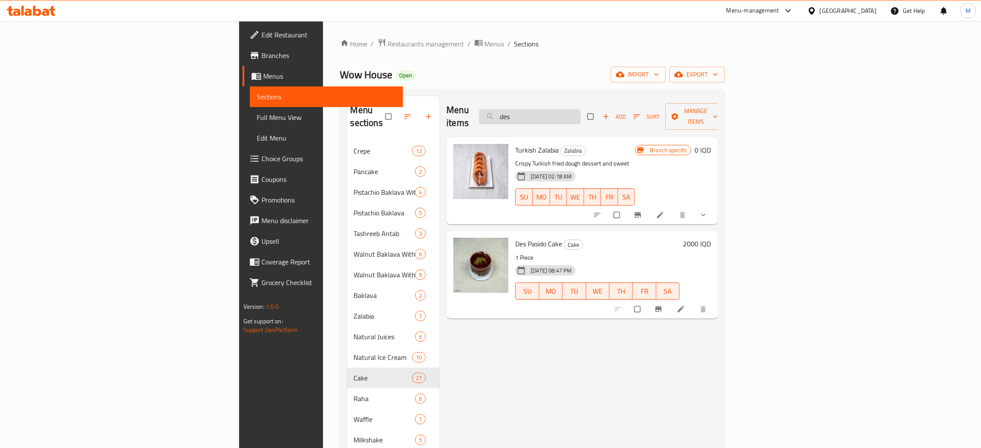
click at [581, 118] on input "des" at bounding box center [530, 116] width 102 height 15
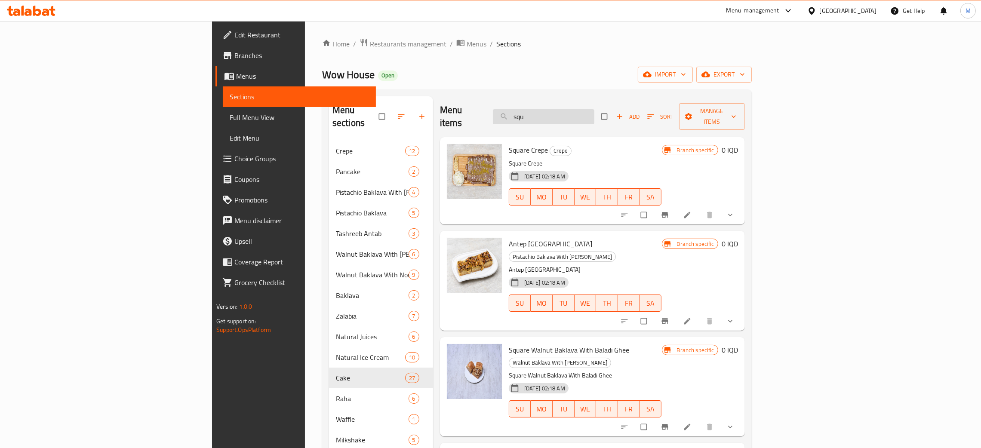
type input "squ"
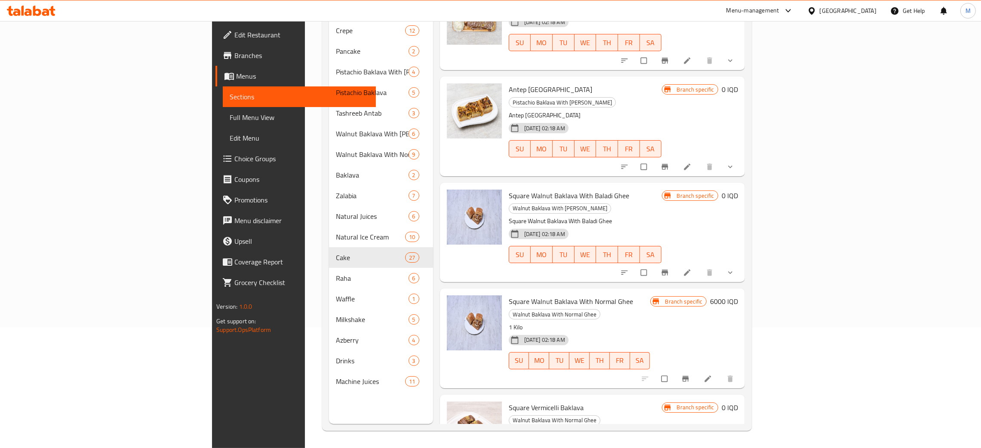
scroll to position [42, 0]
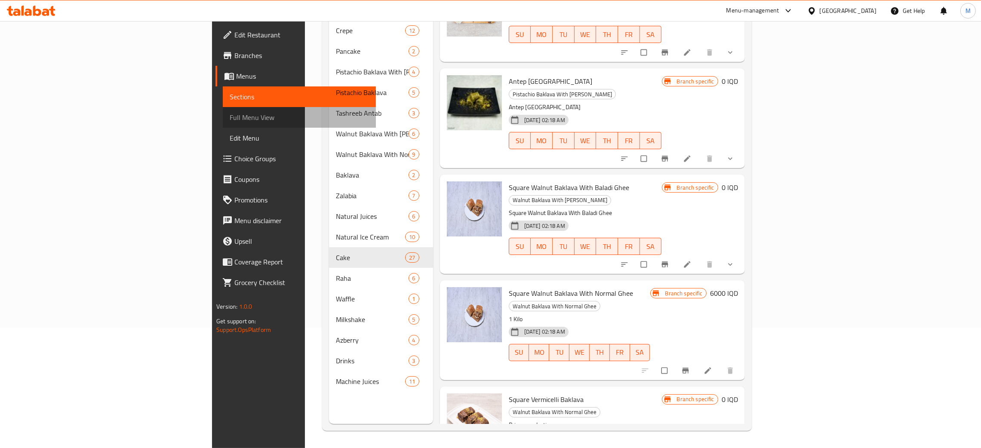
click at [230, 115] on span "Full Menu View" at bounding box center [299, 117] width 139 height 10
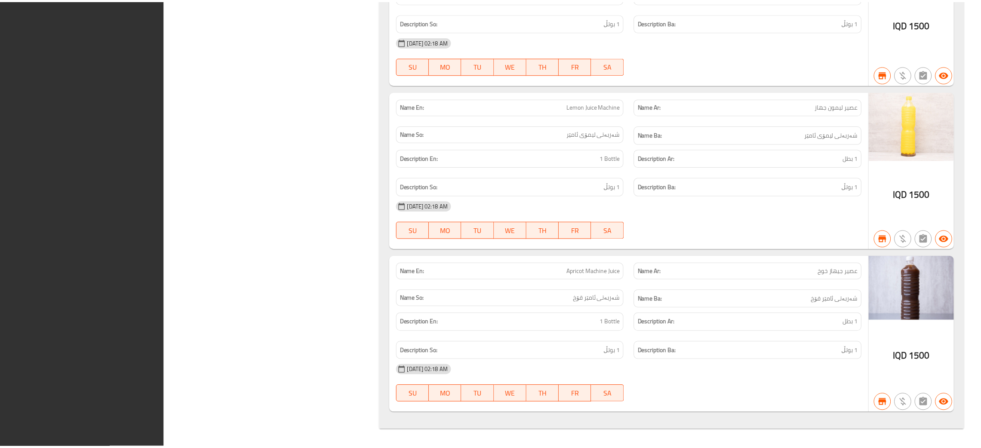
scroll to position [22812, 0]
